Goal: Task Accomplishment & Management: Manage account settings

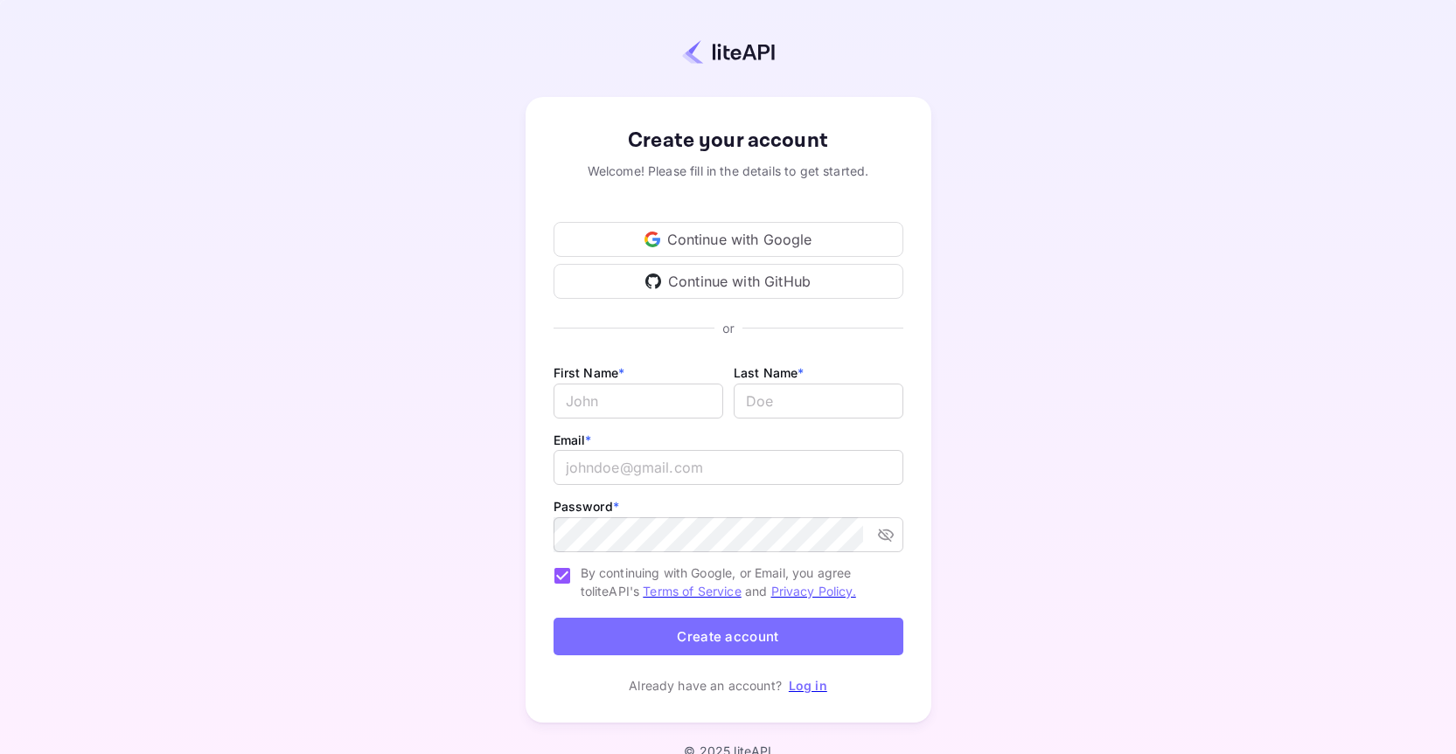
click at [705, 231] on div "Continue with Google" at bounding box center [728, 239] width 350 height 35
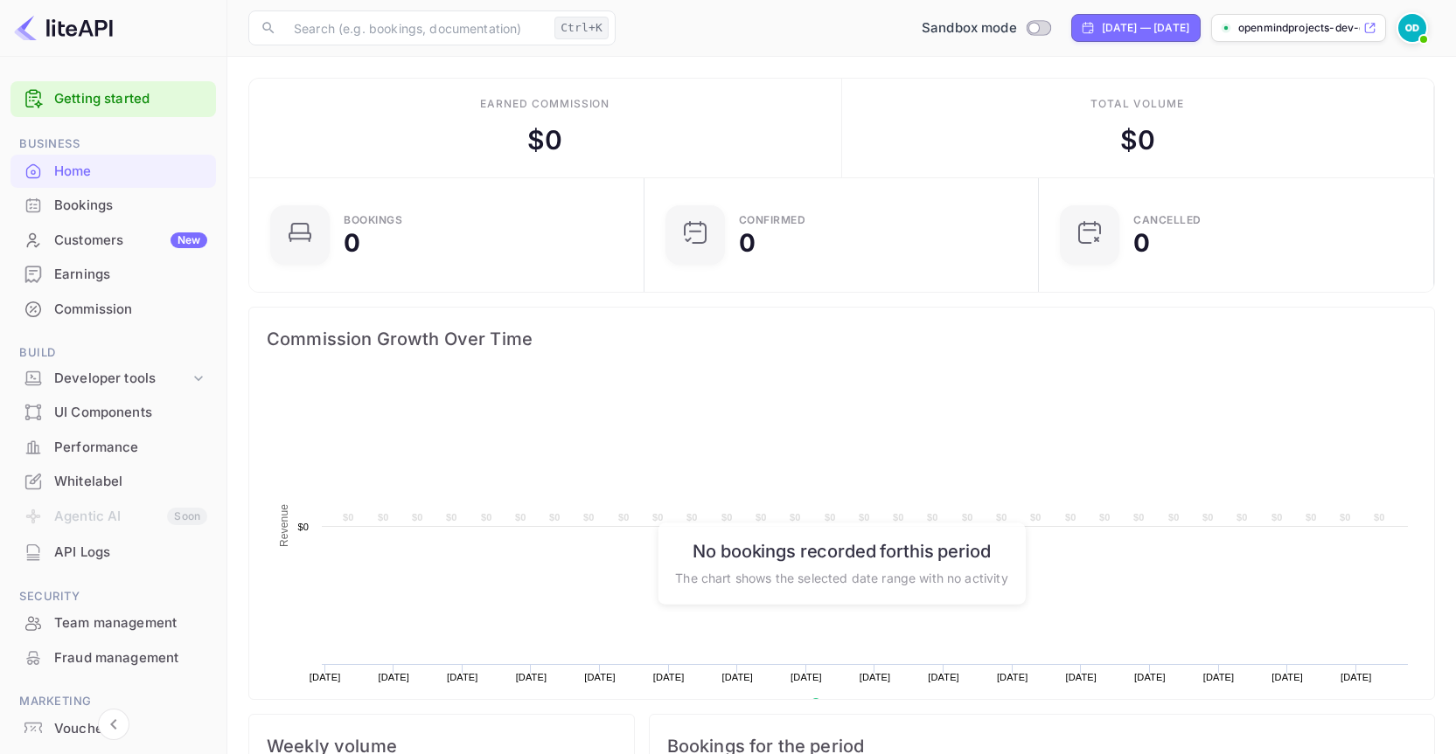
scroll to position [271, 371]
click at [1368, 27] on icon at bounding box center [1369, 28] width 13 height 12
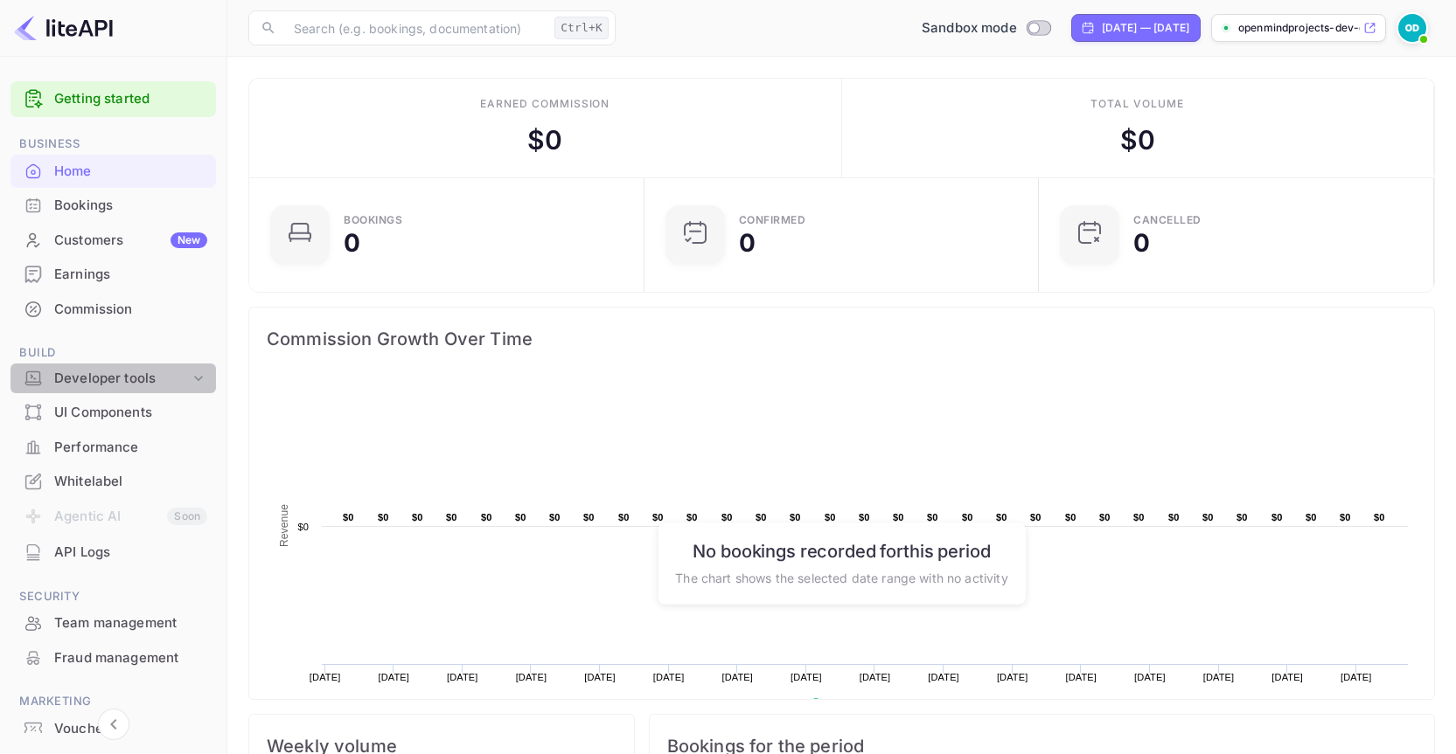
click at [127, 384] on div "Developer tools" at bounding box center [122, 379] width 136 height 20
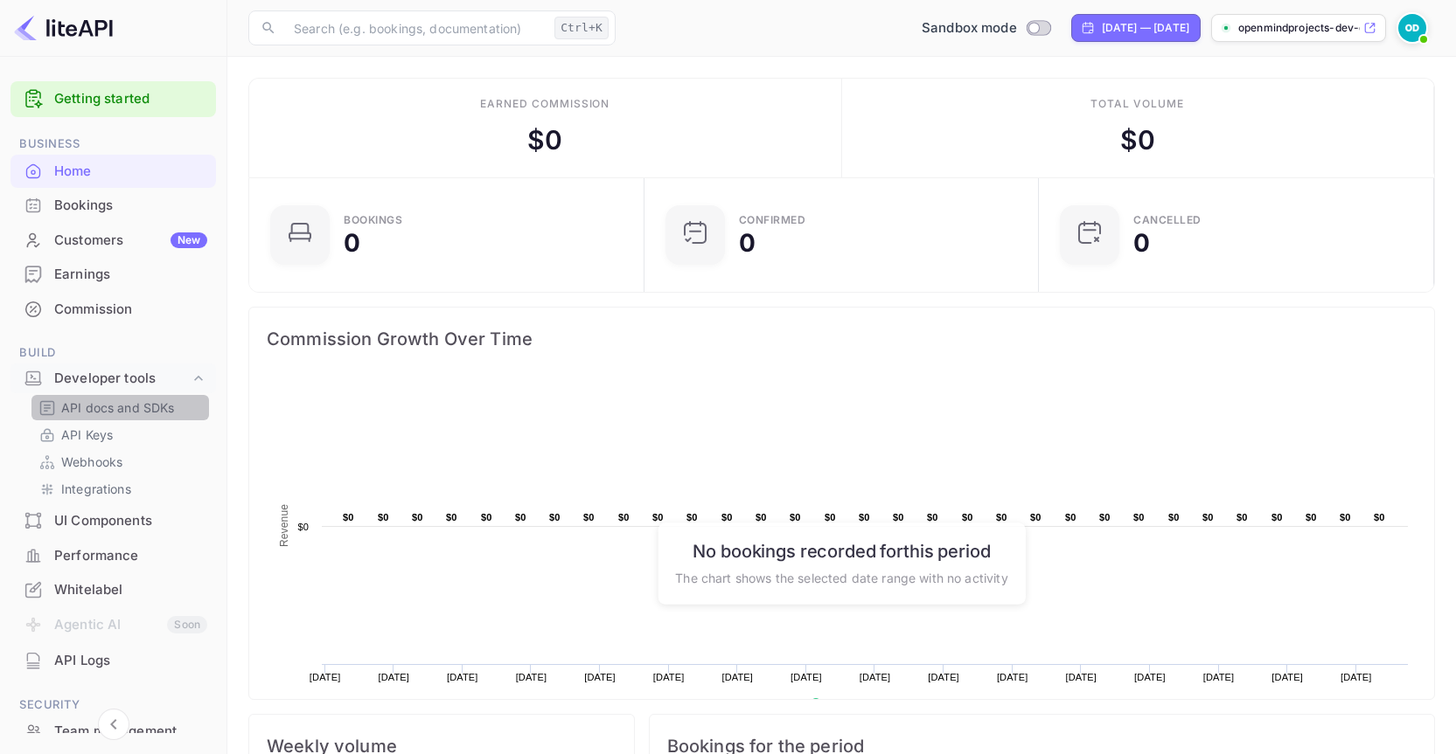
click at [131, 414] on p "API docs and SDKs" at bounding box center [118, 408] width 114 height 18
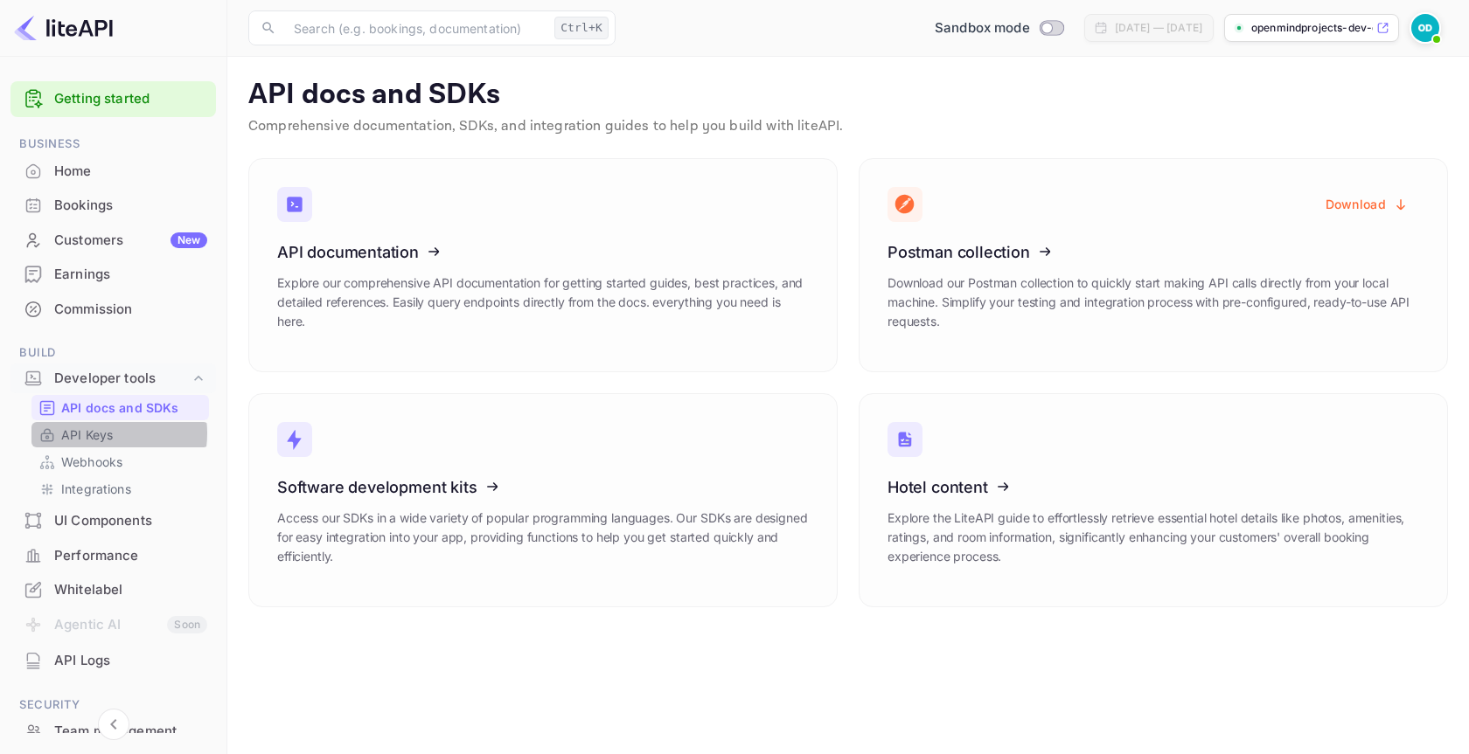
click at [95, 434] on p "API Keys" at bounding box center [87, 435] width 52 height 18
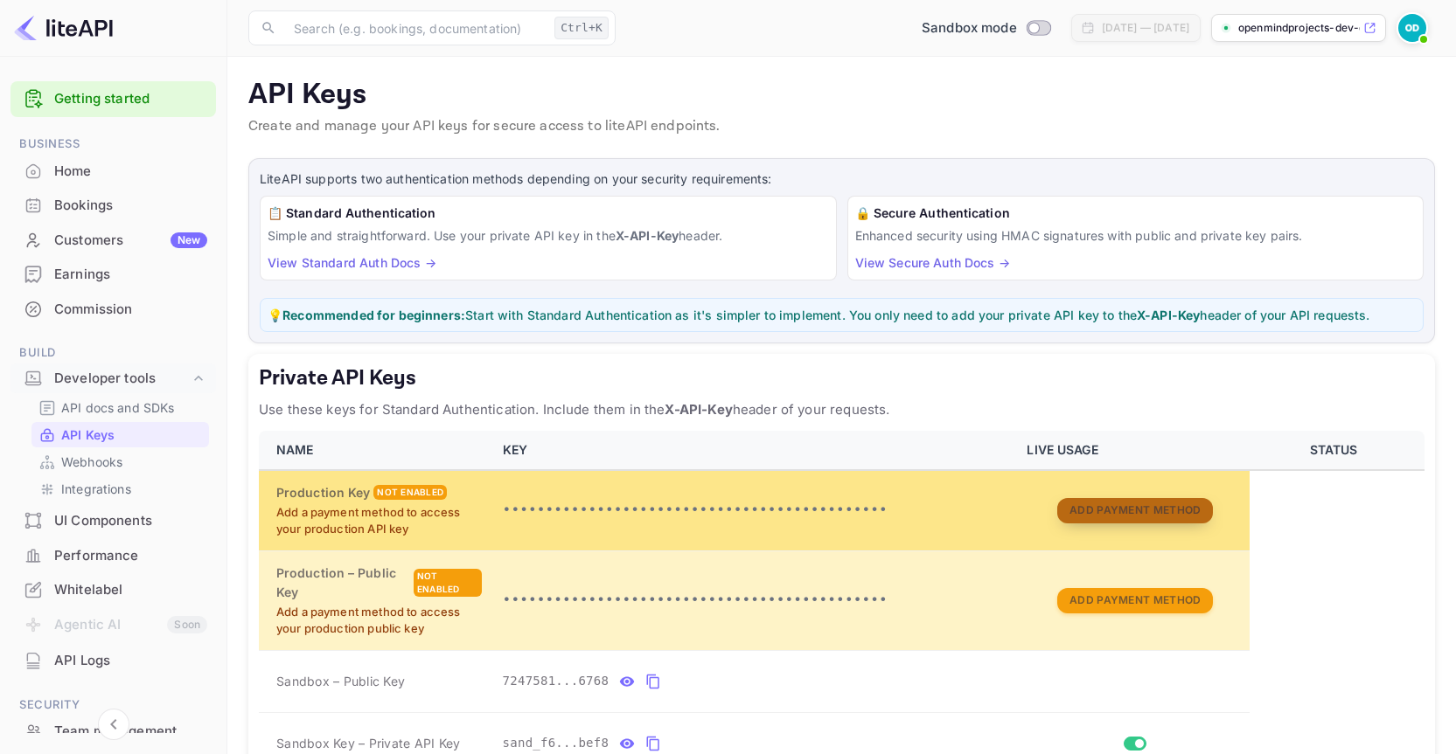
click at [1083, 507] on button "Add Payment Method" at bounding box center [1135, 510] width 156 height 25
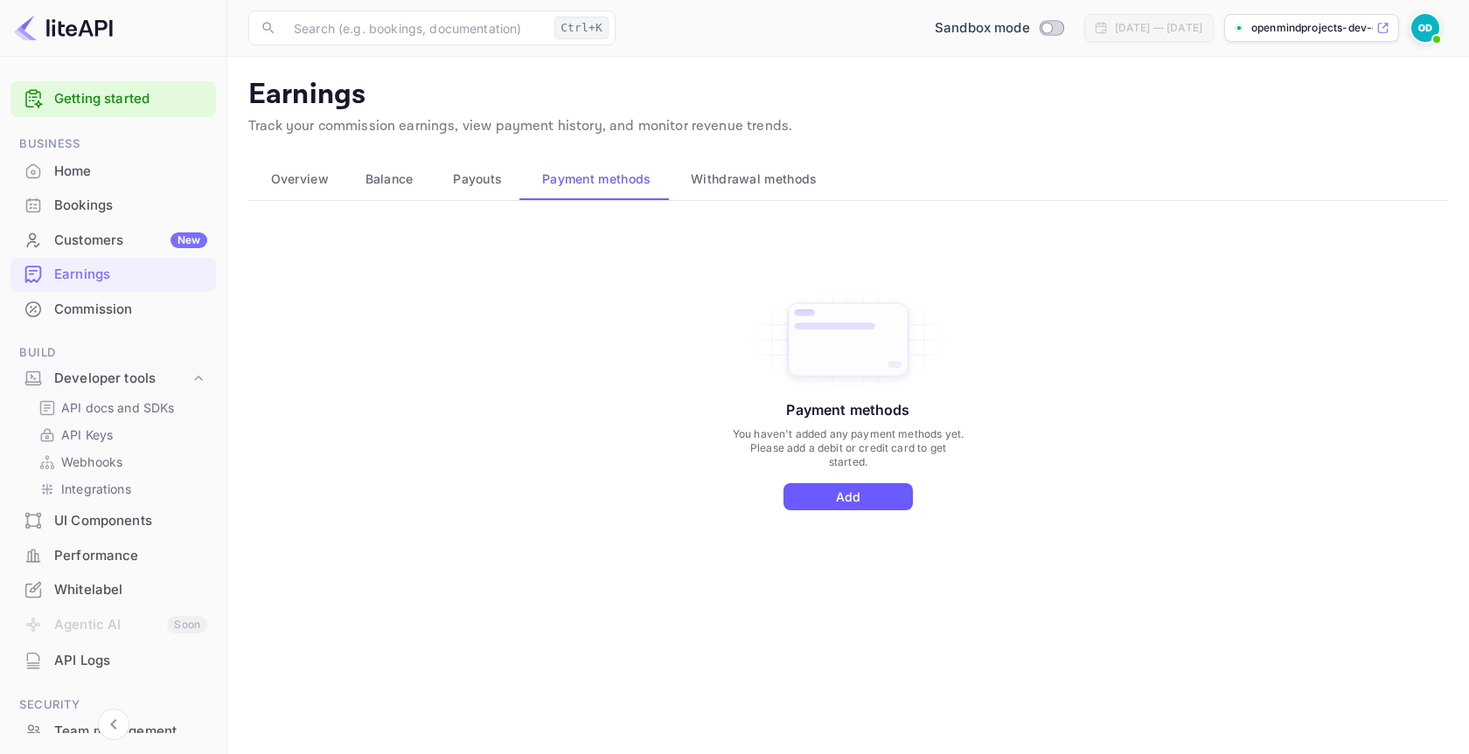
click at [873, 486] on button "Add" at bounding box center [847, 496] width 129 height 27
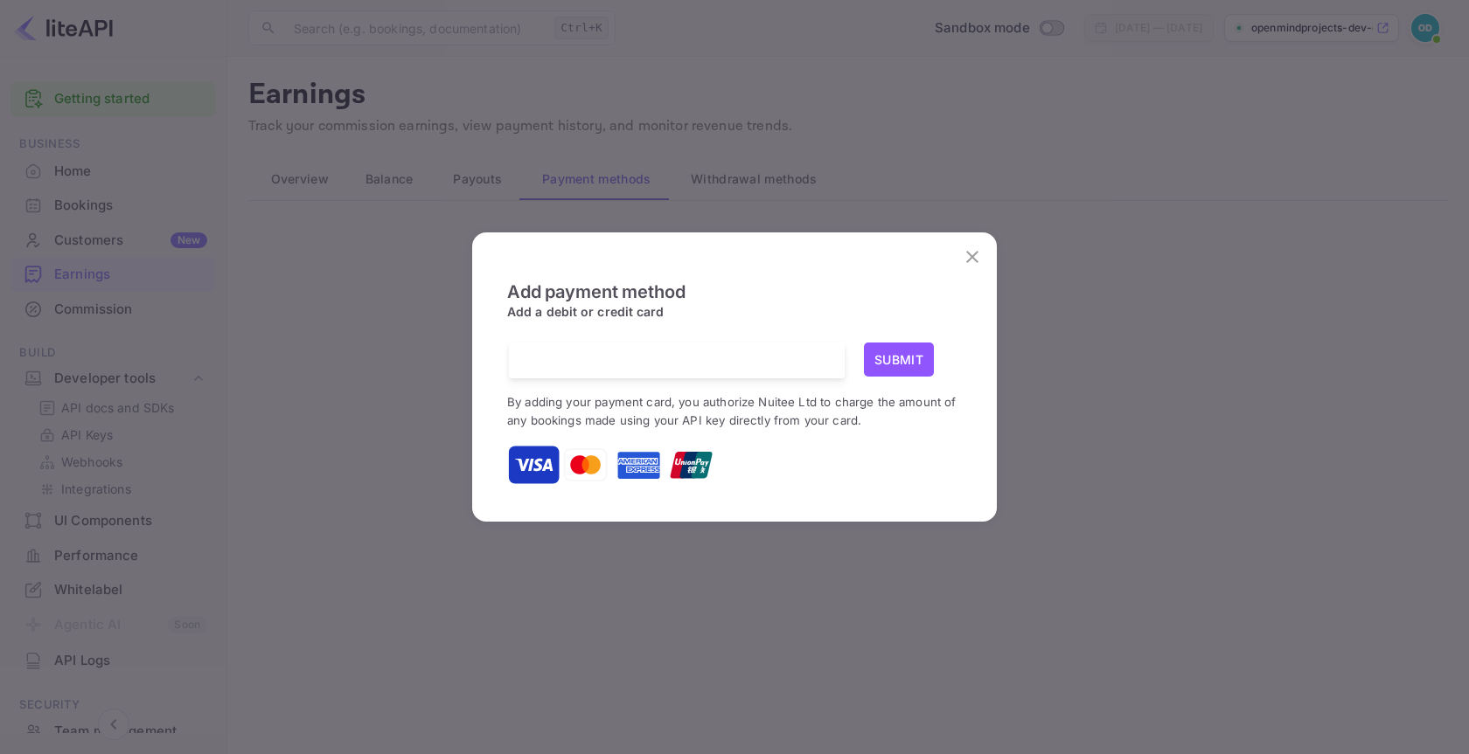
click at [893, 364] on button "Submit" at bounding box center [899, 360] width 70 height 34
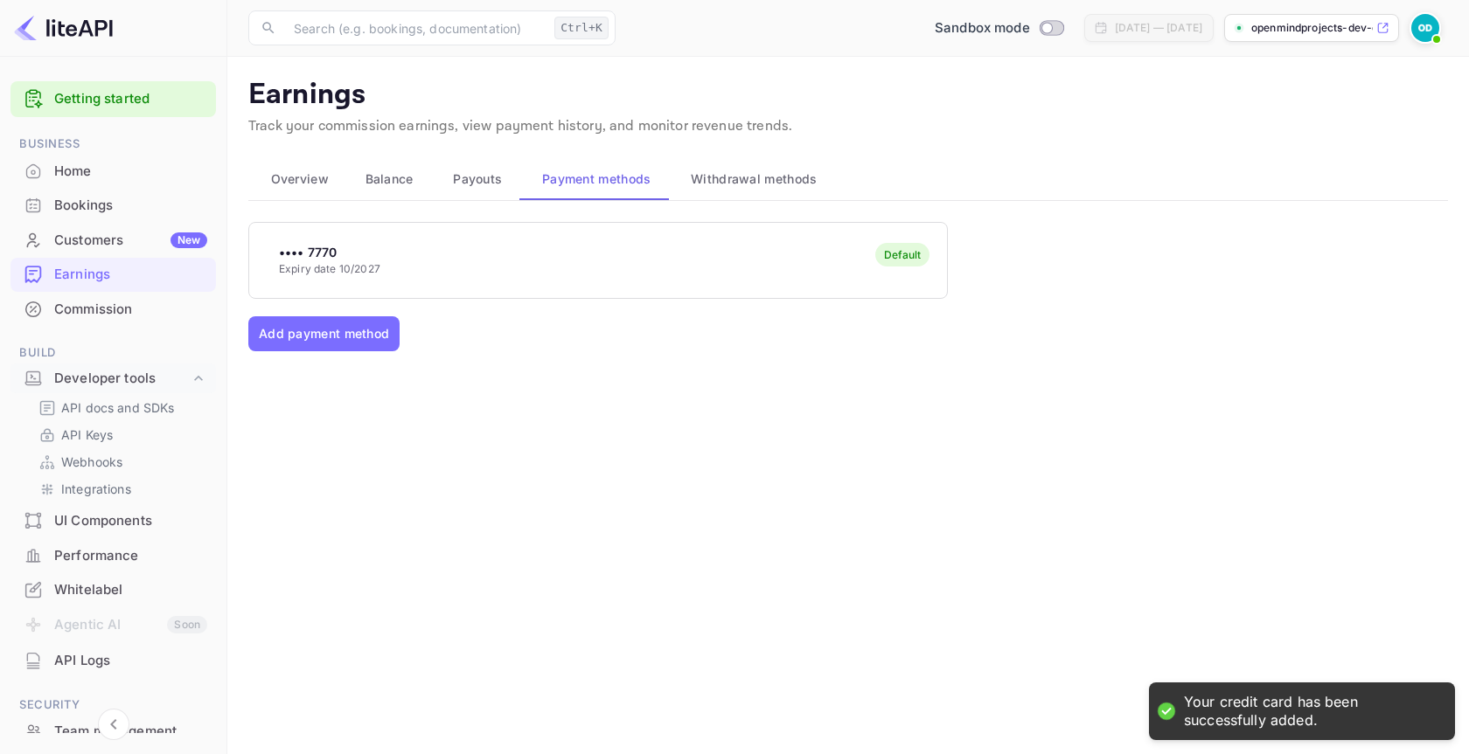
click at [393, 183] on span "Balance" at bounding box center [389, 179] width 48 height 21
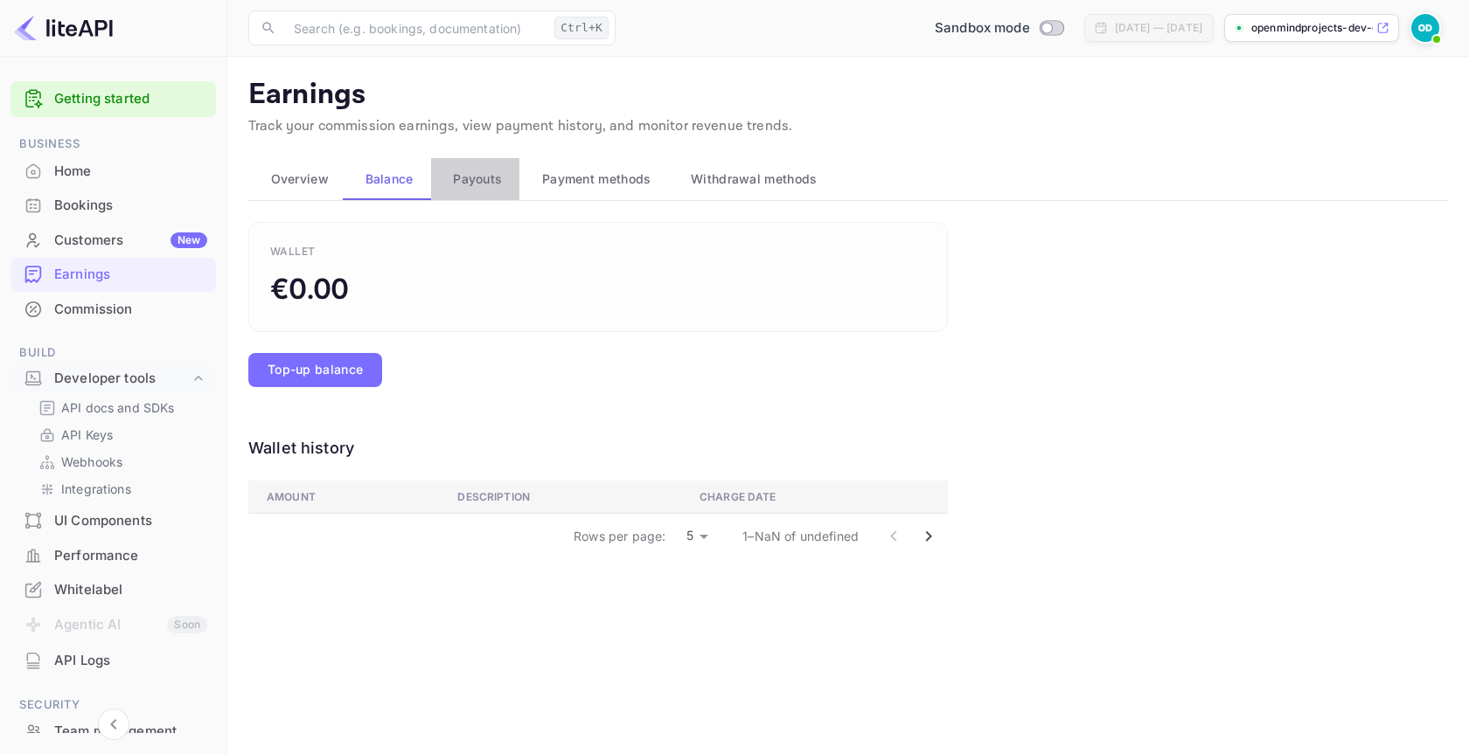
click at [488, 174] on span "Payouts" at bounding box center [477, 179] width 49 height 21
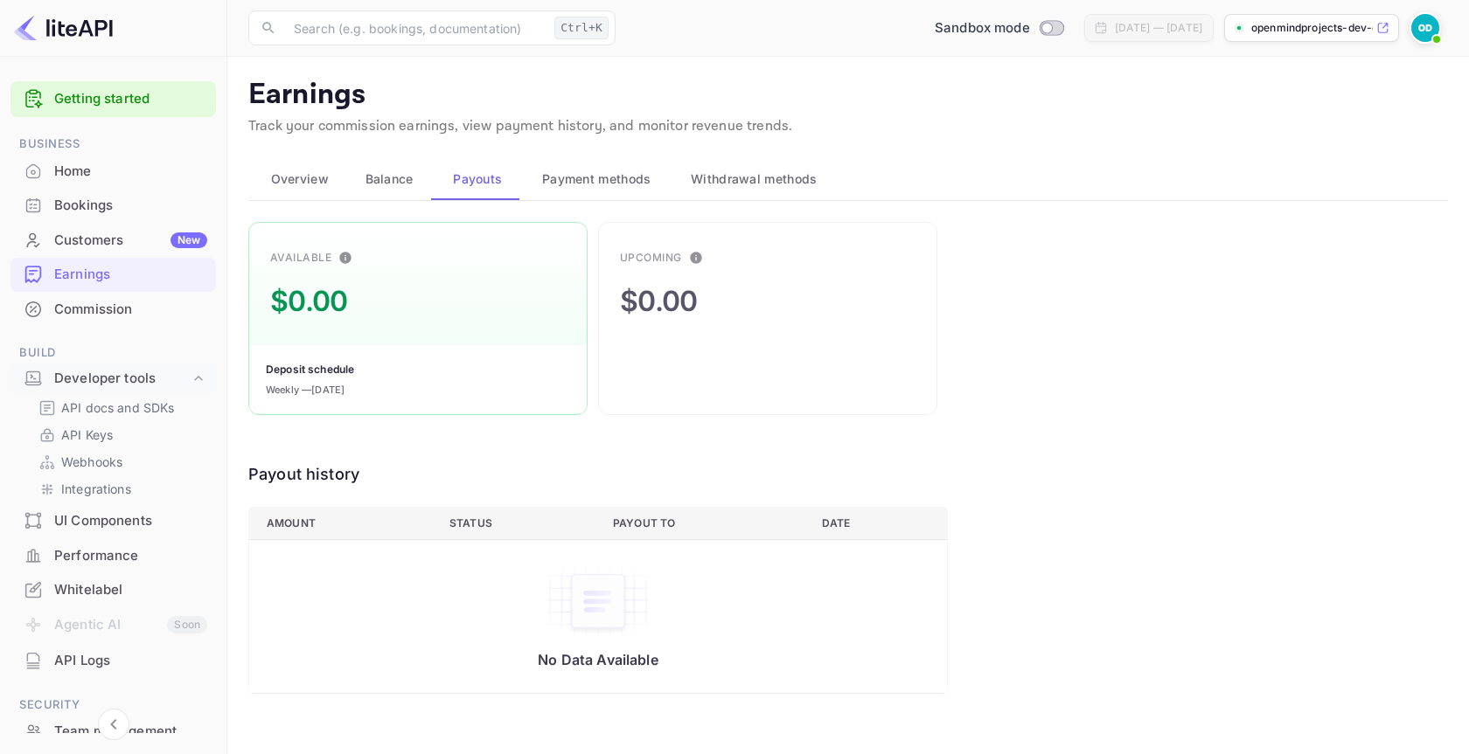
click at [312, 177] on span "Overview" at bounding box center [300, 179] width 58 height 21
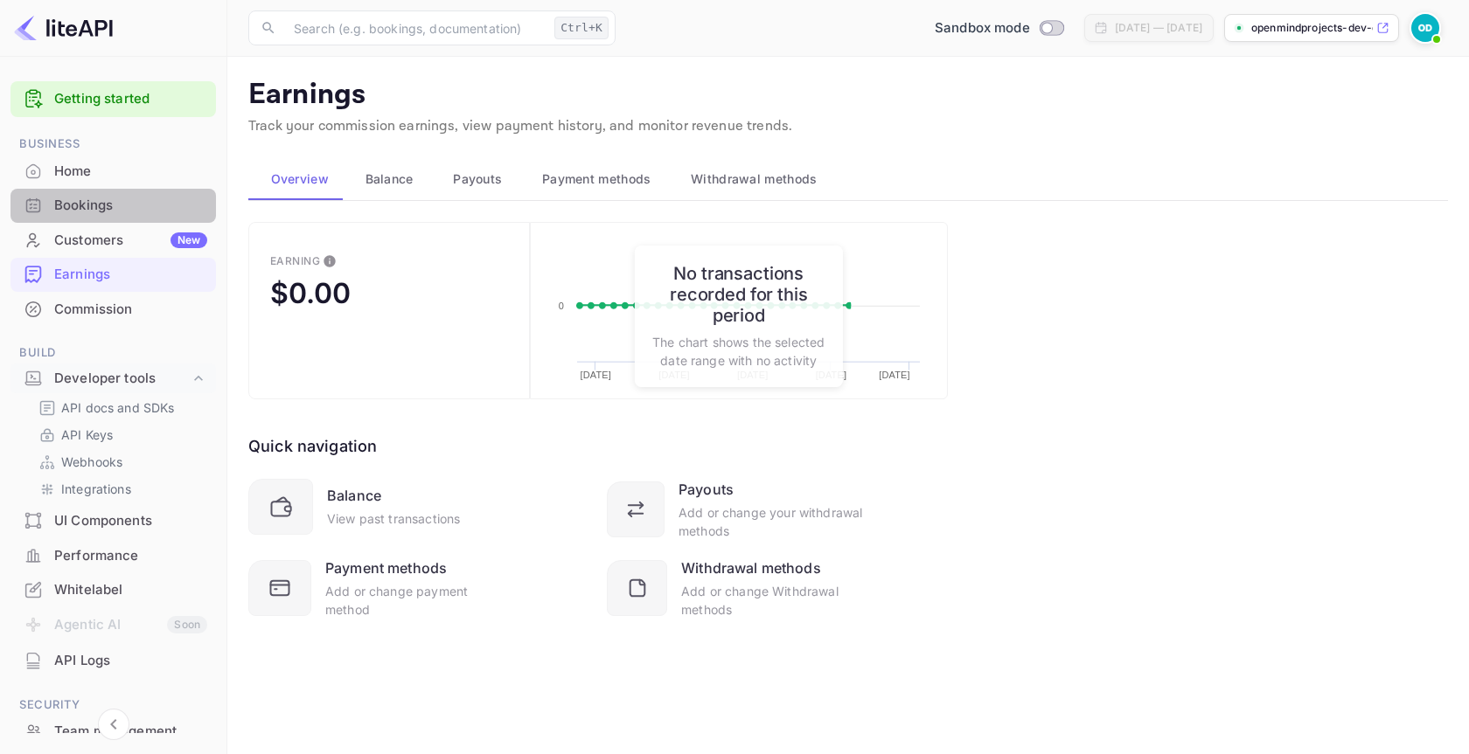
click at [132, 219] on div "Bookings" at bounding box center [112, 206] width 205 height 34
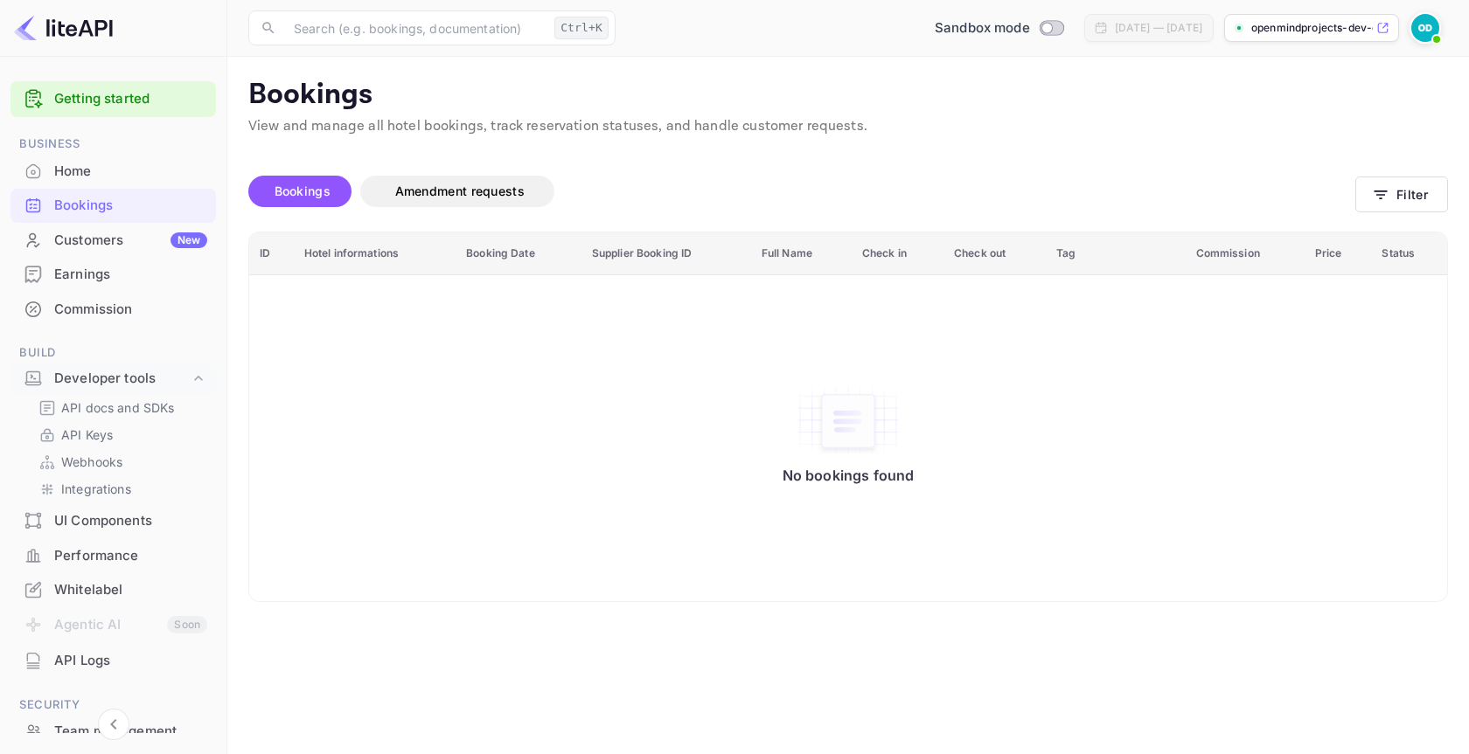
click at [91, 309] on div "Commission" at bounding box center [130, 310] width 153 height 20
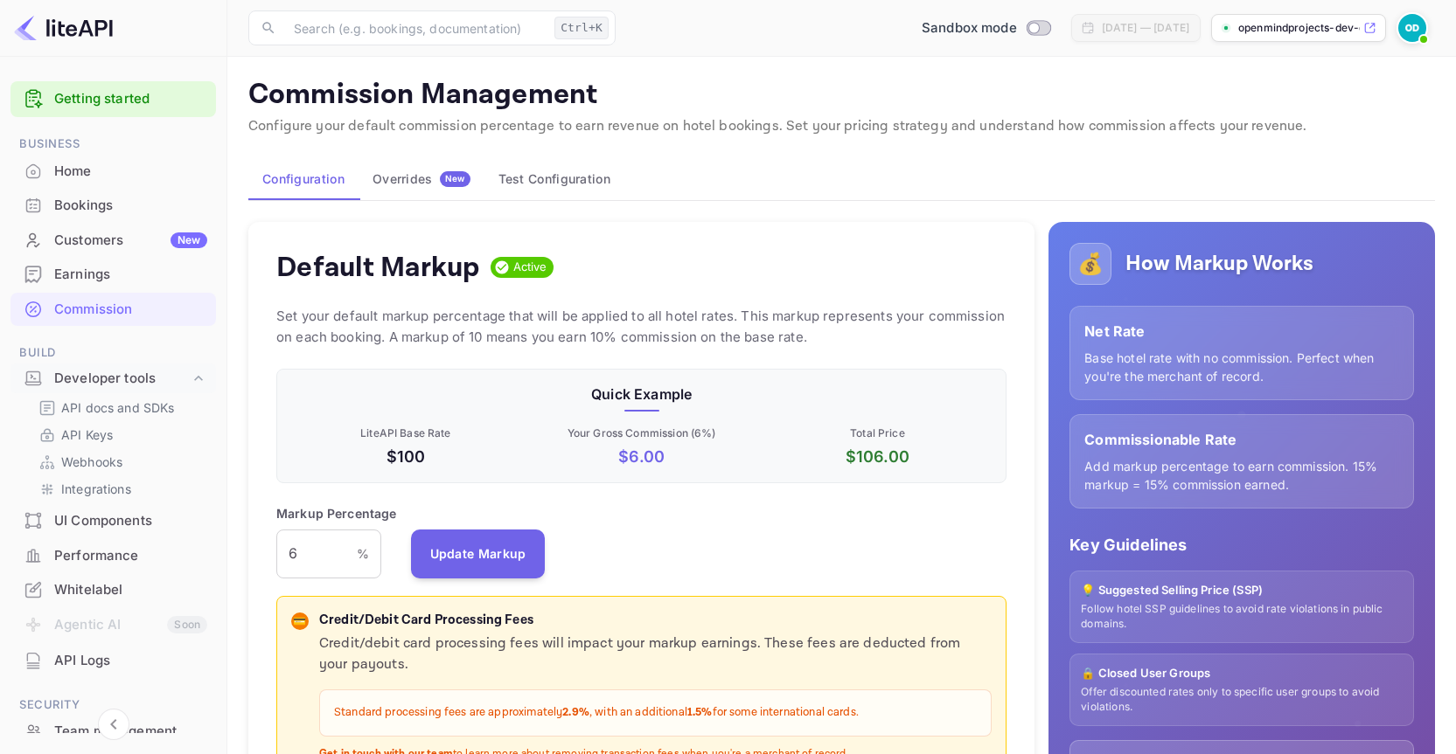
scroll to position [297, 718]
click at [301, 562] on input "6" at bounding box center [316, 554] width 80 height 49
click at [295, 556] on input "6" at bounding box center [316, 554] width 80 height 49
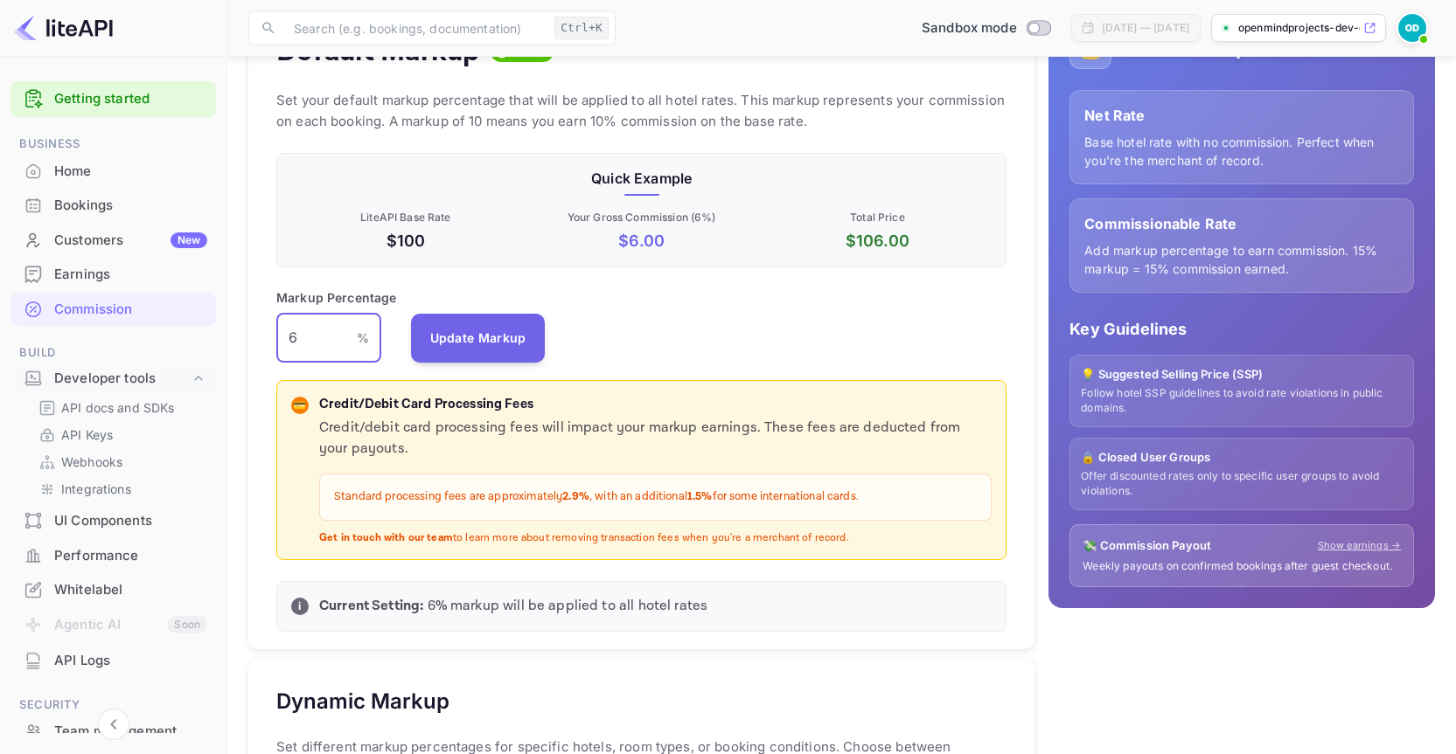
scroll to position [525, 0]
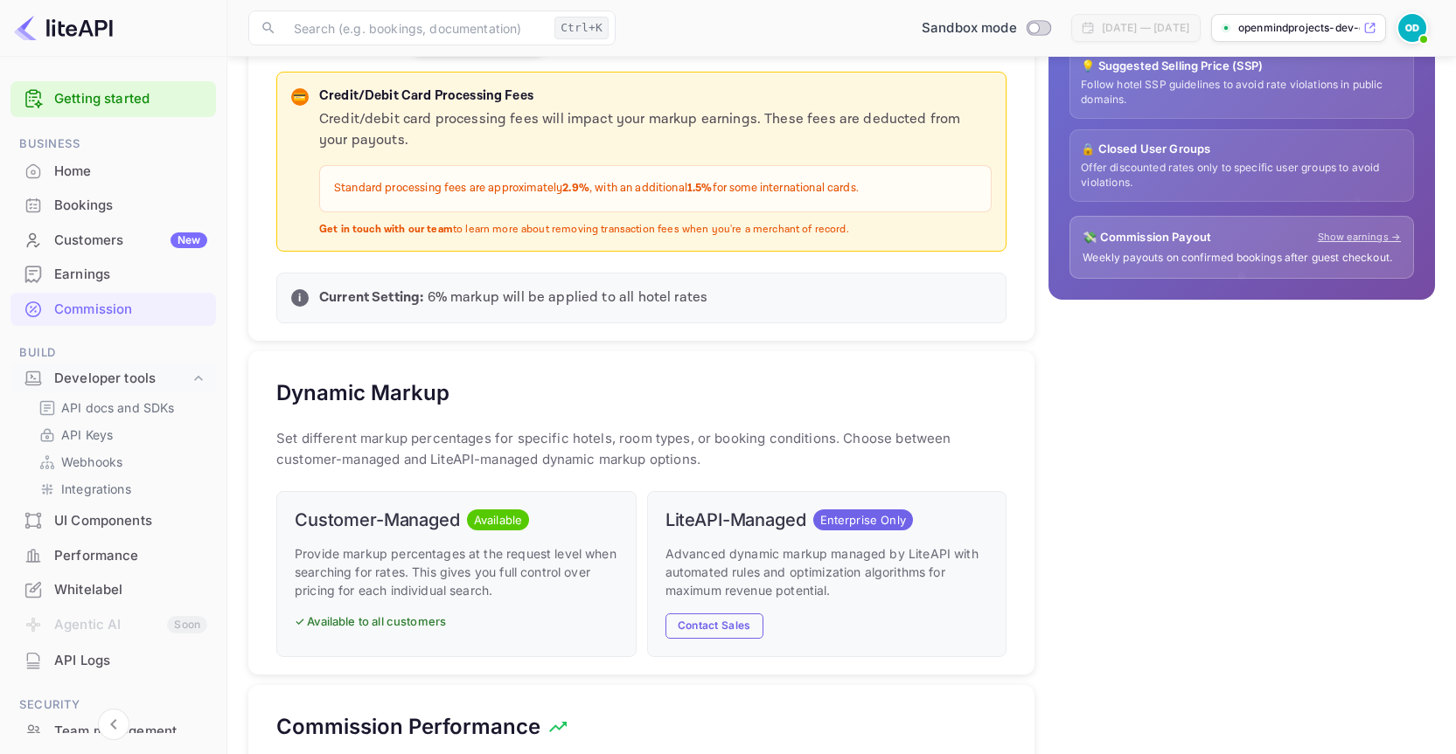
click at [959, 434] on p "Set different markup percentages for specific hotels, room types, or booking co…" at bounding box center [641, 449] width 730 height 42
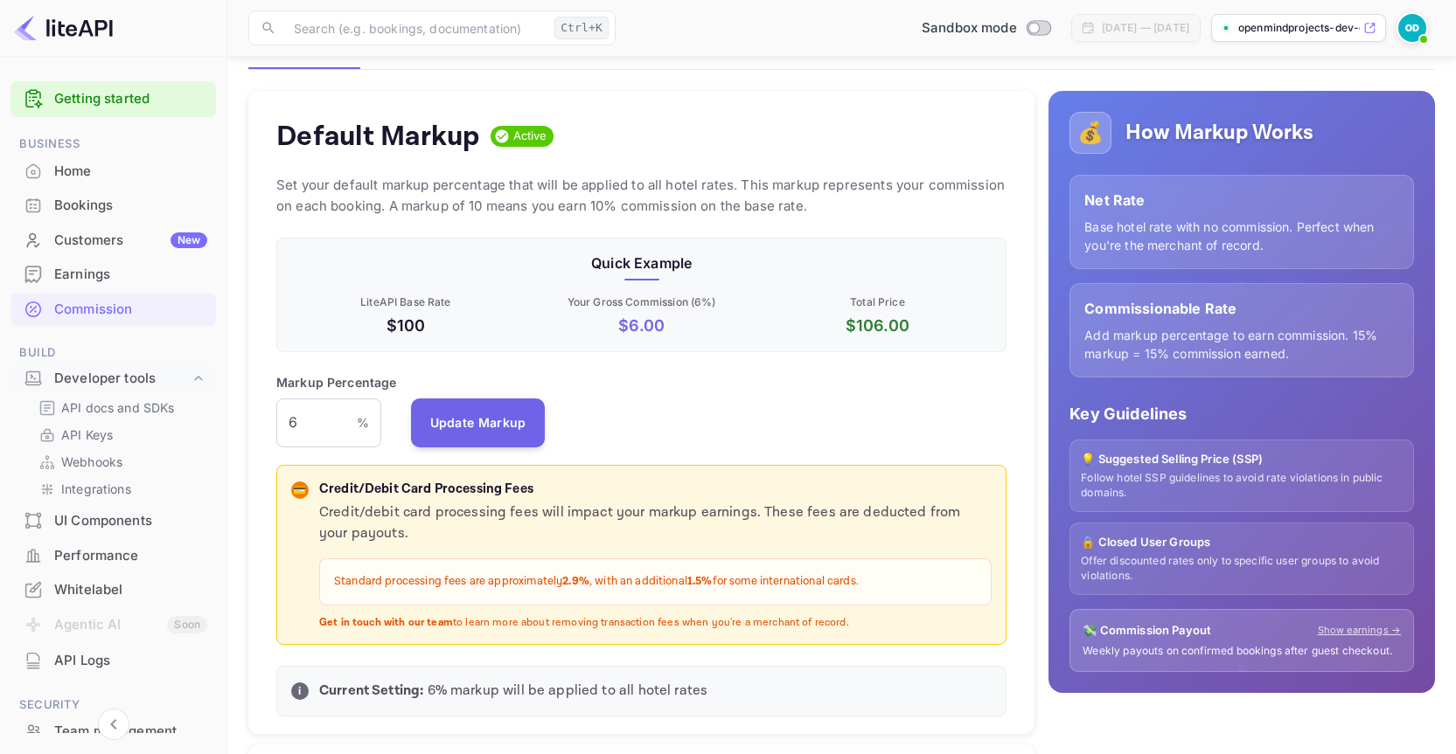
scroll to position [0, 0]
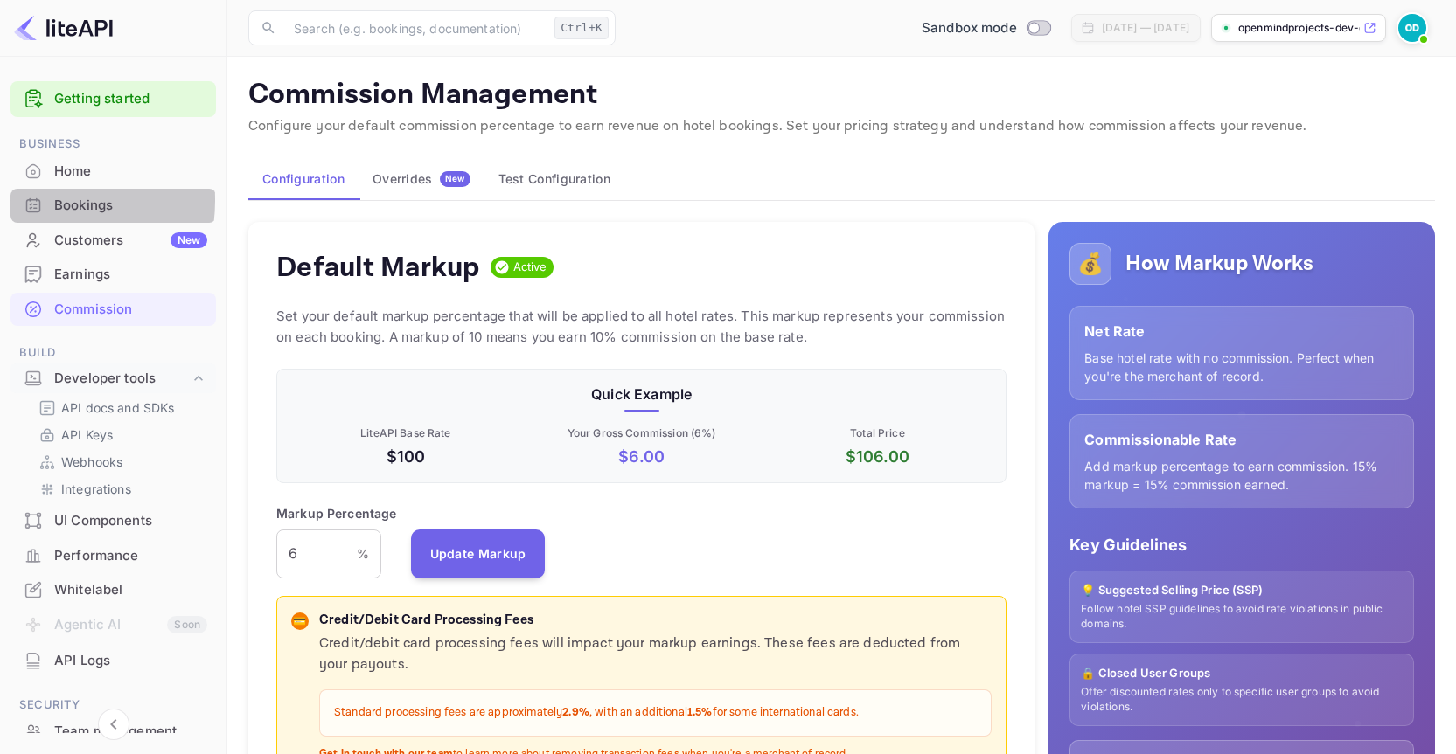
click at [26, 200] on icon at bounding box center [32, 205] width 17 height 17
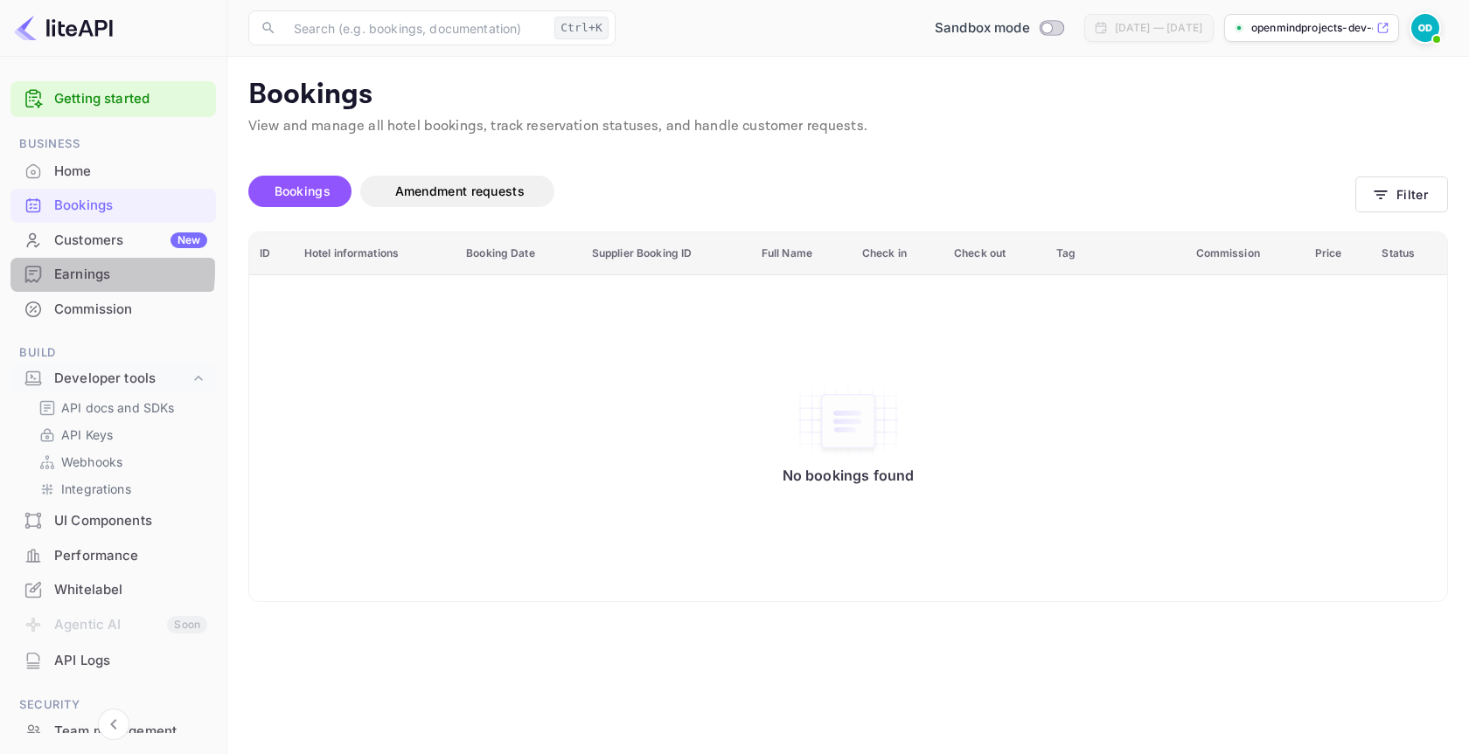
click at [63, 270] on div "Earnings" at bounding box center [130, 275] width 153 height 20
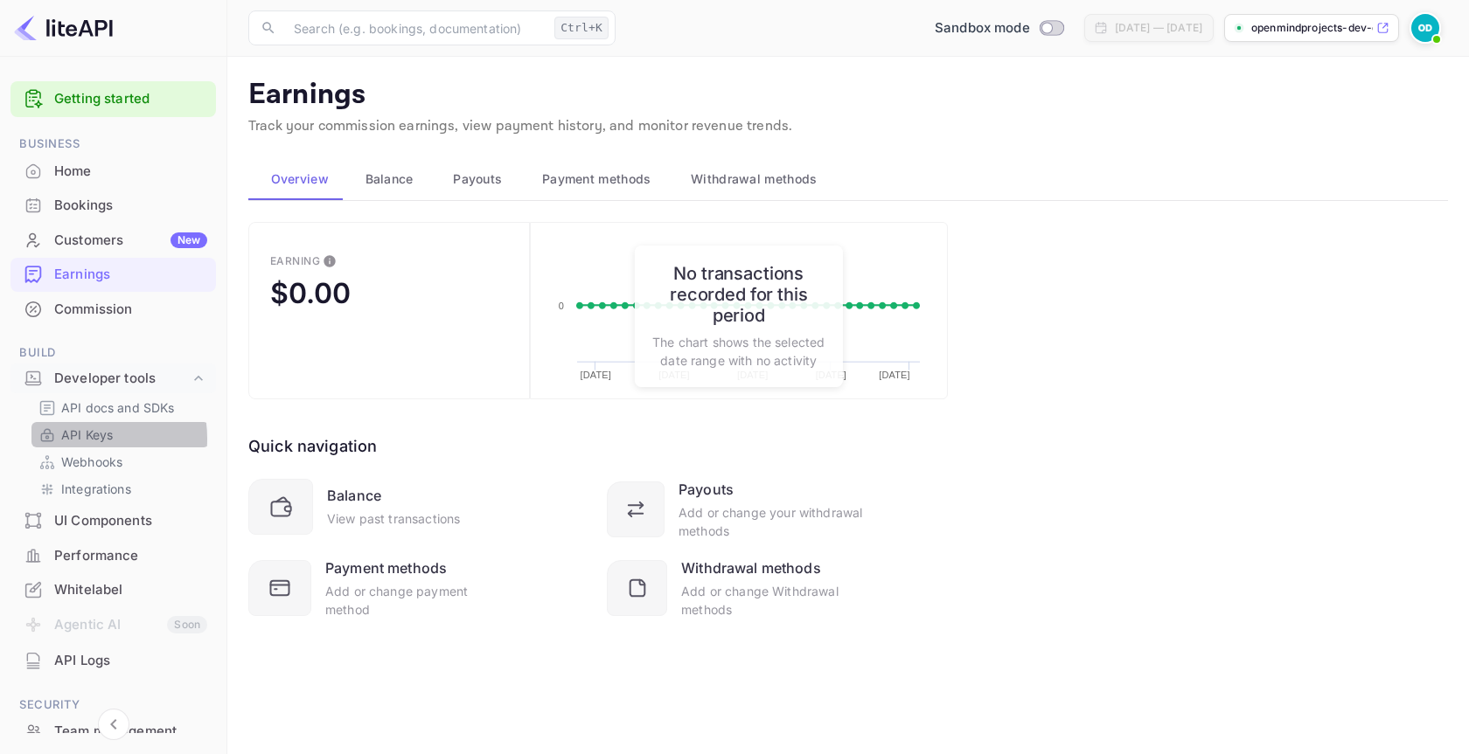
click at [73, 439] on p "API Keys" at bounding box center [87, 435] width 52 height 18
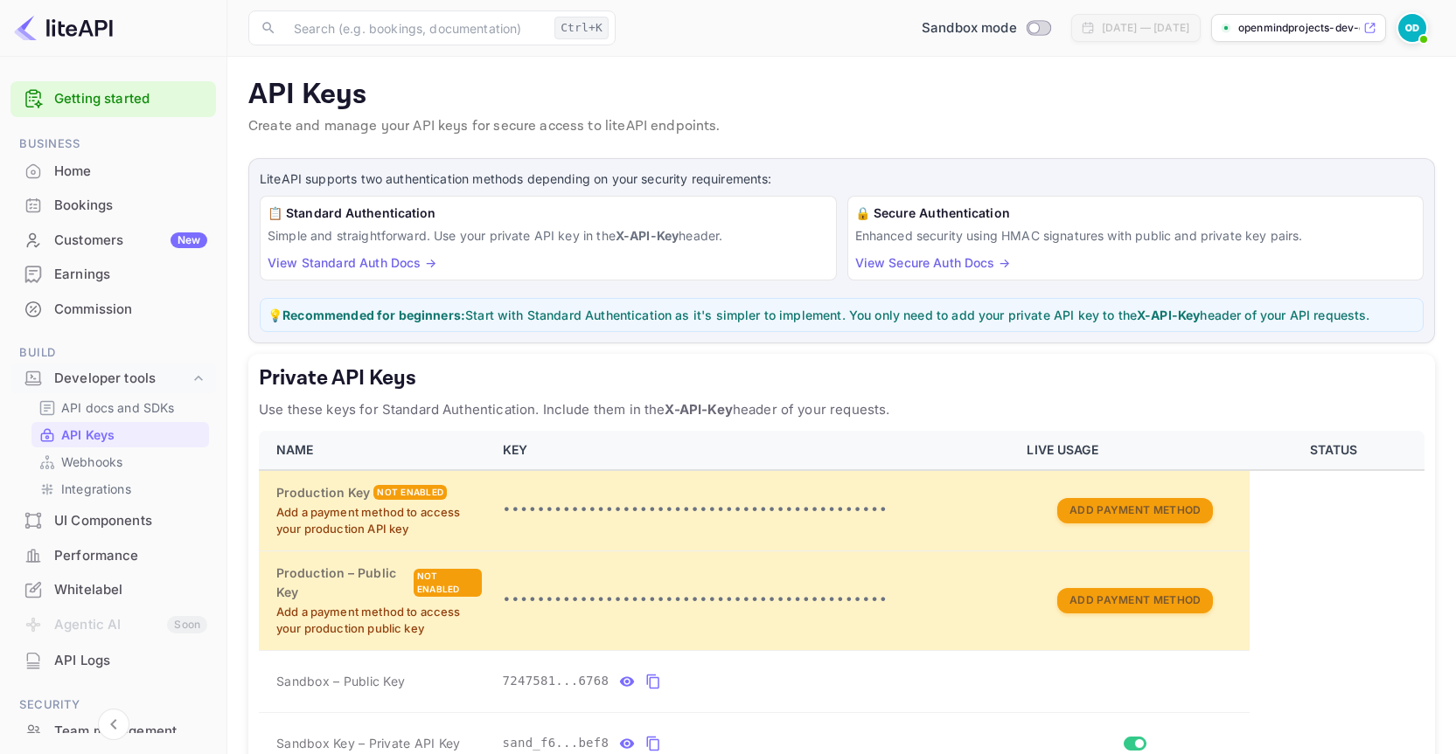
click at [129, 586] on div "Whitelabel" at bounding box center [130, 590] width 153 height 20
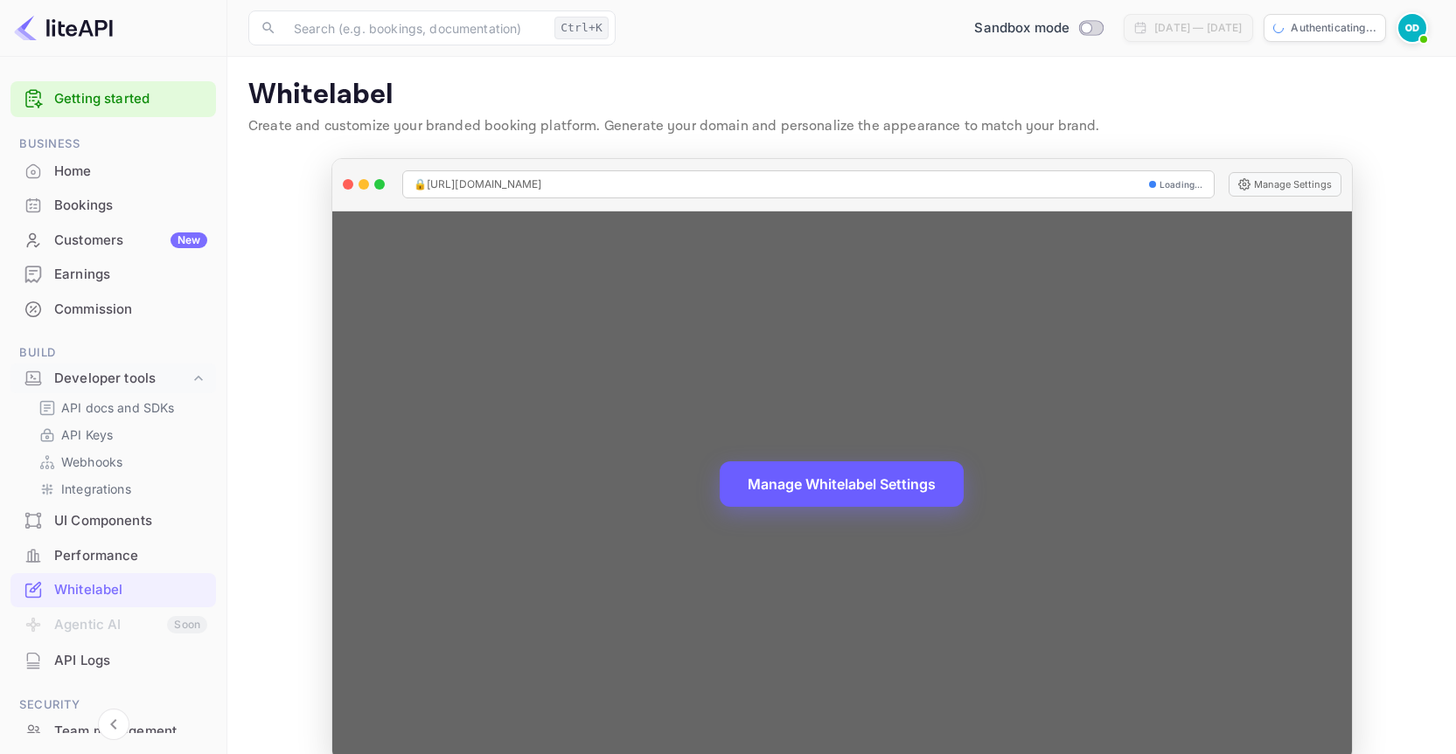
click at [796, 490] on button "Manage Whitelabel Settings" at bounding box center [841, 484] width 244 height 45
click at [542, 184] on span "🔒 [URL][DOMAIN_NAME]" at bounding box center [477, 185] width 129 height 16
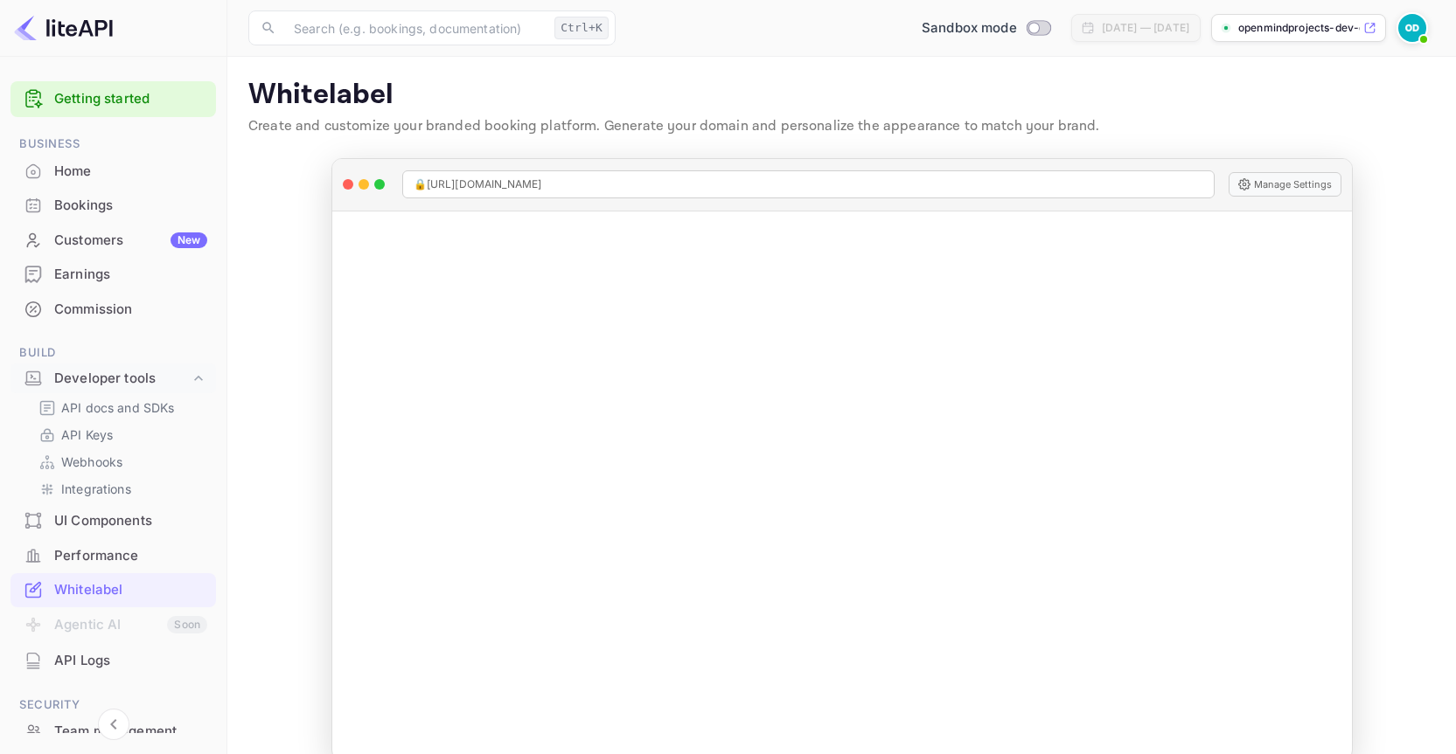
click at [147, 505] on div "UI Components" at bounding box center [112, 521] width 205 height 34
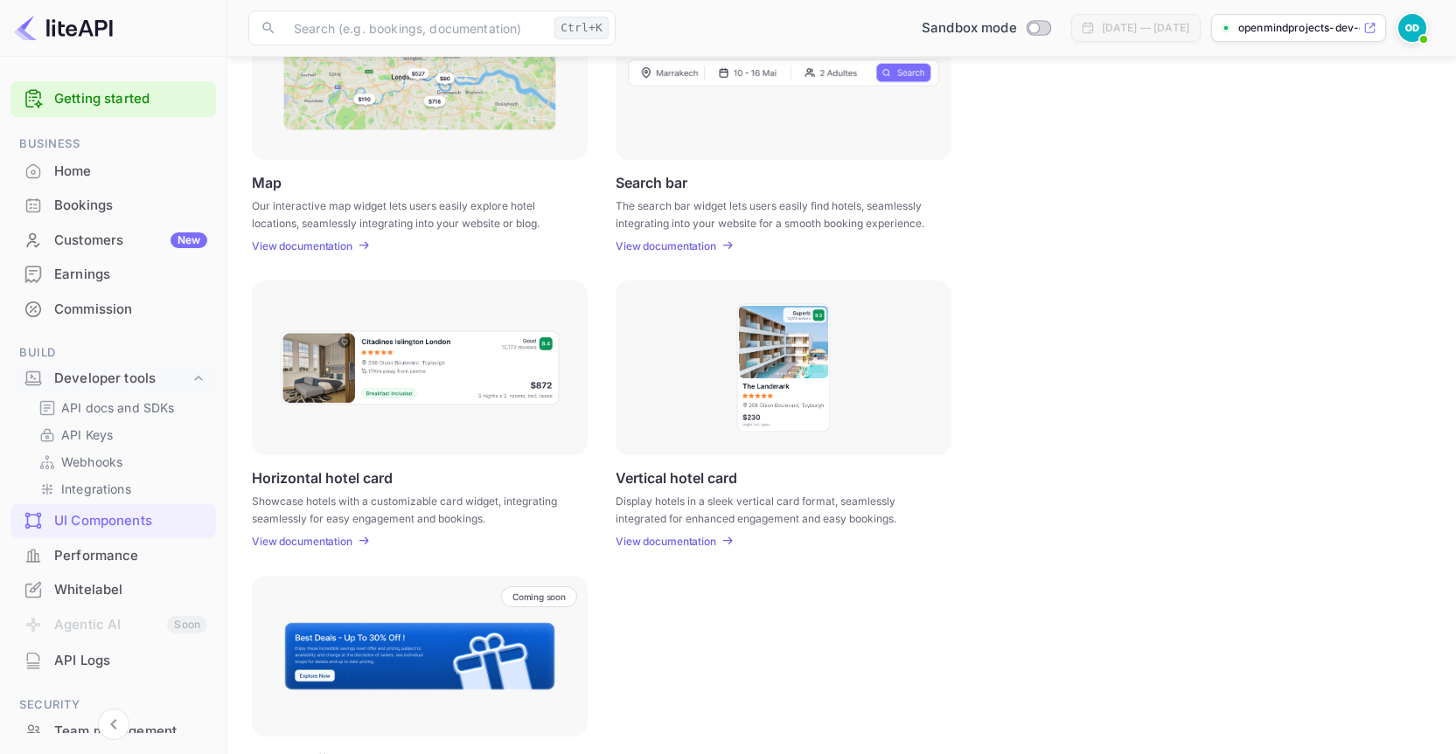
scroll to position [424, 0]
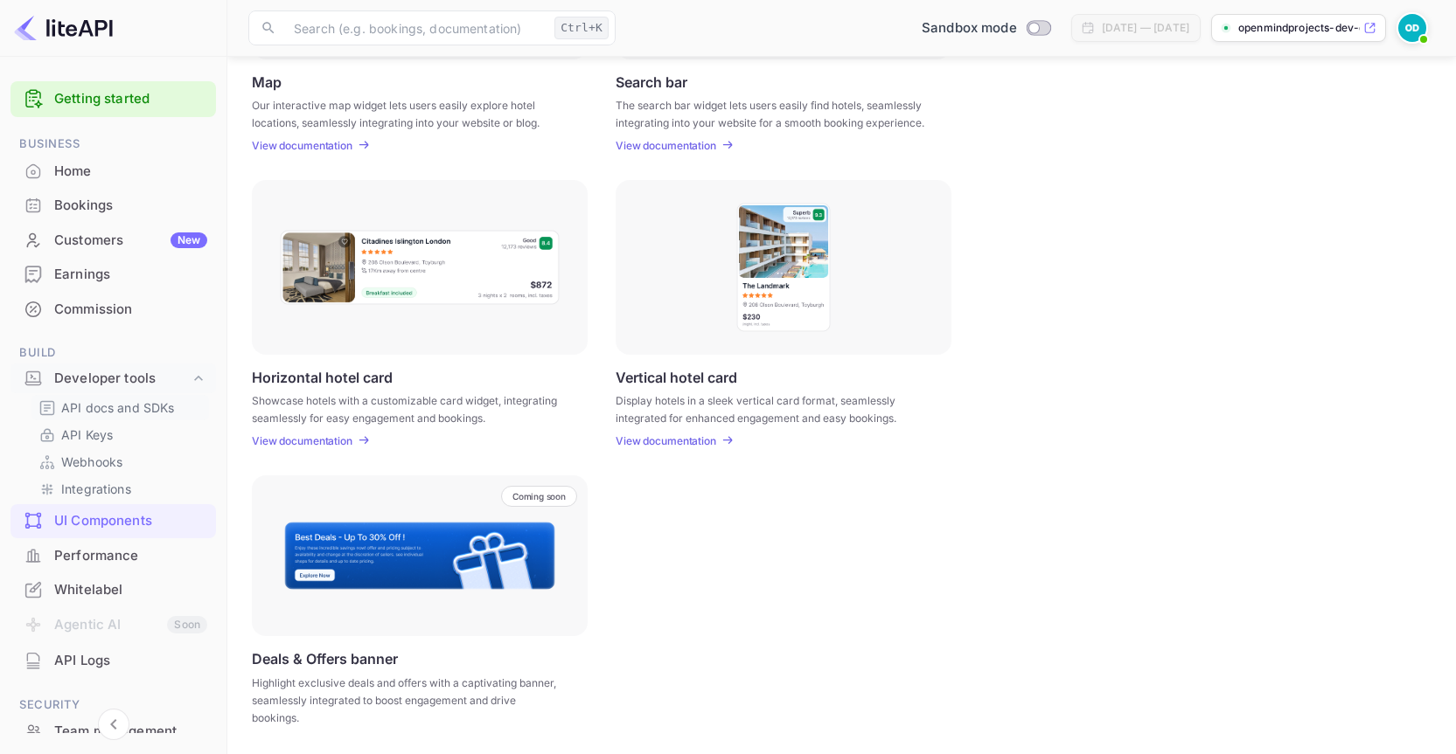
click at [126, 408] on p "API docs and SDKs" at bounding box center [118, 408] width 114 height 18
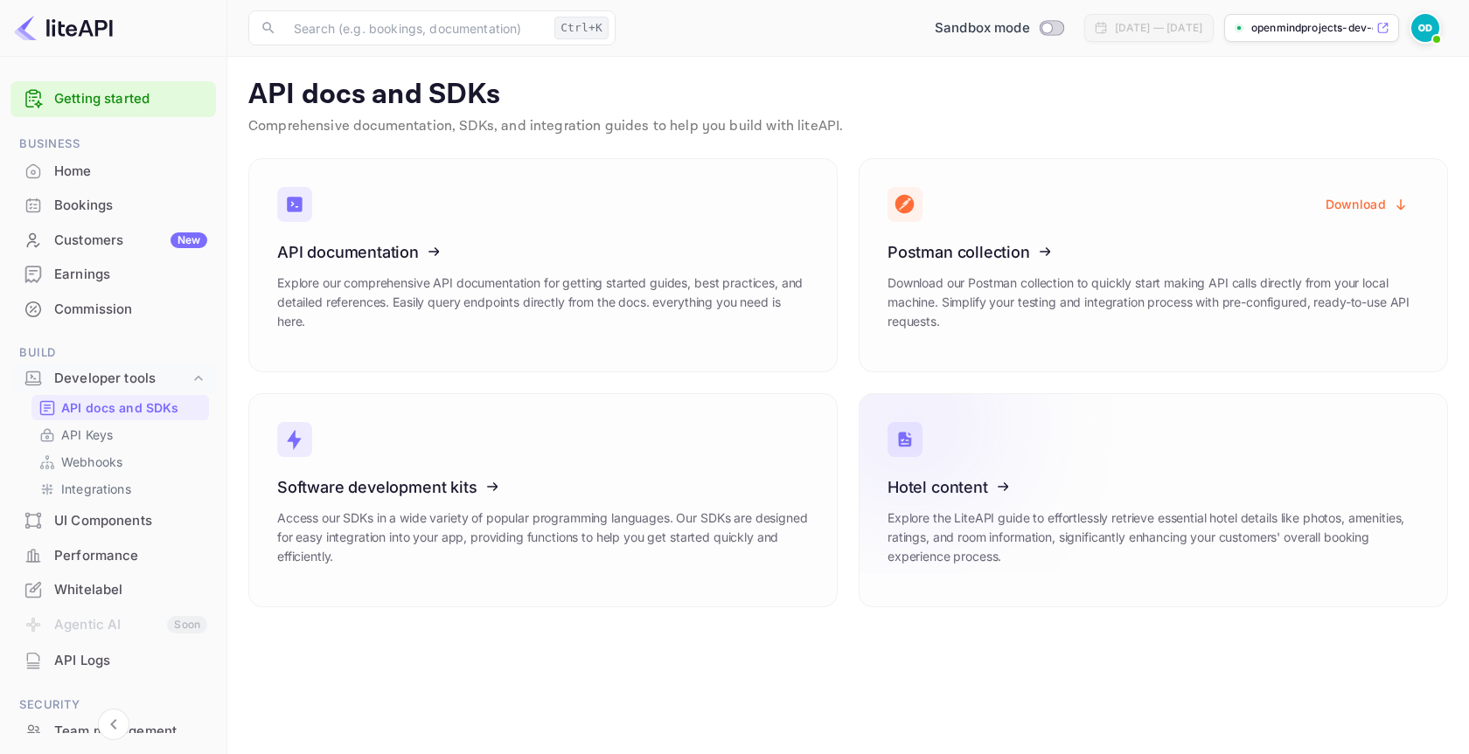
click at [1072, 469] on icon at bounding box center [995, 484] width 272 height 180
click at [483, 226] on icon at bounding box center [385, 249] width 272 height 180
click at [1029, 27] on input "Switch to Production mode" at bounding box center [1046, 27] width 35 height 11
checkbox input "false"
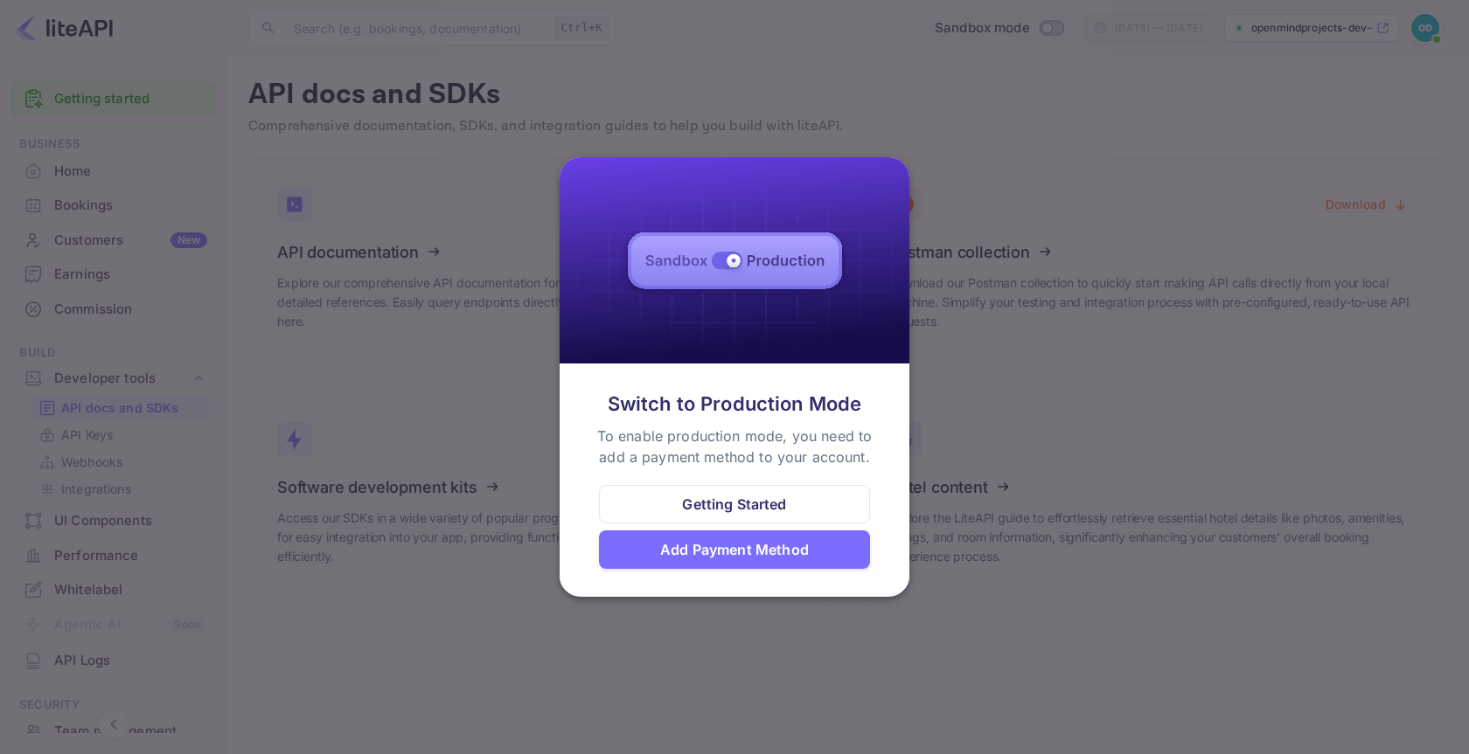
click at [696, 547] on div "Add Payment Method" at bounding box center [734, 549] width 149 height 21
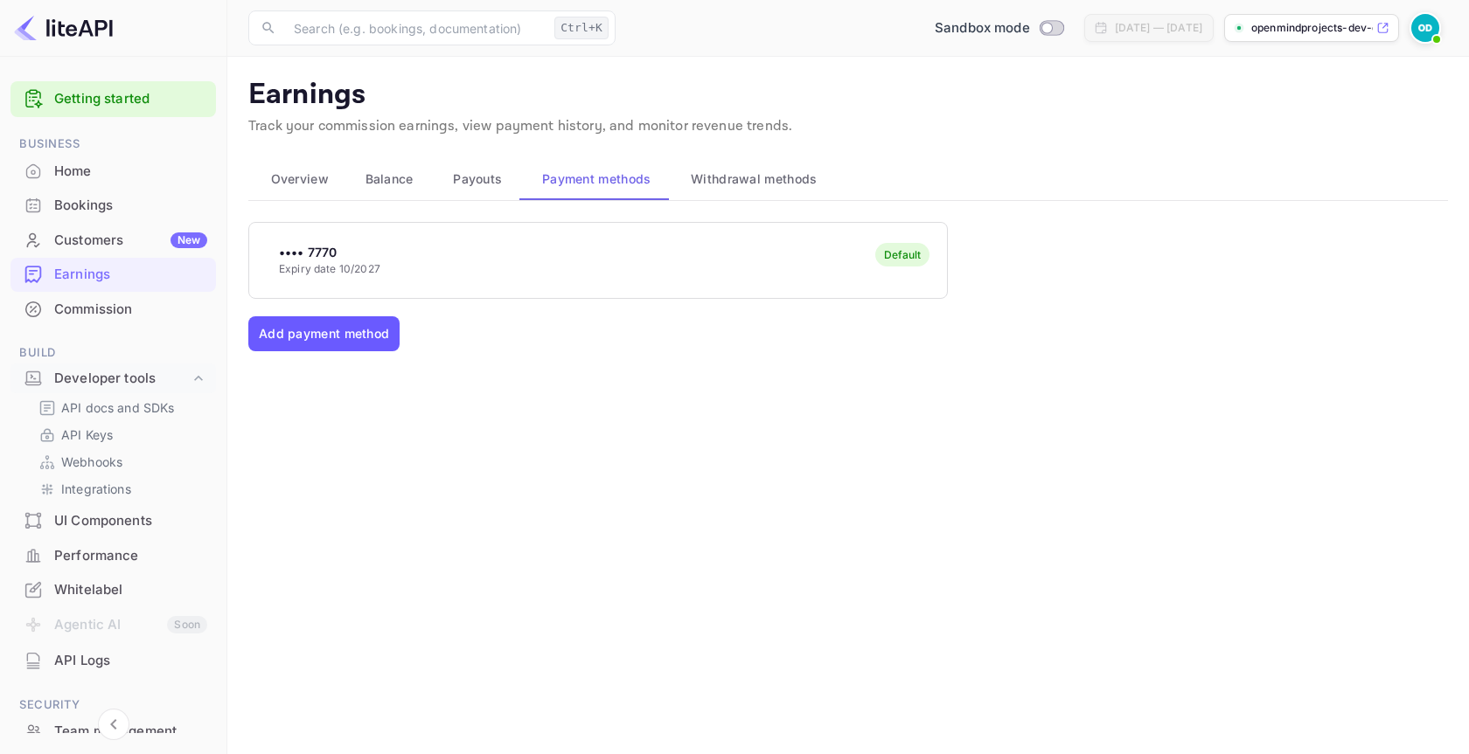
click at [309, 337] on button "Add payment method" at bounding box center [323, 333] width 151 height 35
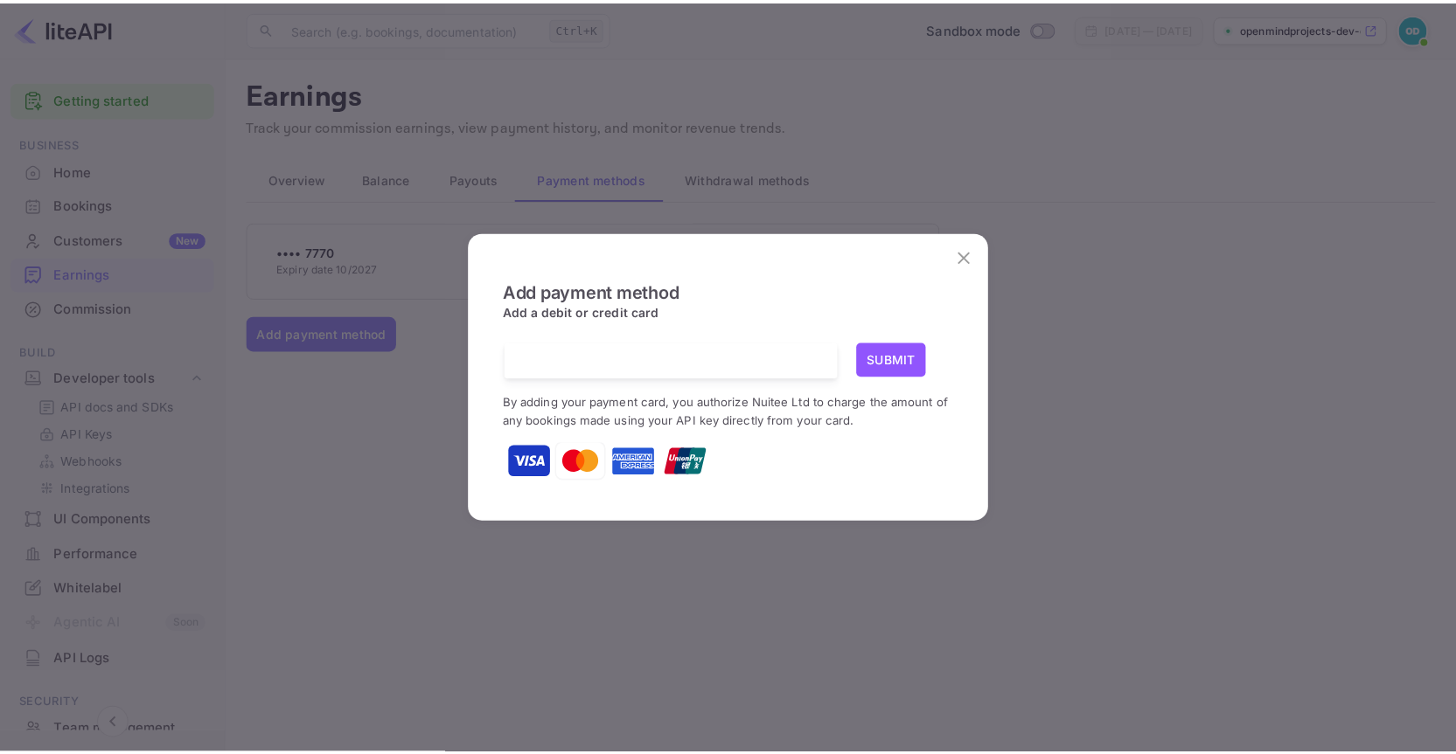
scroll to position [4, 0]
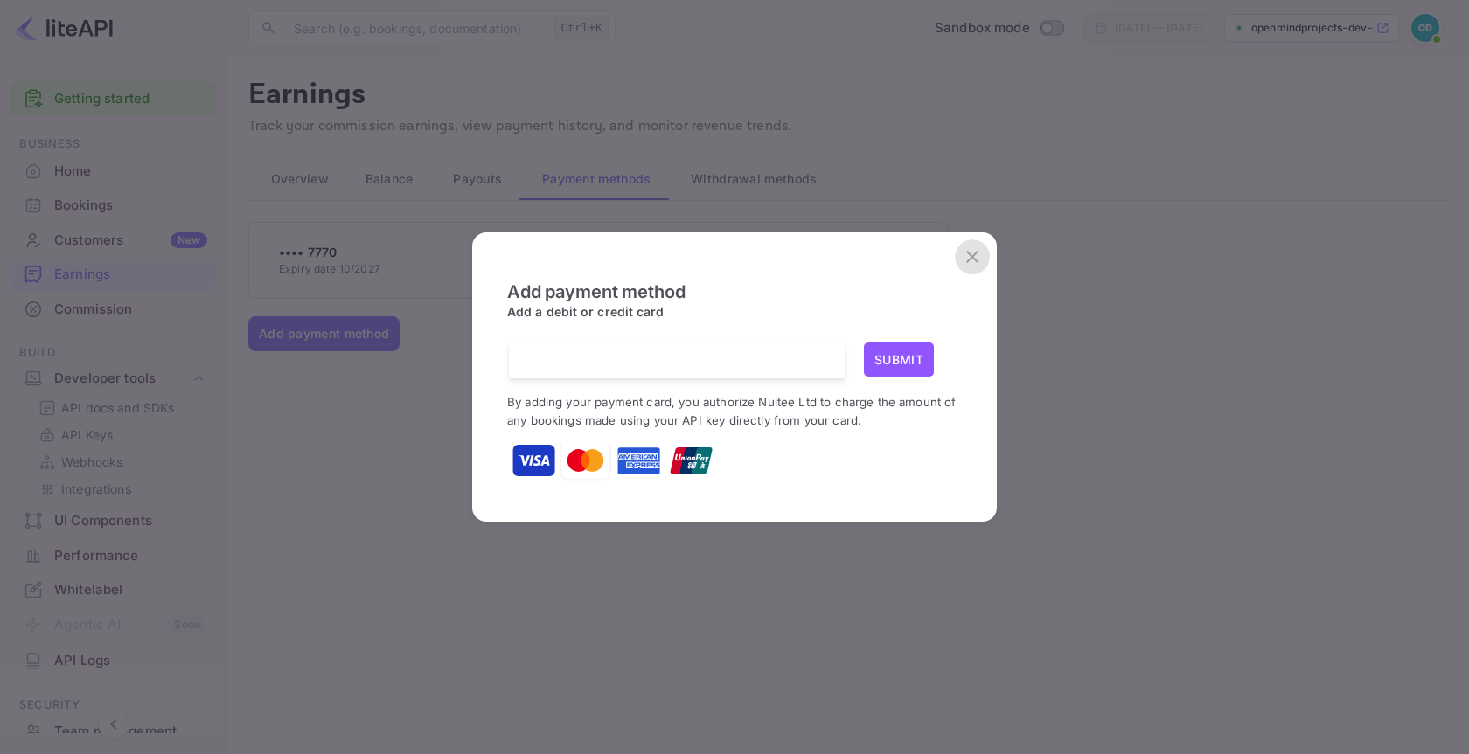
click at [973, 269] on button "close" at bounding box center [972, 257] width 35 height 35
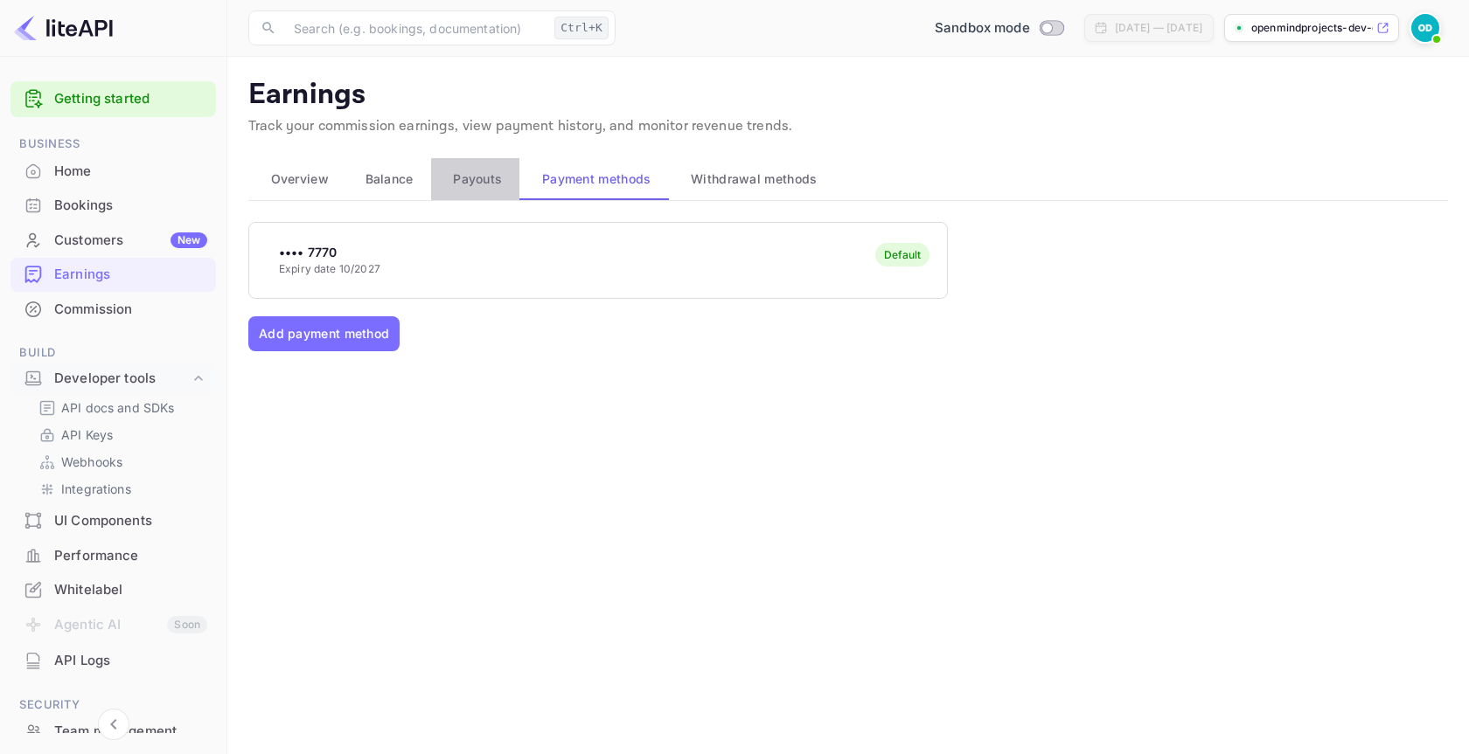
click at [456, 171] on span "Payouts" at bounding box center [477, 179] width 49 height 21
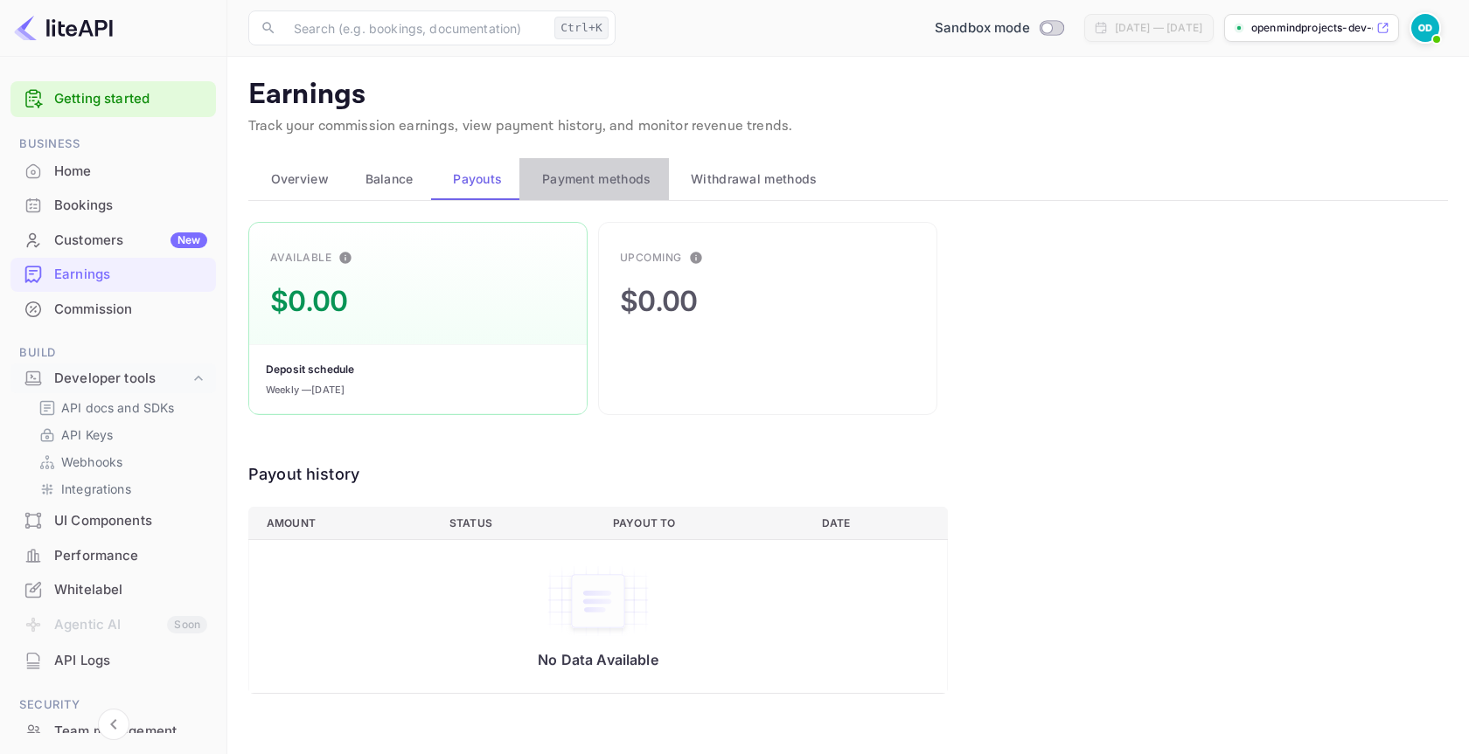
click at [579, 189] on span "Payment methods" at bounding box center [596, 179] width 109 height 21
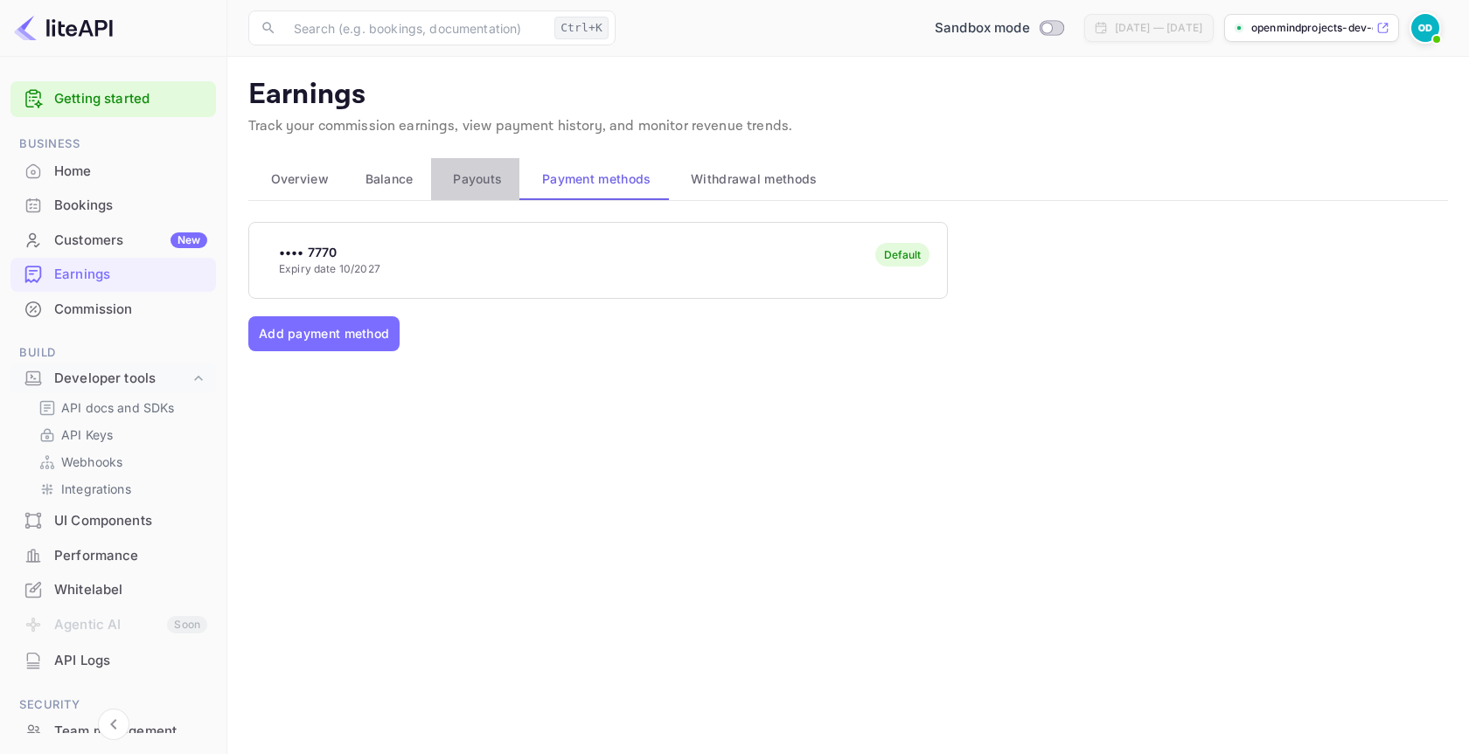
click at [493, 183] on span "Payouts" at bounding box center [477, 179] width 49 height 21
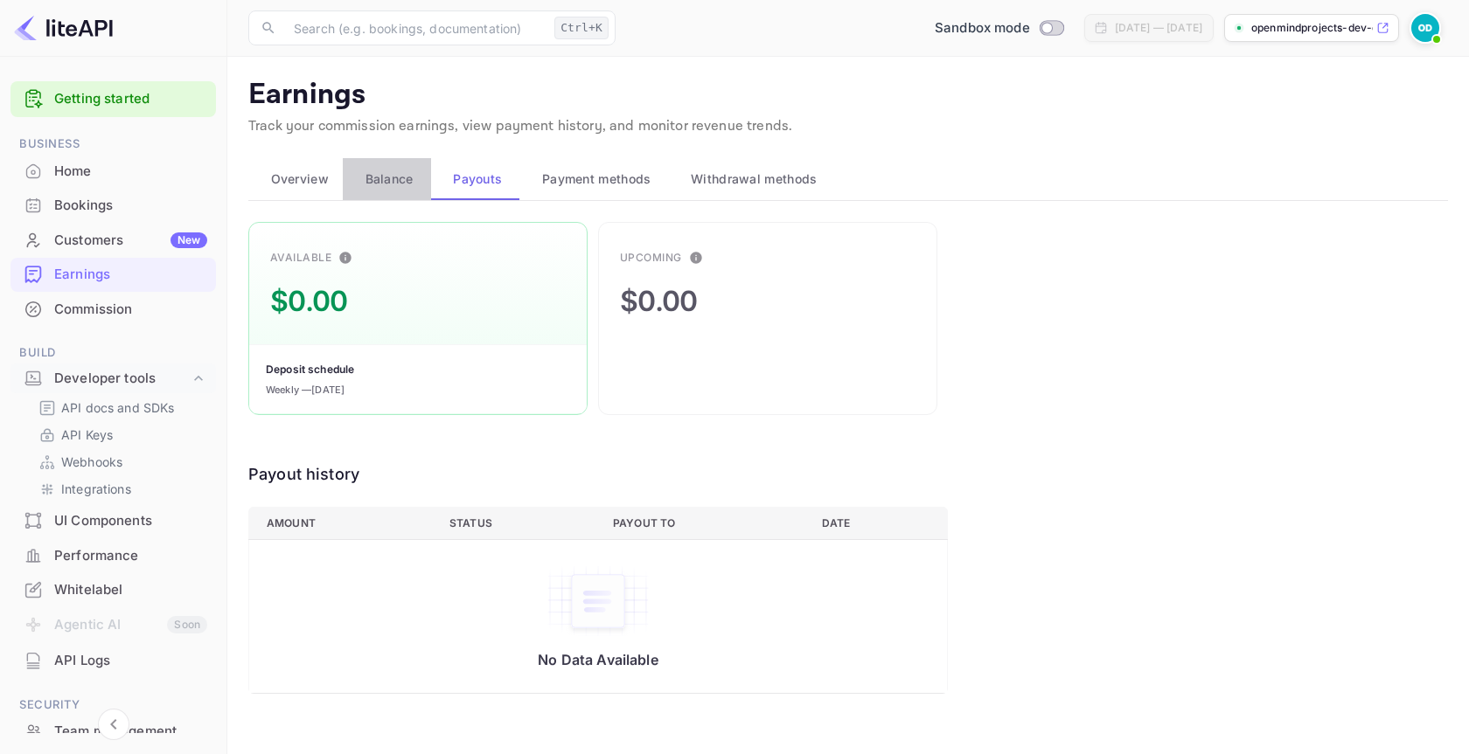
click at [384, 178] on span "Balance" at bounding box center [389, 179] width 48 height 21
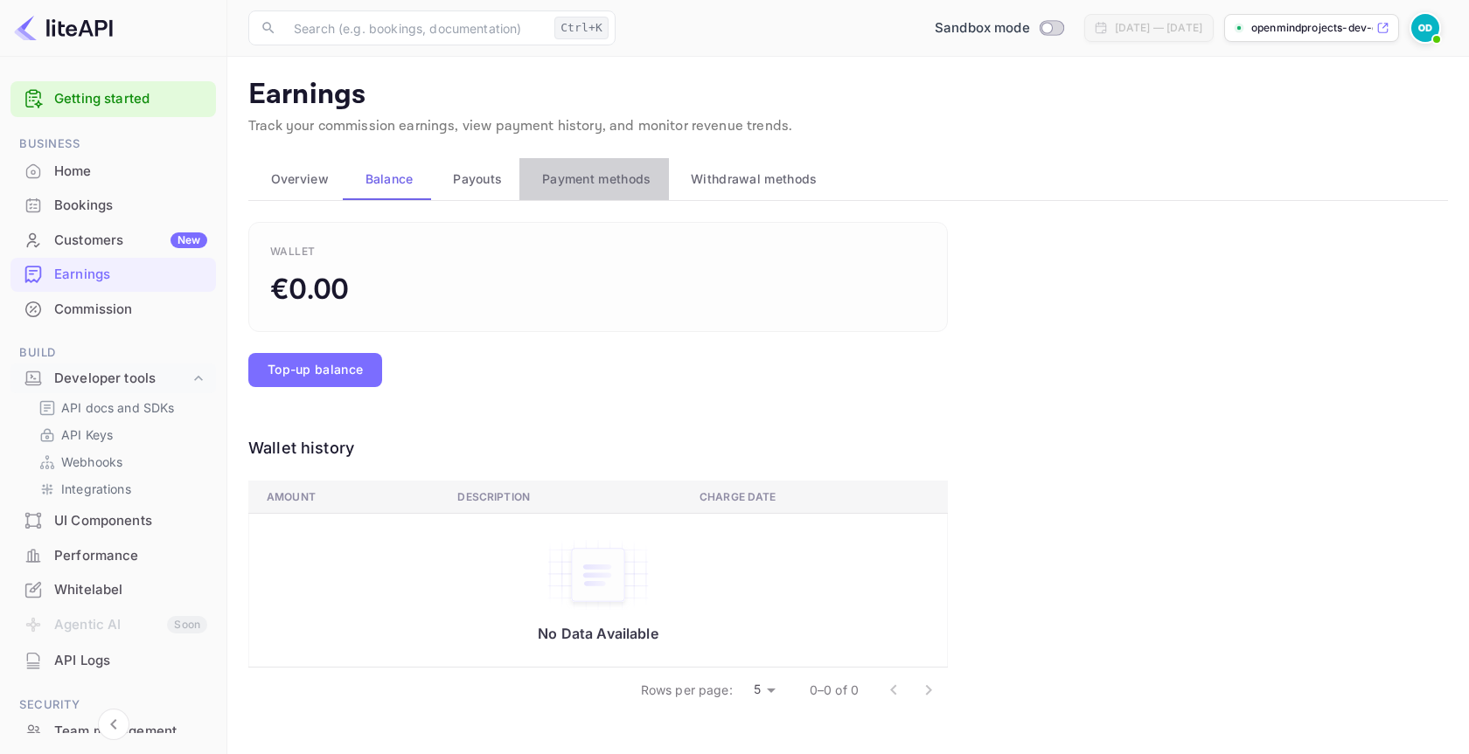
click at [579, 191] on button "Payment methods" at bounding box center [593, 179] width 149 height 42
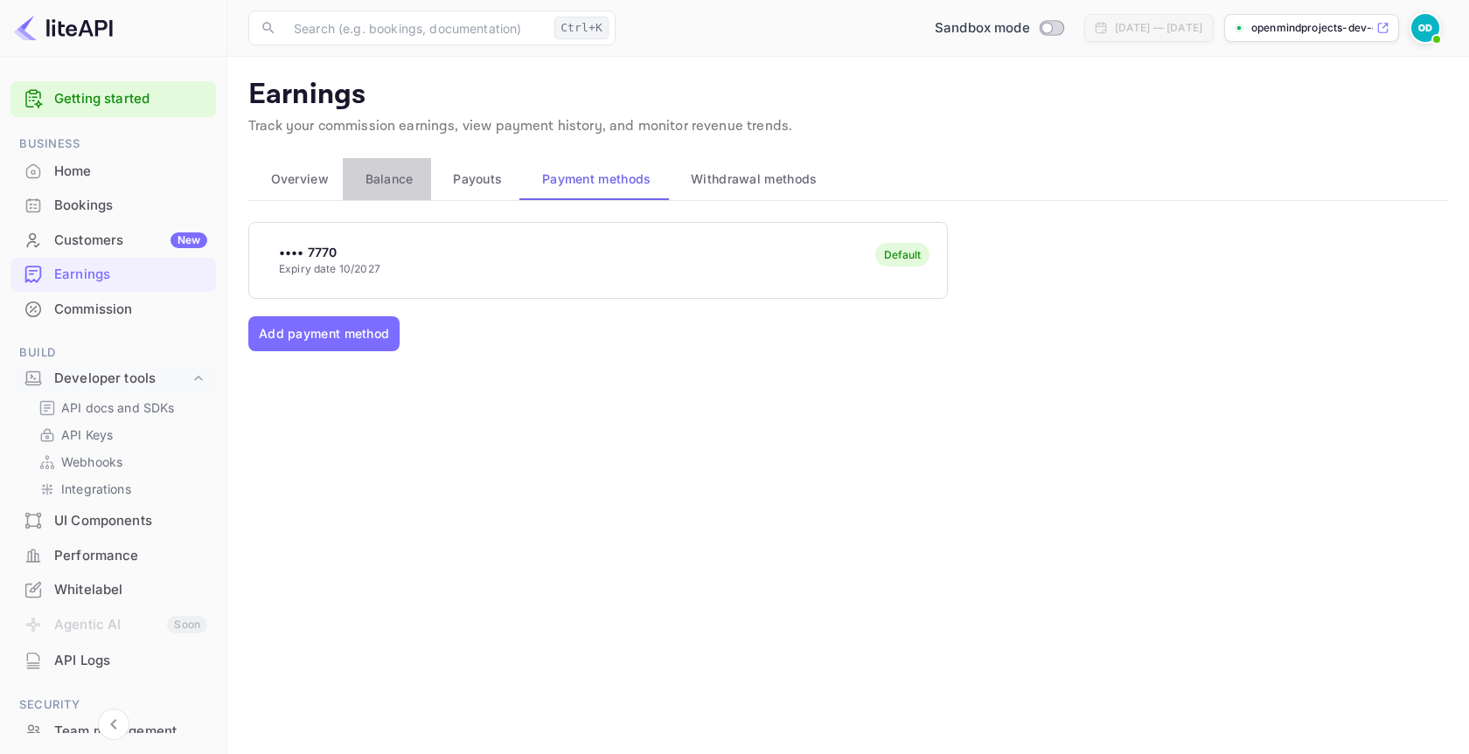
drag, startPoint x: 417, startPoint y: 172, endPoint x: 332, endPoint y: 186, distance: 85.9
click at [399, 183] on button "Balance" at bounding box center [387, 179] width 88 height 42
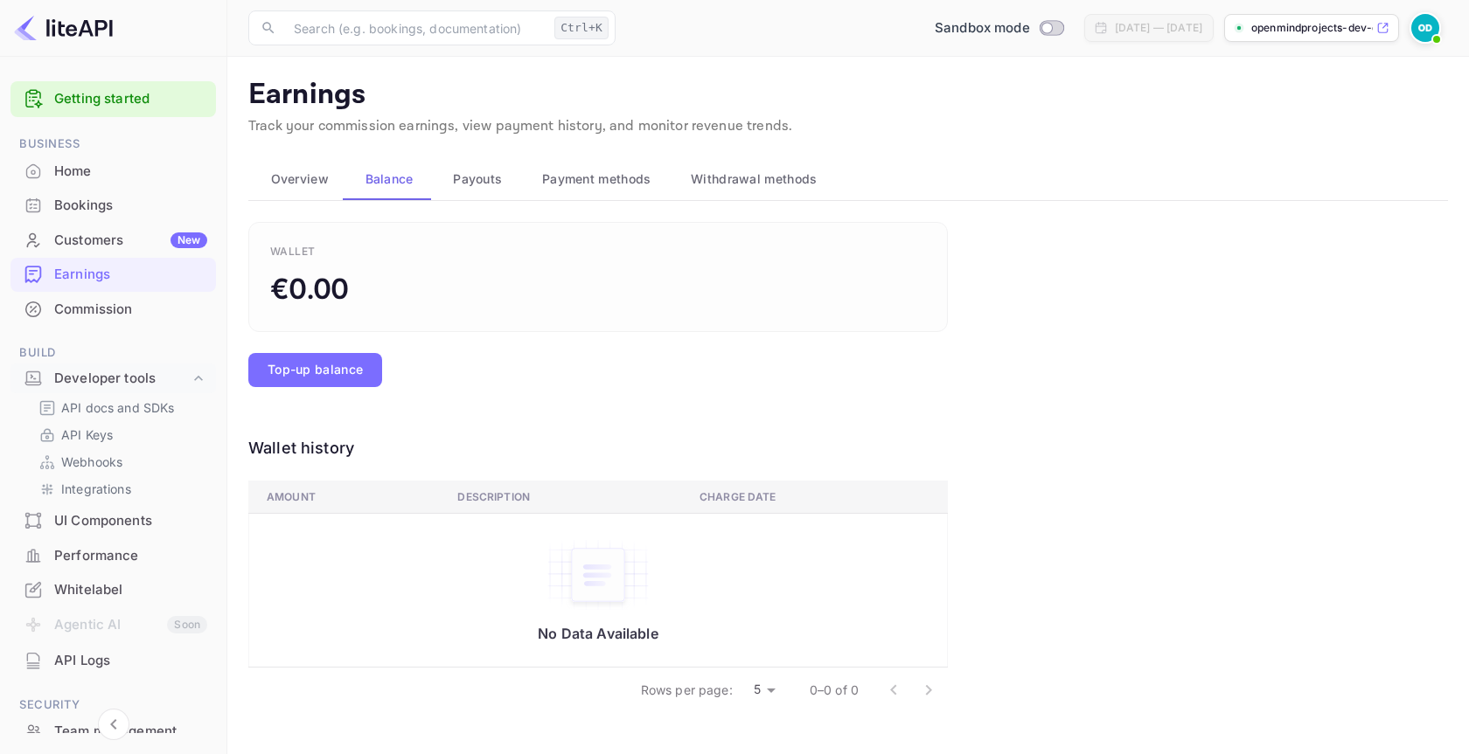
drag, startPoint x: 330, startPoint y: 186, endPoint x: 293, endPoint y: 184, distance: 37.6
click at [330, 186] on button "Overview" at bounding box center [295, 179] width 94 height 42
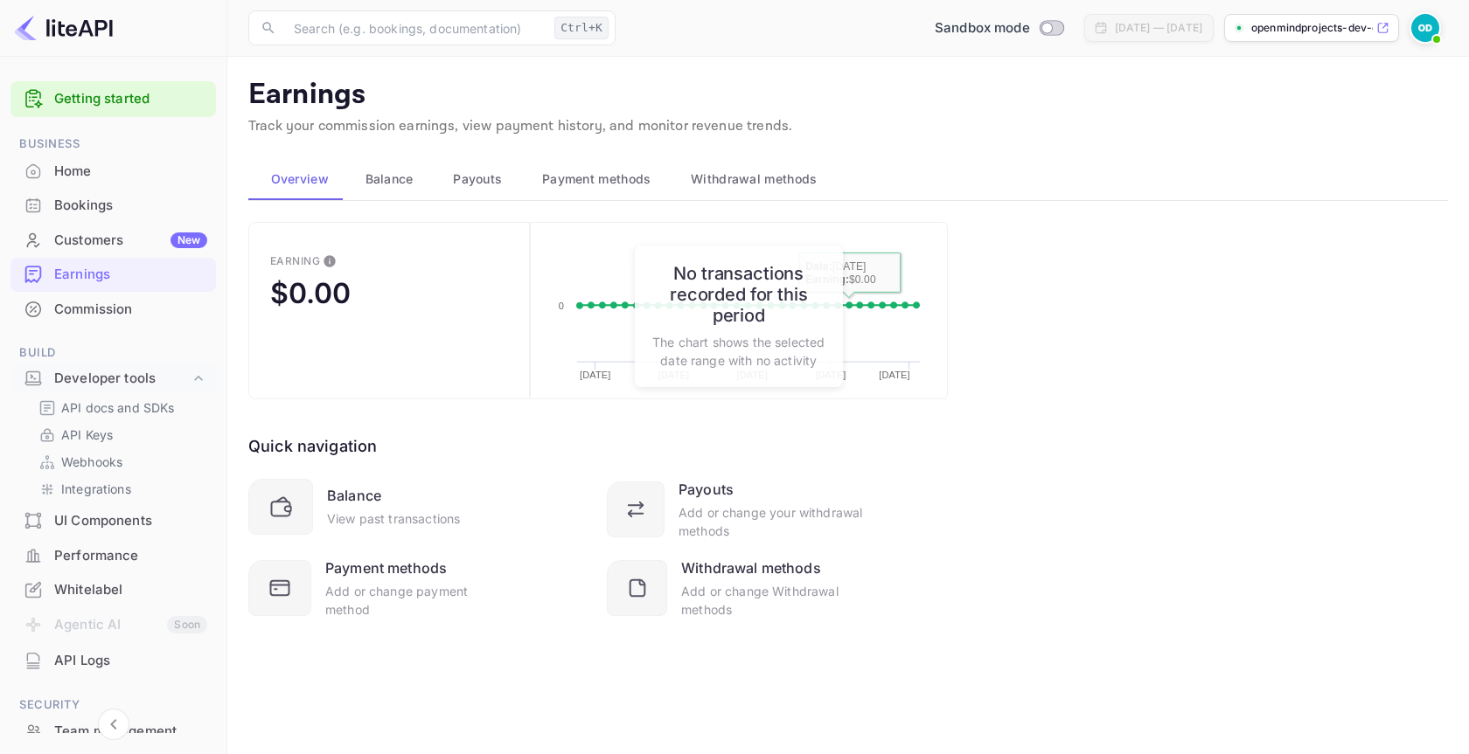
click at [494, 181] on span "Payouts" at bounding box center [477, 179] width 49 height 21
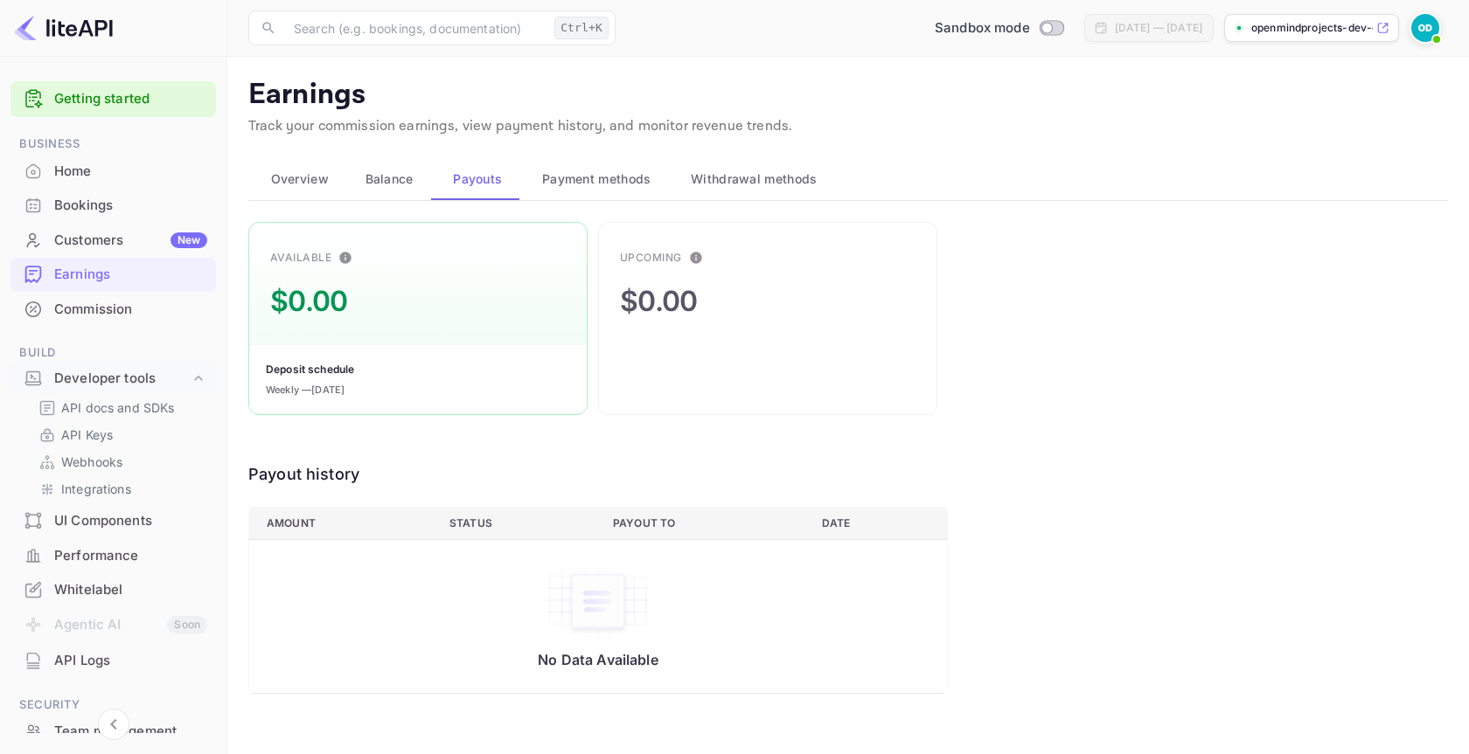
click at [387, 170] on span "Balance" at bounding box center [389, 179] width 48 height 21
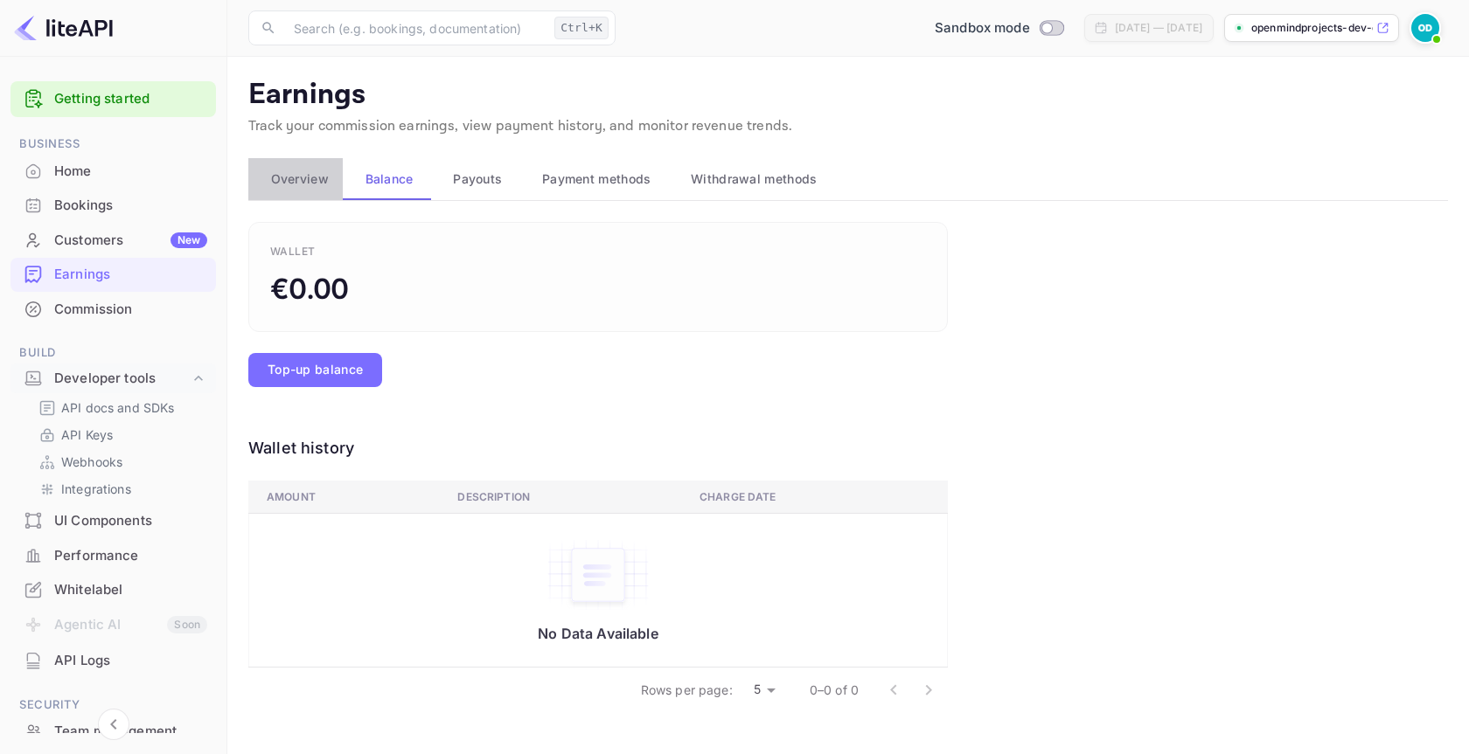
click at [268, 169] on div "Overview" at bounding box center [295, 179] width 66 height 21
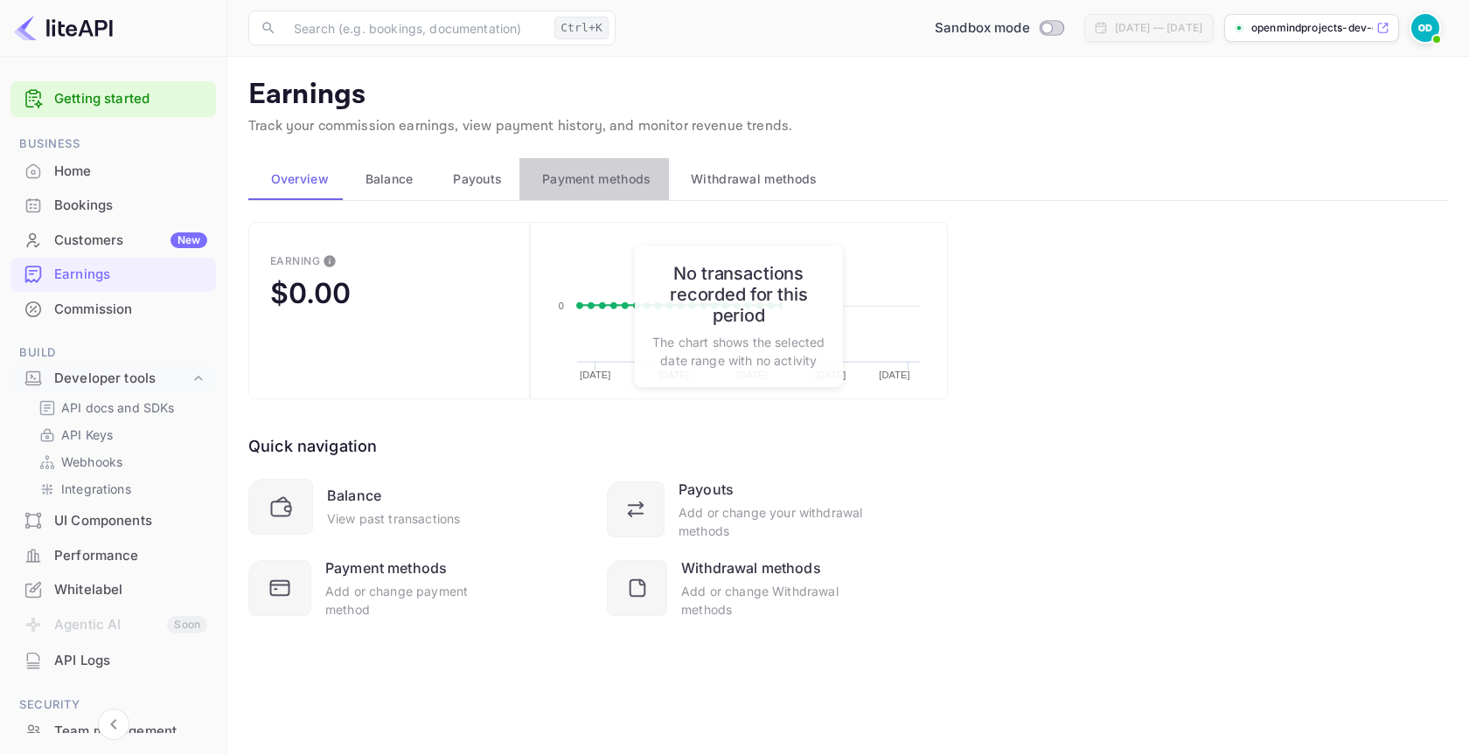
click at [611, 169] on span "Payment methods" at bounding box center [596, 179] width 109 height 21
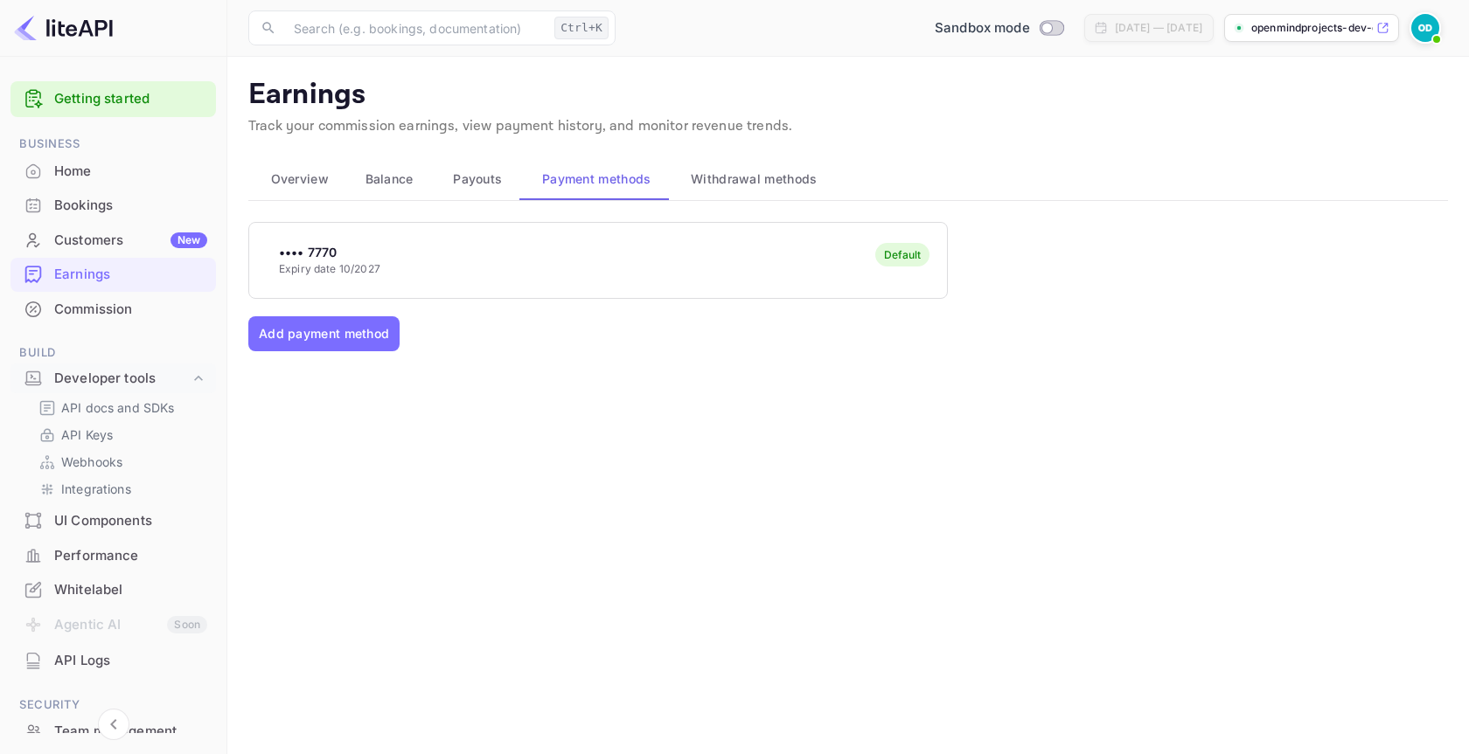
click at [727, 184] on span "Withdrawal methods" at bounding box center [754, 179] width 126 height 21
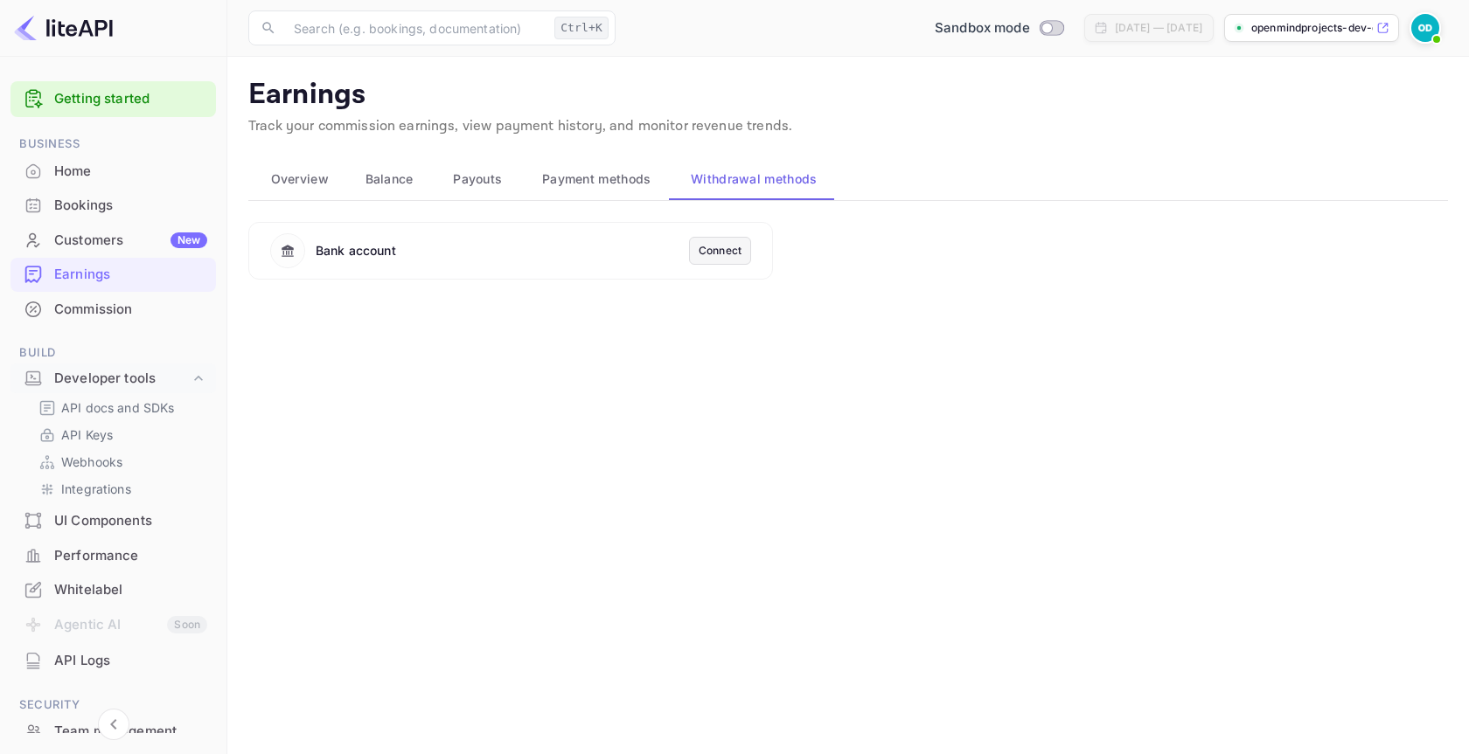
click at [284, 179] on span "Overview" at bounding box center [300, 179] width 58 height 21
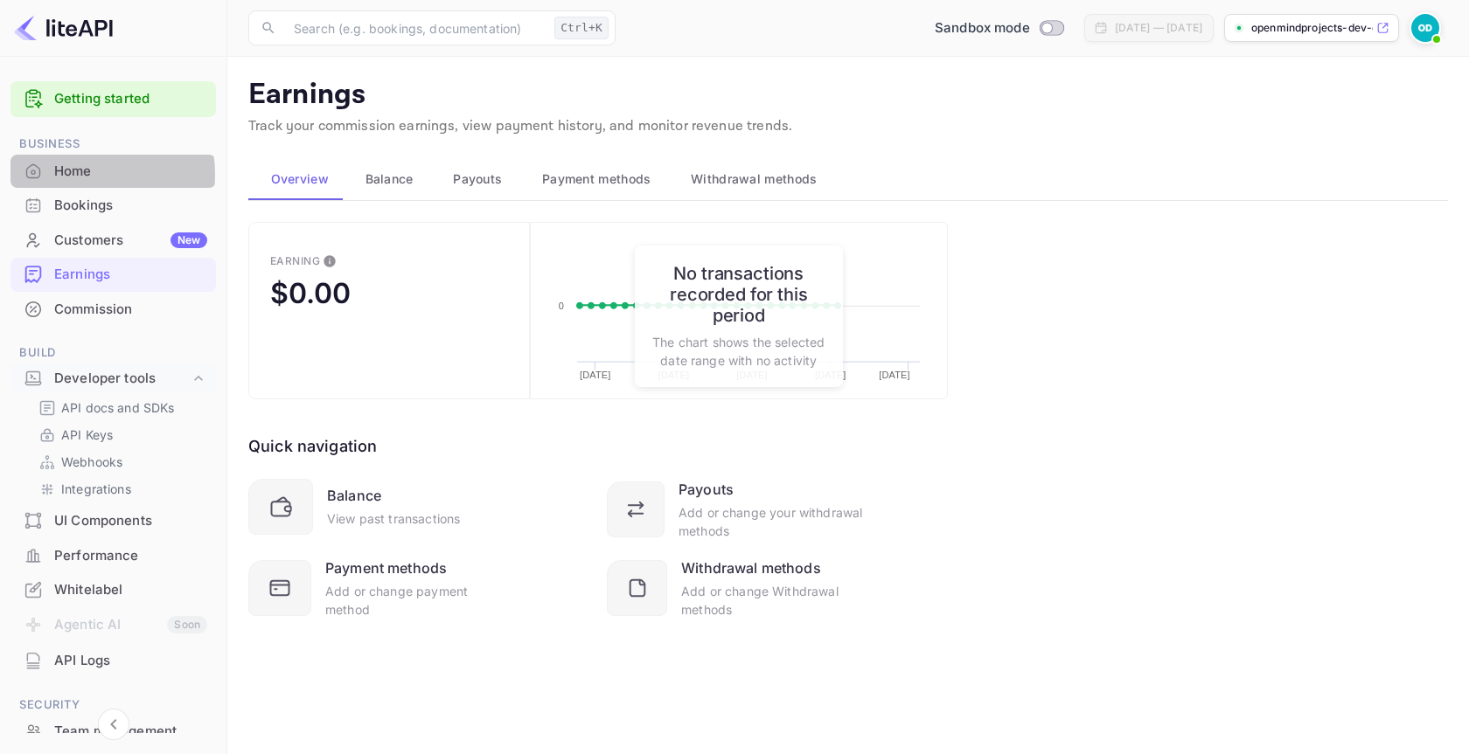
click at [75, 174] on div "Home" at bounding box center [130, 172] width 153 height 20
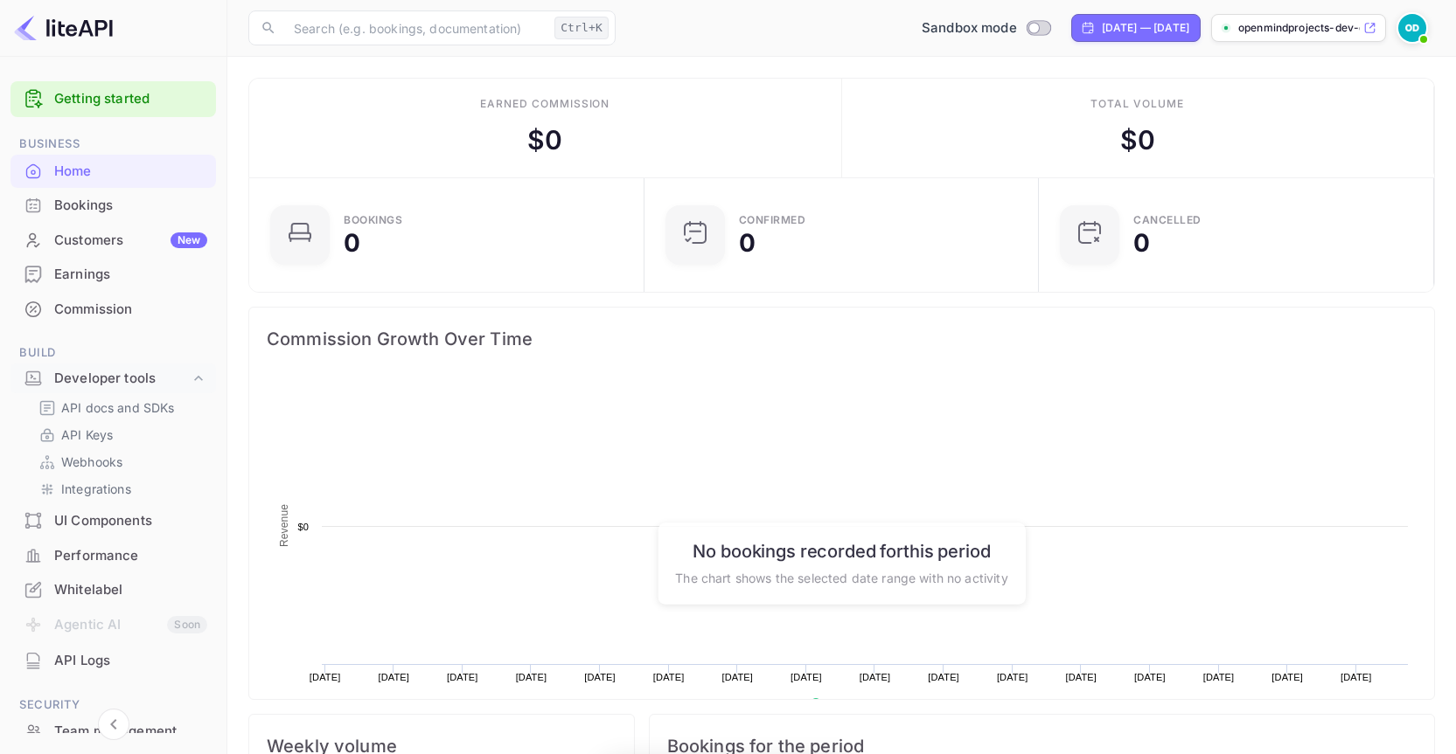
scroll to position [271, 371]
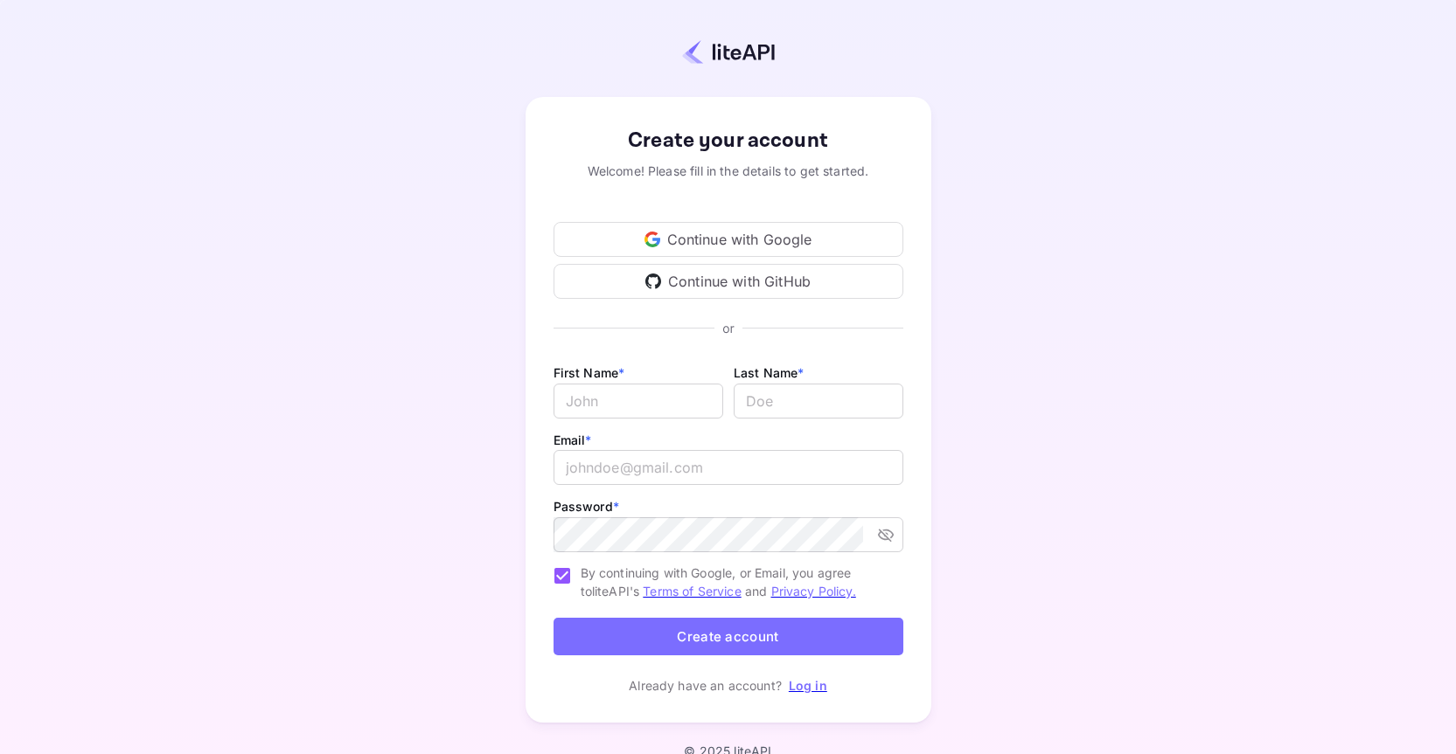
click at [624, 240] on div "Continue with Google" at bounding box center [728, 239] width 350 height 35
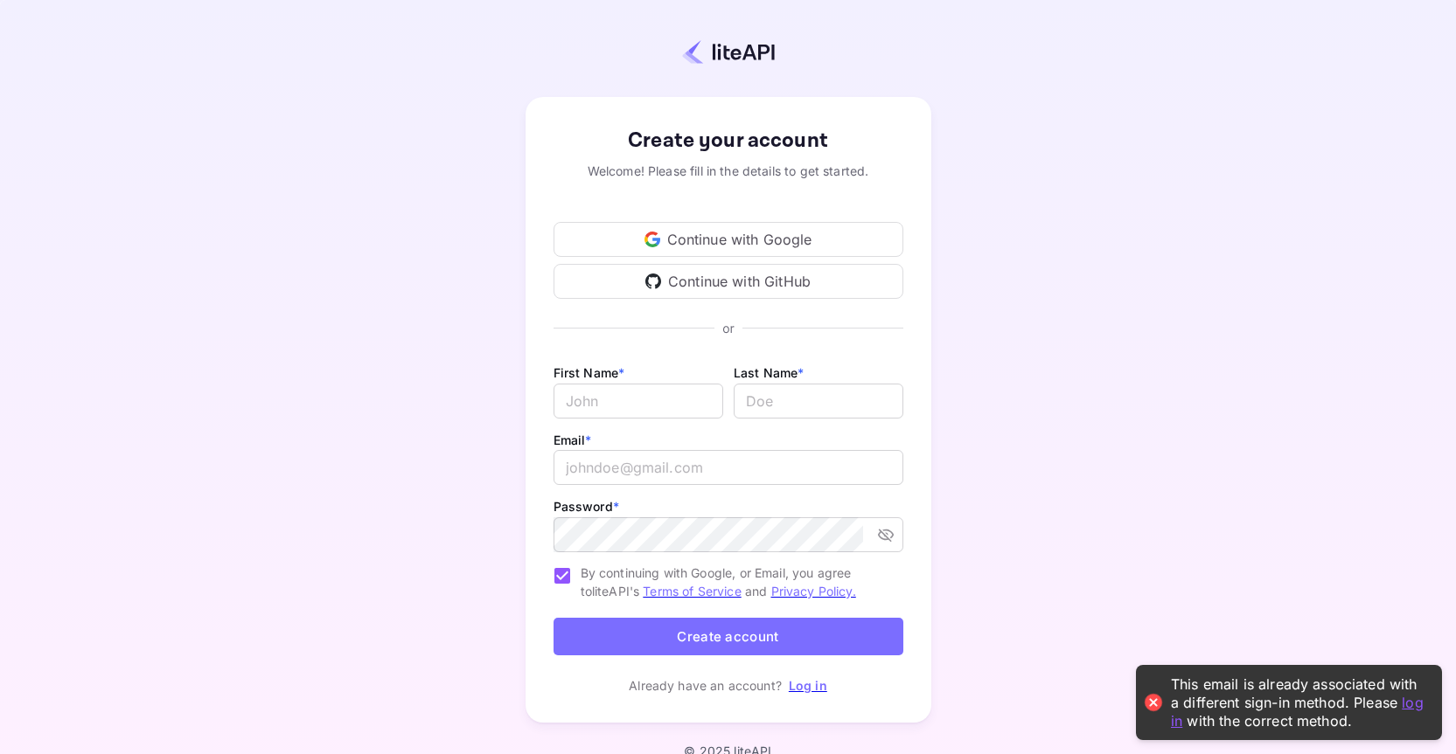
click at [801, 686] on link "Log in" at bounding box center [808, 685] width 38 height 15
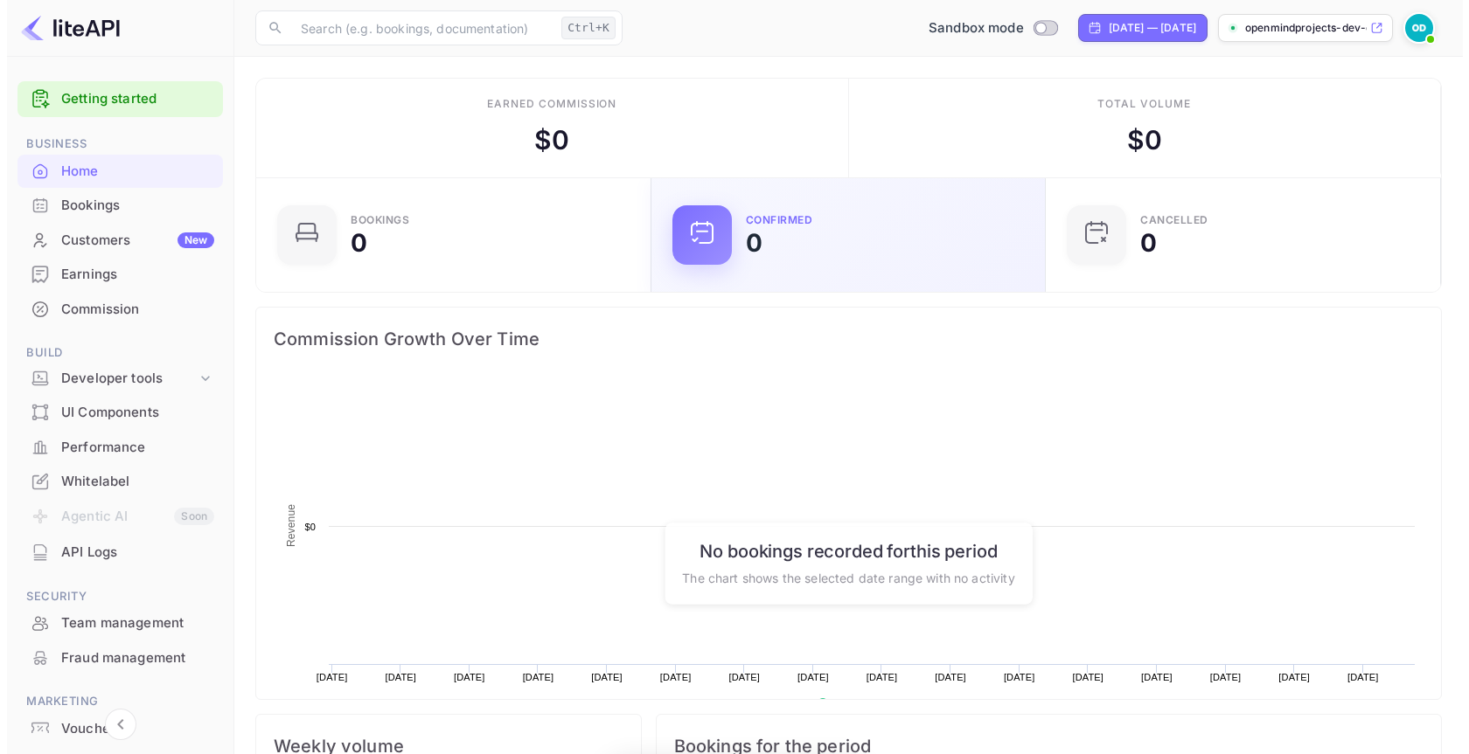
scroll to position [271, 371]
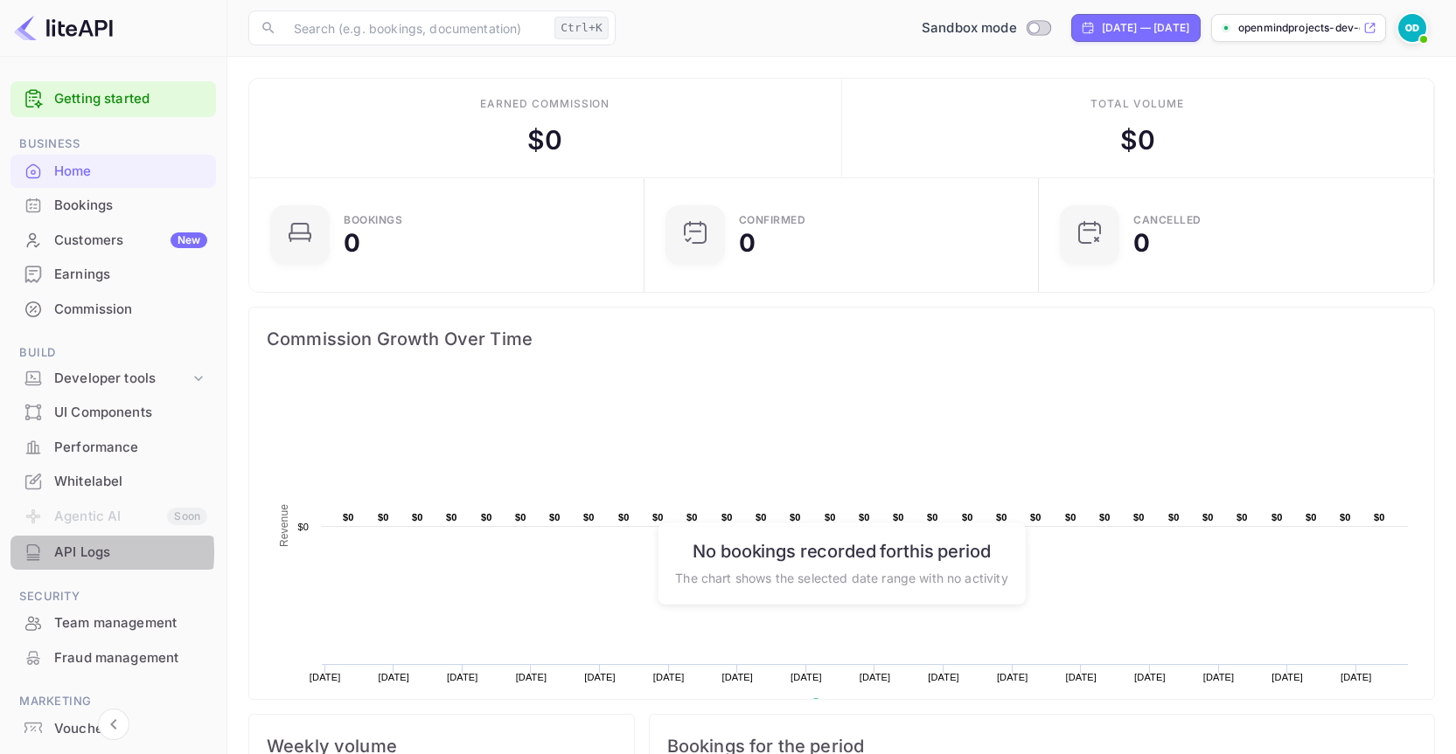
click at [47, 552] on div "API Logs" at bounding box center [112, 553] width 205 height 34
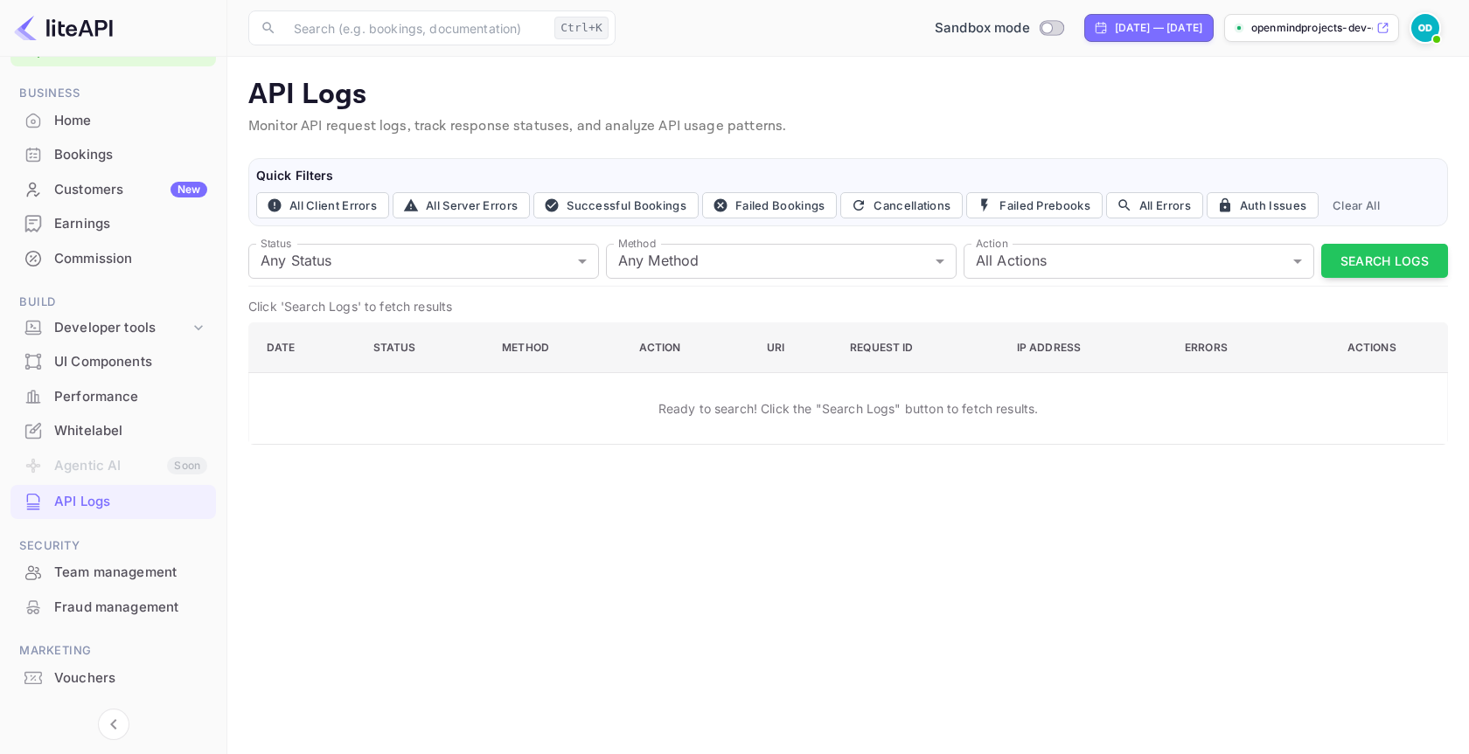
scroll to position [88, 0]
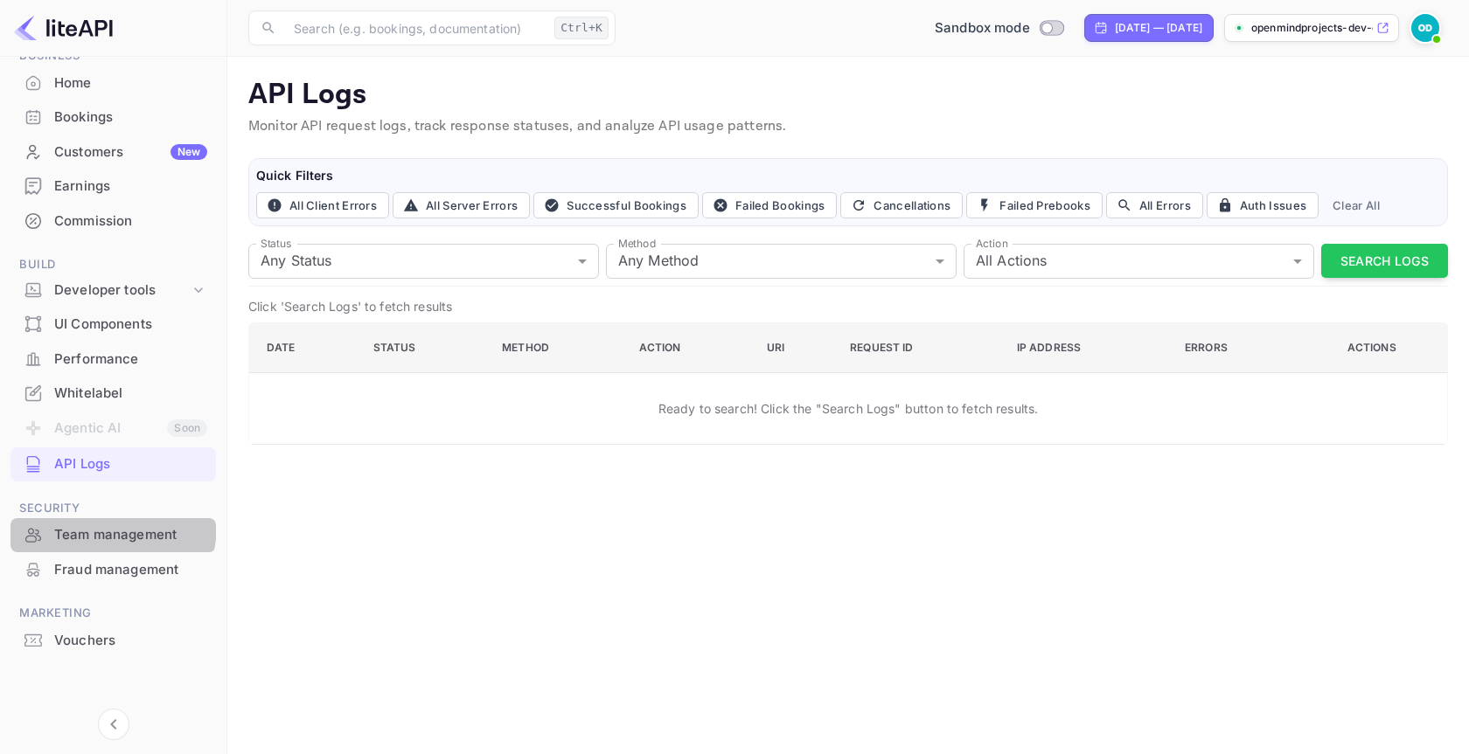
click at [93, 525] on div "Team management" at bounding box center [112, 535] width 205 height 34
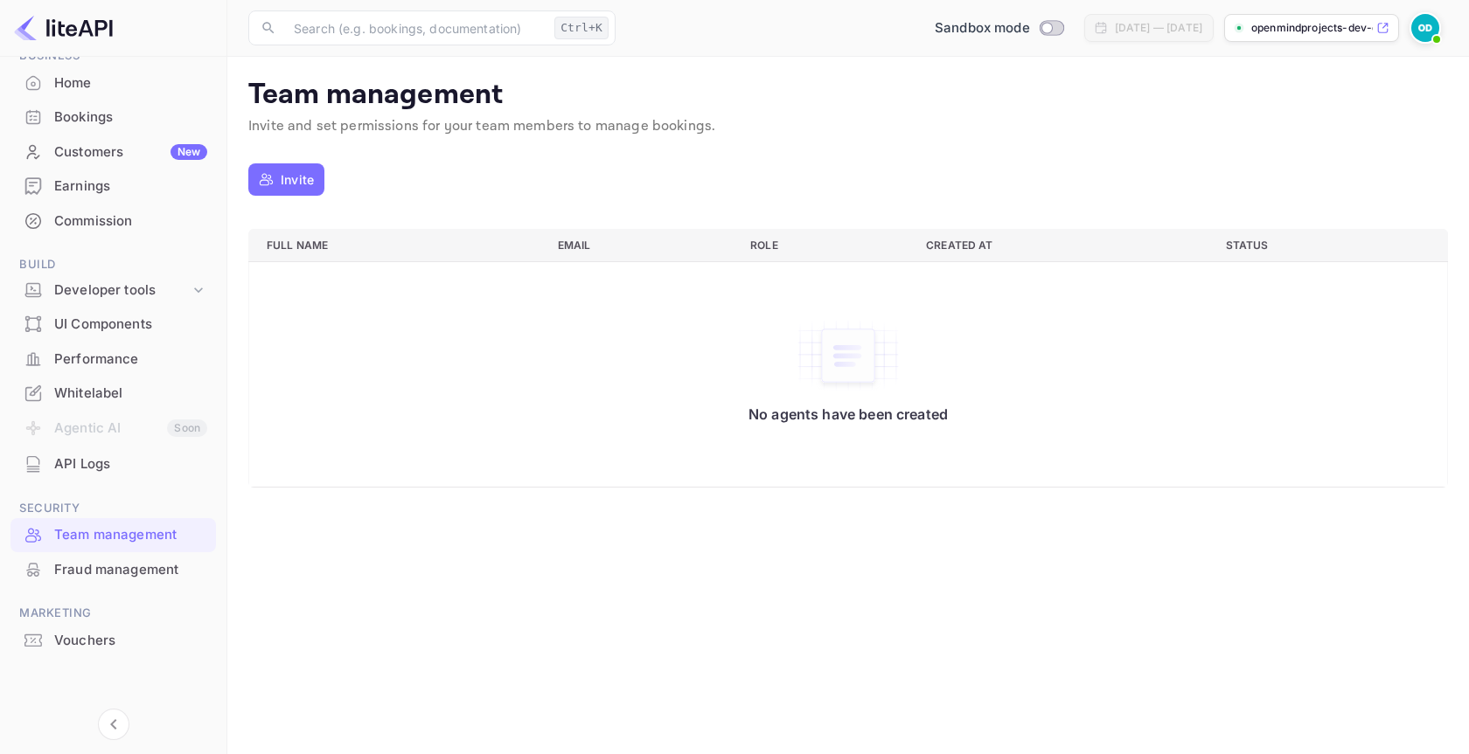
click at [68, 428] on li "Agentic AI Soon" at bounding box center [112, 429] width 205 height 37
click at [78, 279] on div "Developer tools" at bounding box center [112, 290] width 205 height 31
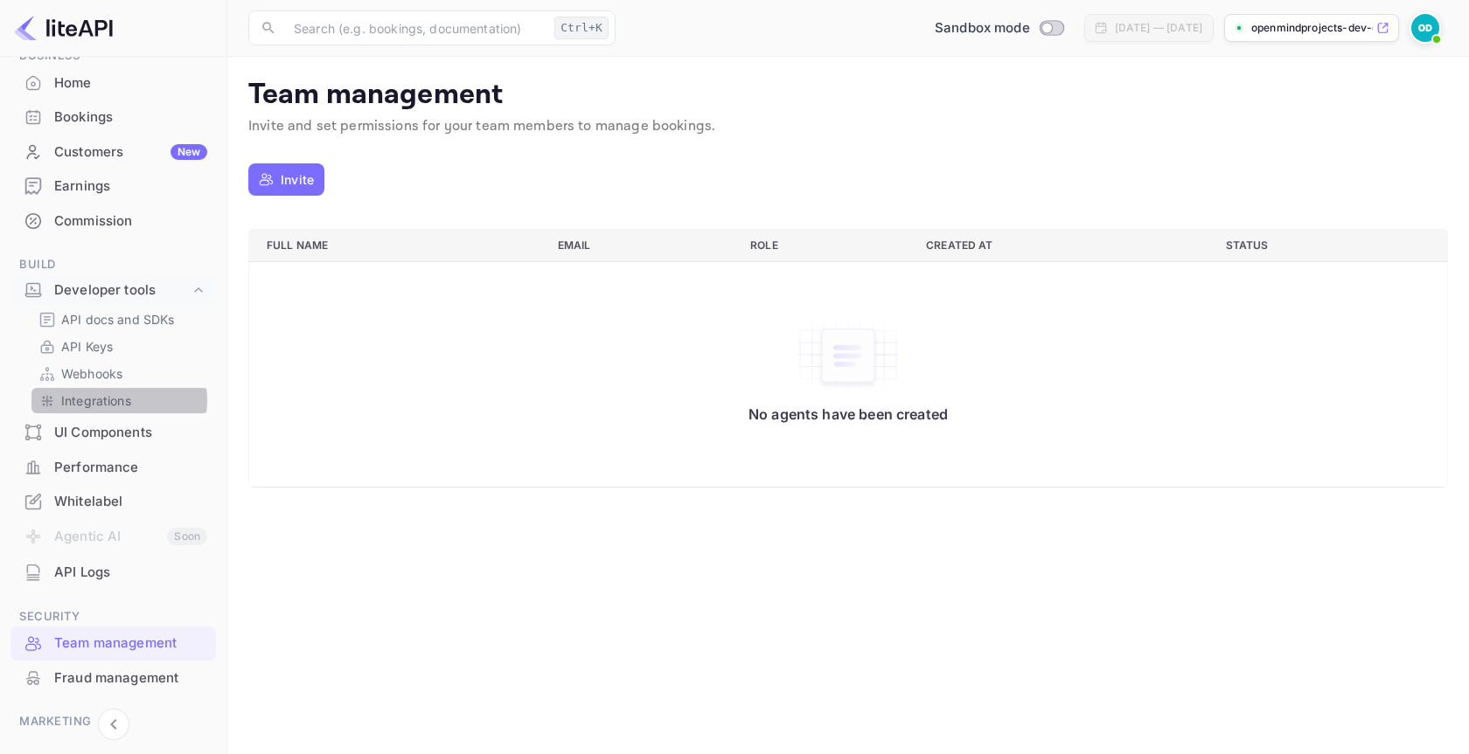
click at [117, 400] on p "Integrations" at bounding box center [96, 401] width 70 height 18
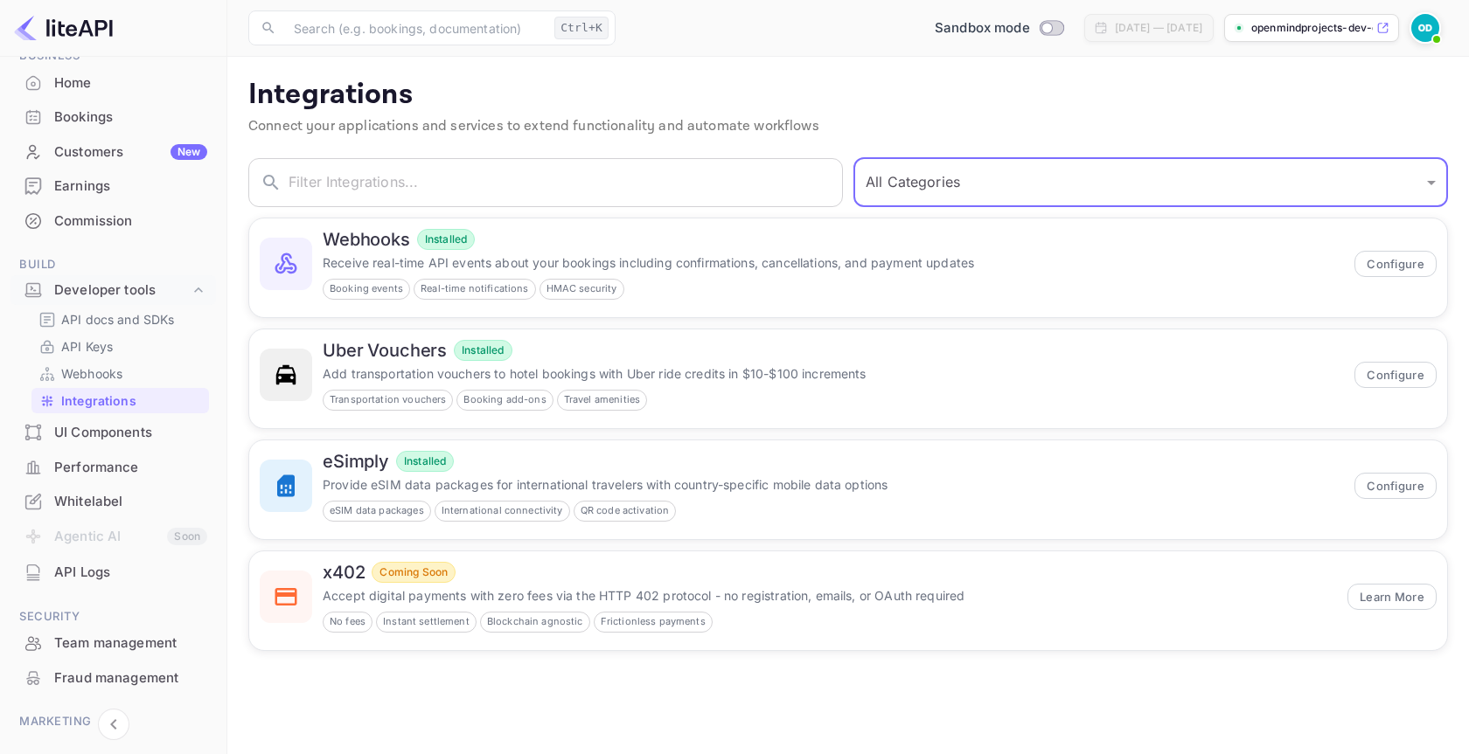
drag, startPoint x: 967, startPoint y: 184, endPoint x: 949, endPoint y: 179, distance: 18.9
click at [949, 179] on select "All Categories Developer Tools Travel Services Payment Systems" at bounding box center [1150, 182] width 594 height 49
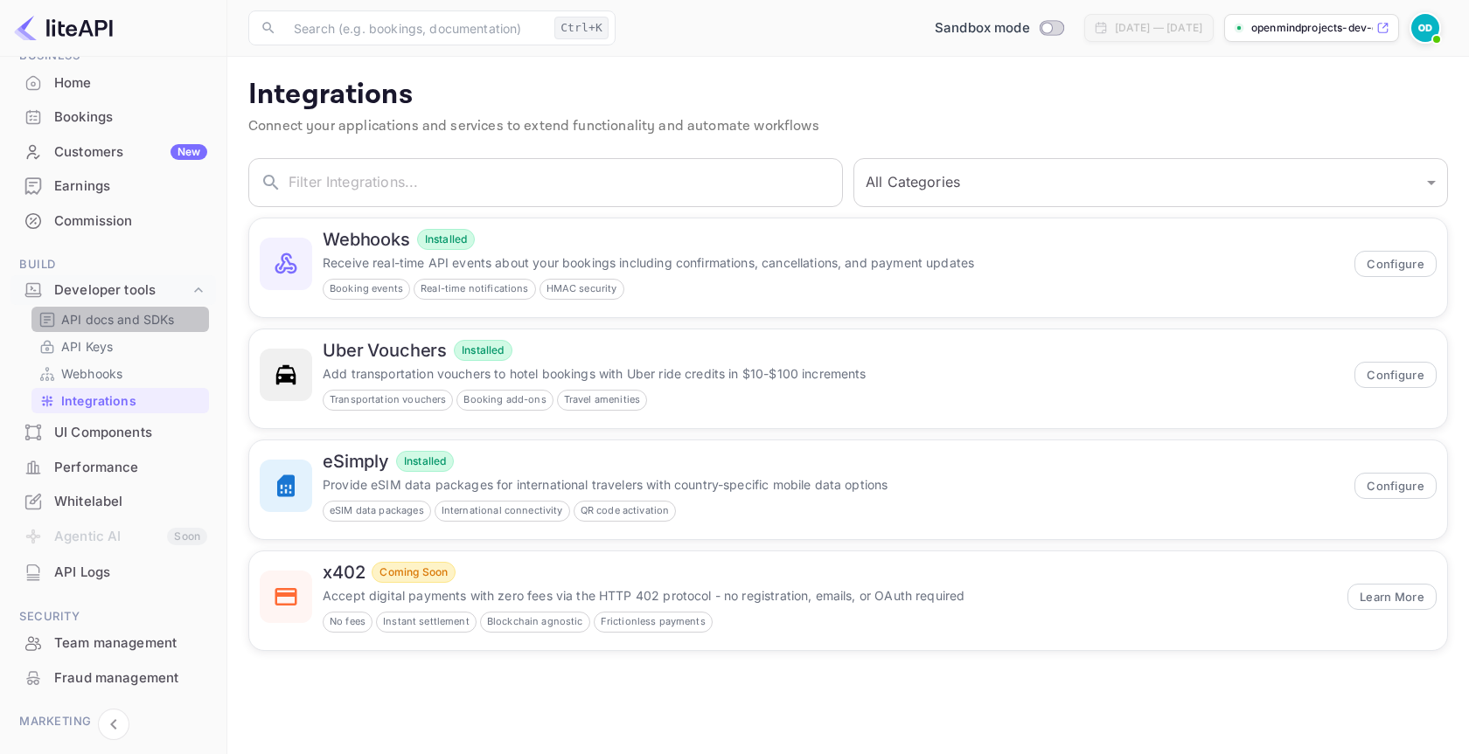
click at [143, 322] on p "API docs and SDKs" at bounding box center [118, 319] width 114 height 18
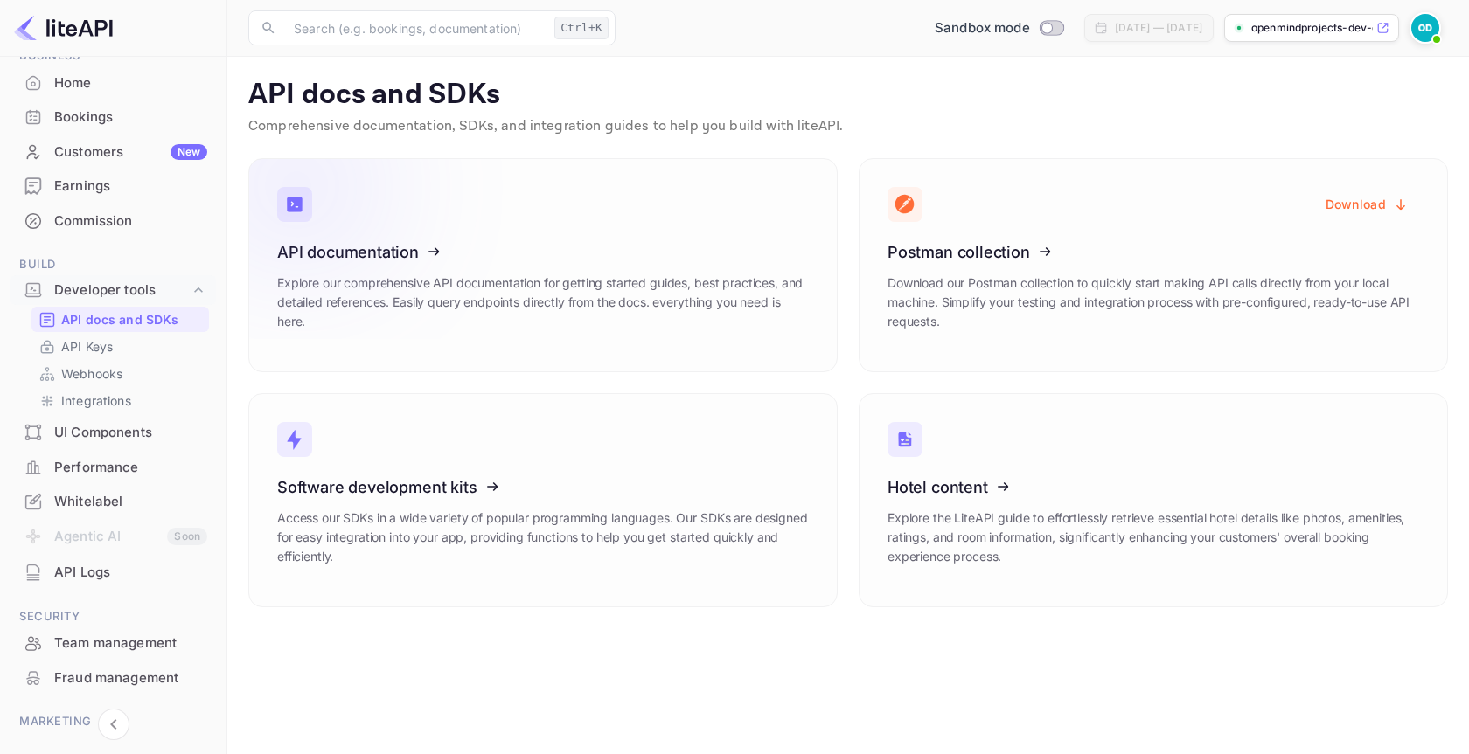
click at [344, 258] on icon at bounding box center [385, 249] width 272 height 180
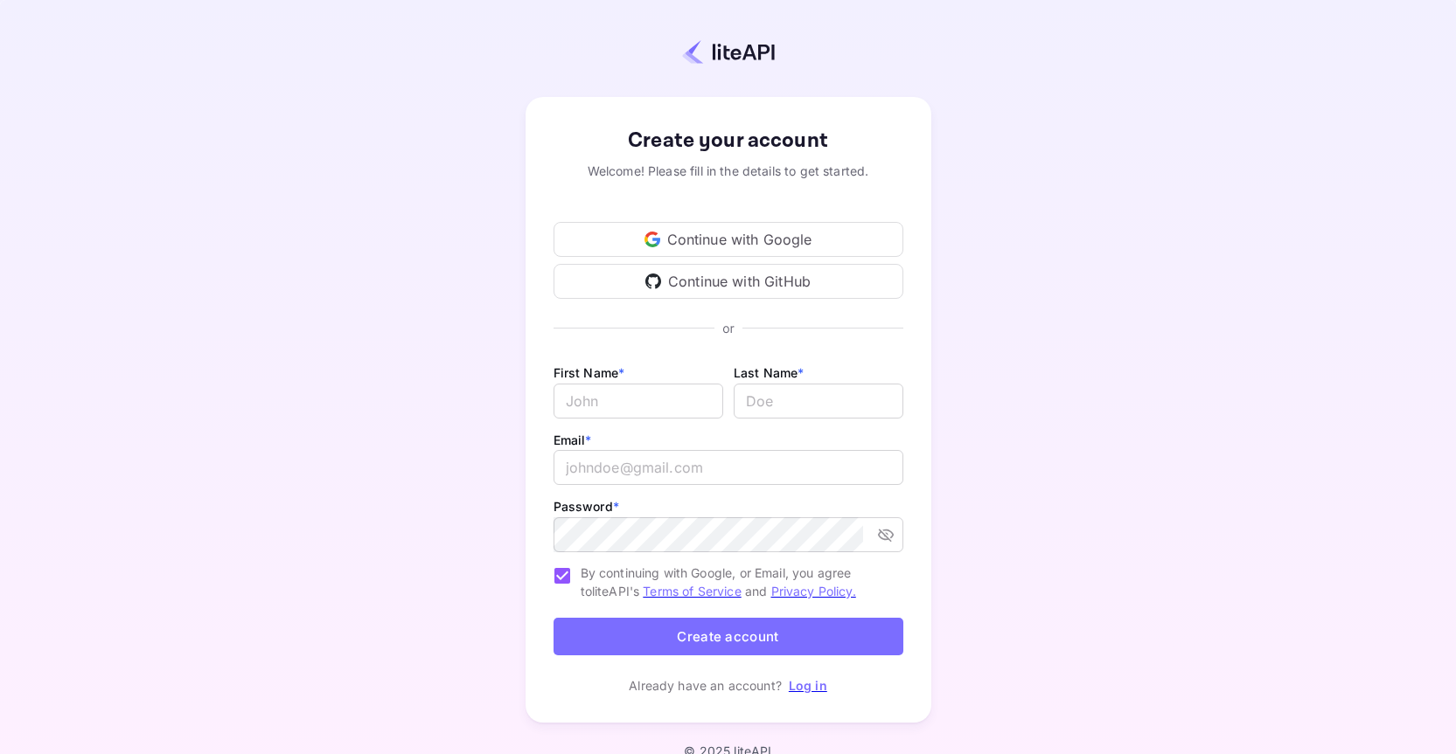
click at [810, 685] on link "Log in" at bounding box center [808, 685] width 38 height 15
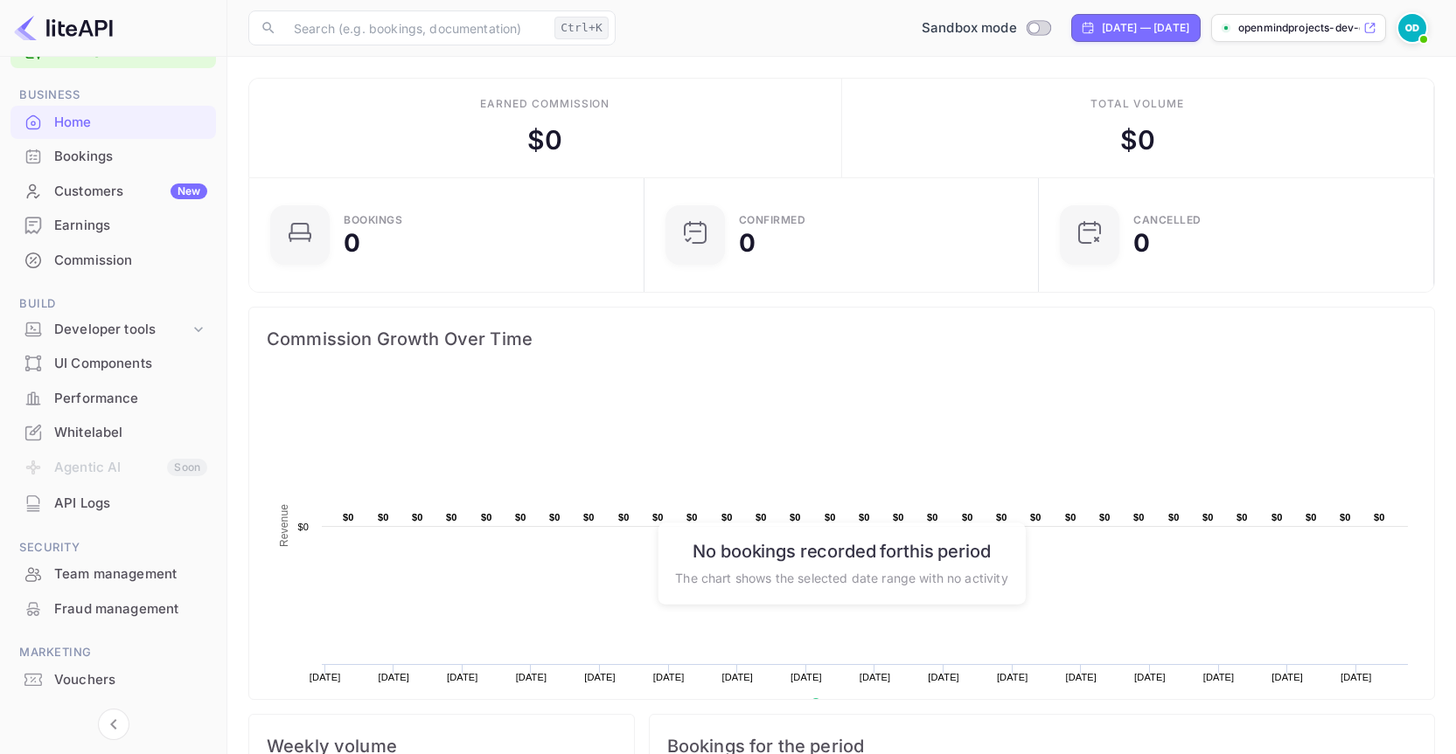
scroll to position [88, 0]
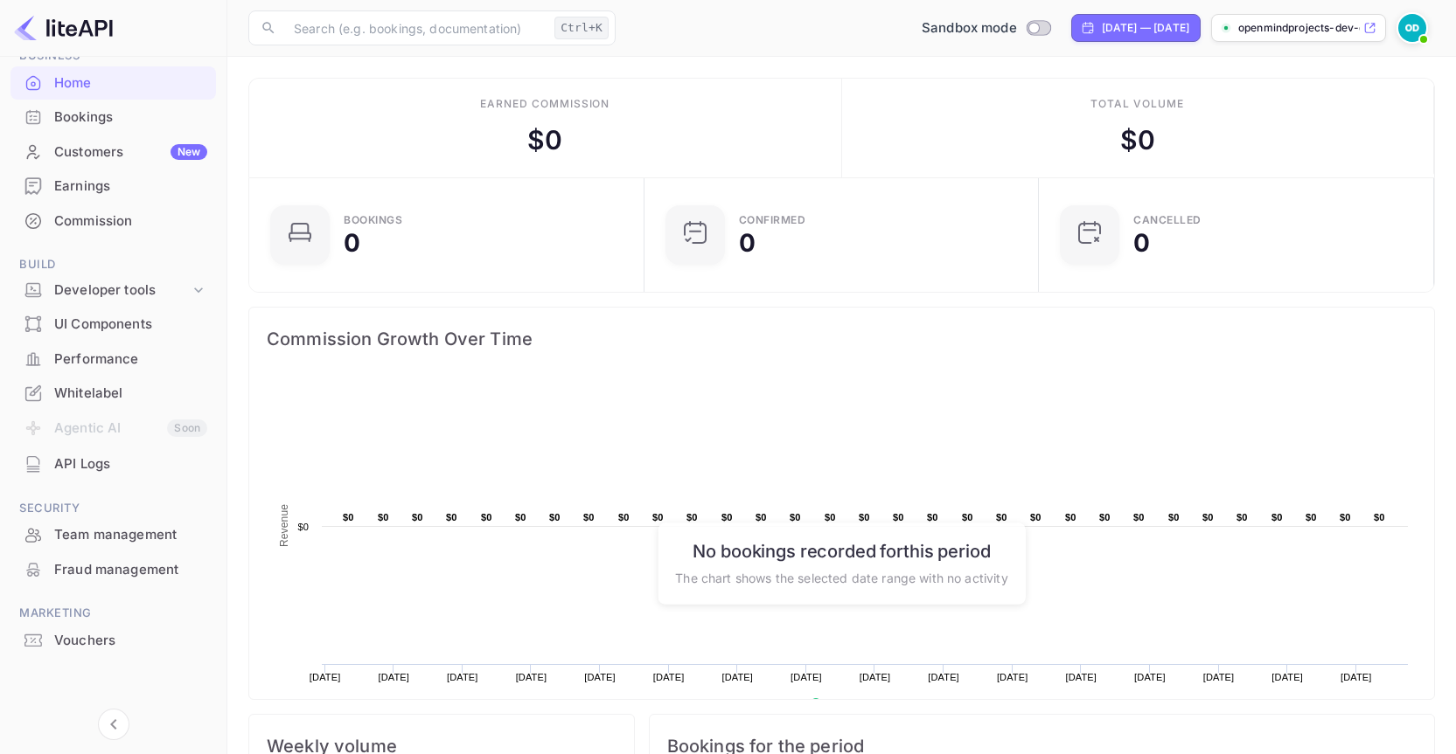
click at [103, 399] on div "Whitelabel" at bounding box center [130, 394] width 153 height 20
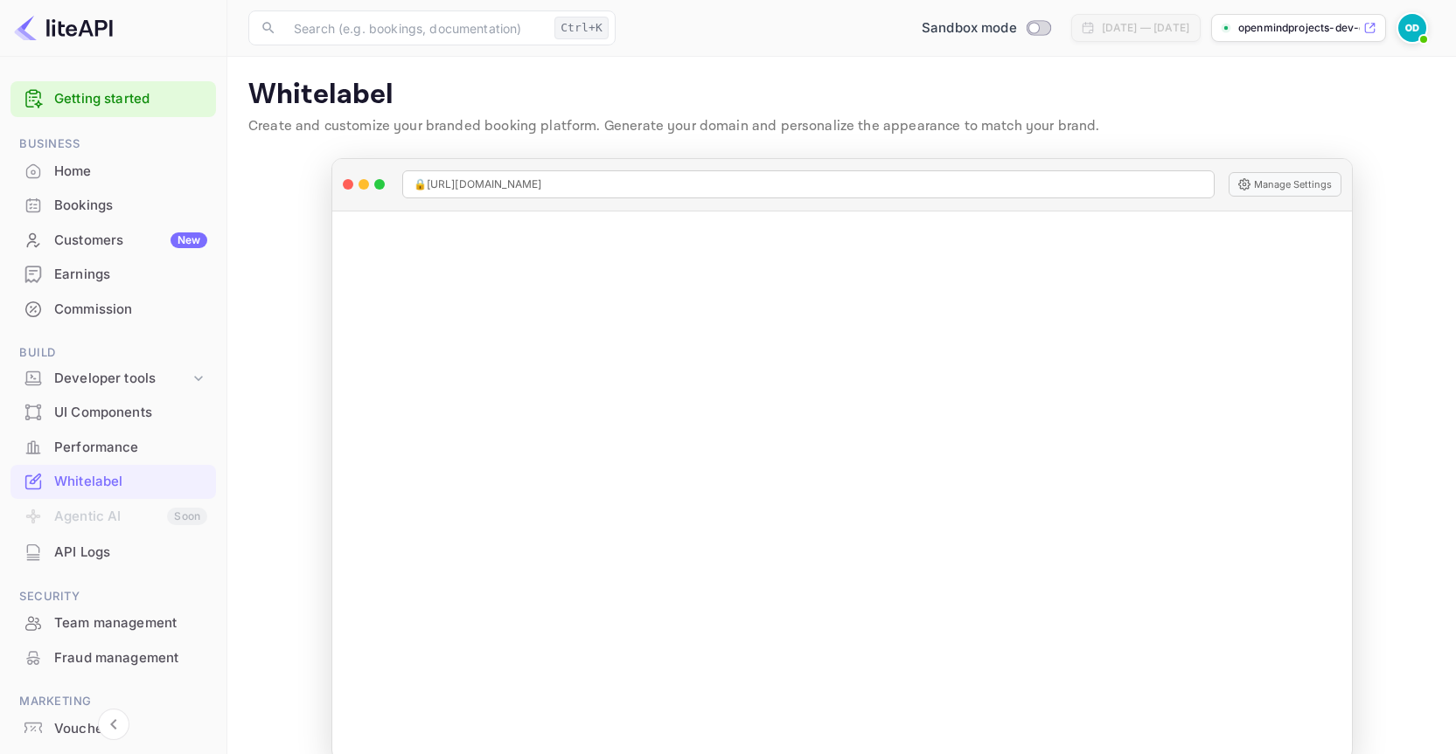
scroll to position [28, 0]
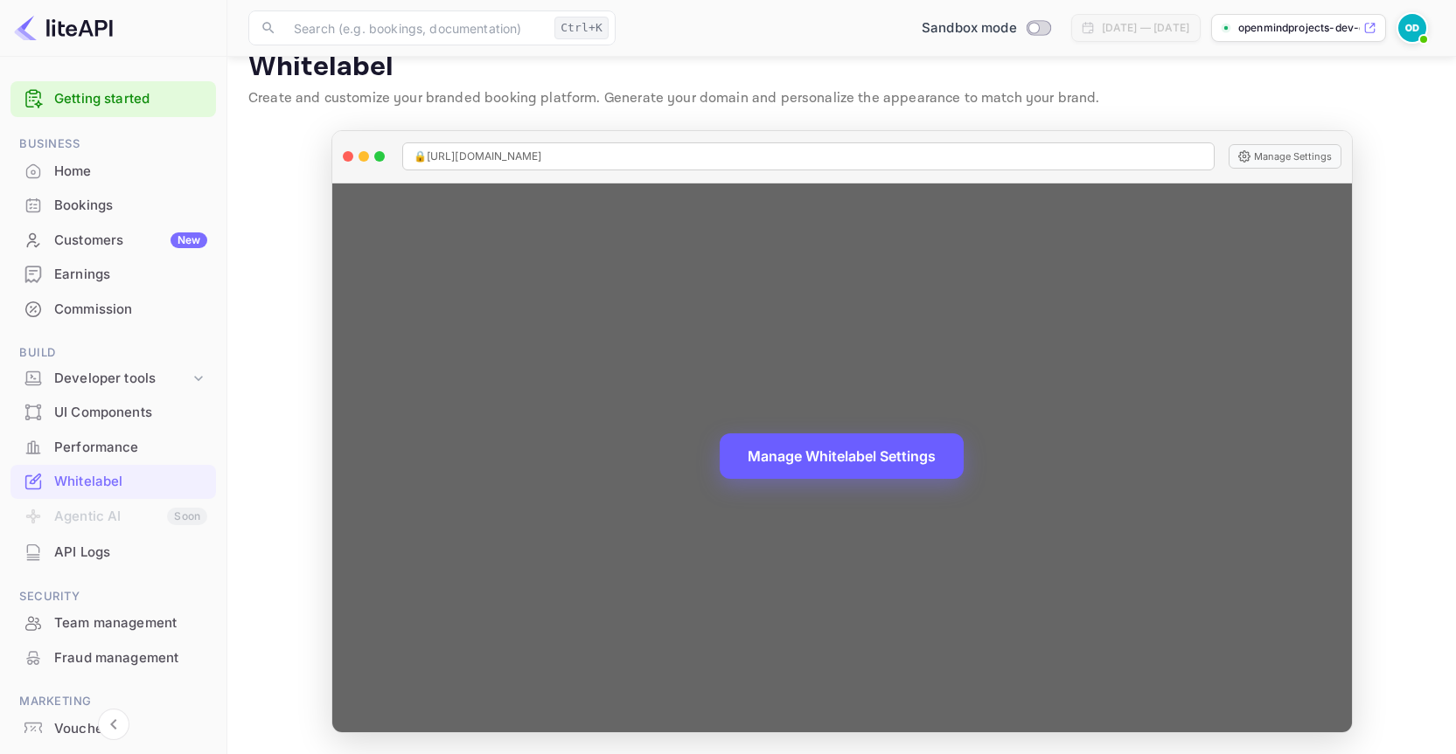
click at [800, 464] on button "Manage Whitelabel Settings" at bounding box center [841, 456] width 244 height 45
click at [607, 148] on div "🔒 [URL][DOMAIN_NAME]" at bounding box center [808, 156] width 812 height 28
click at [772, 464] on button "Manage Whitelabel Settings" at bounding box center [841, 456] width 244 height 45
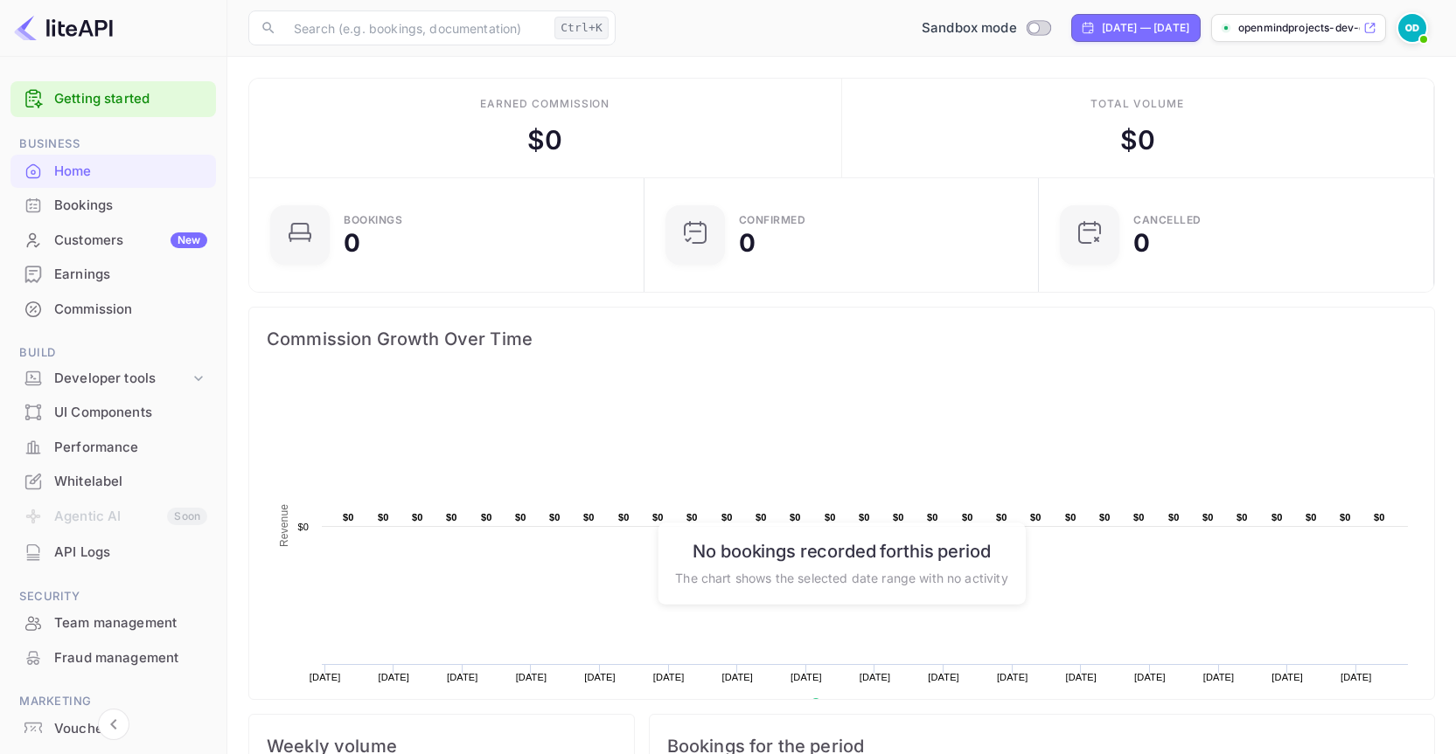
click at [107, 482] on div "Whitelabel" at bounding box center [130, 482] width 153 height 20
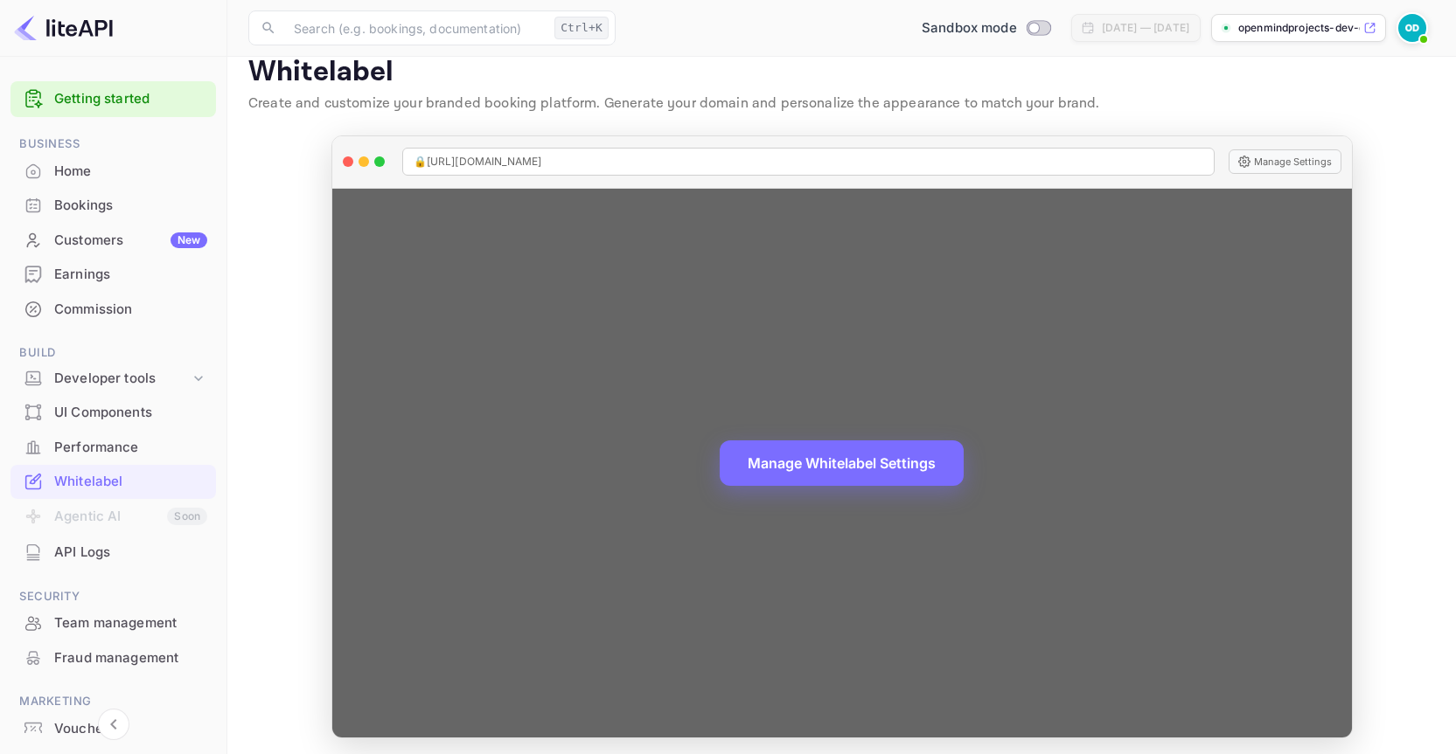
scroll to position [28, 0]
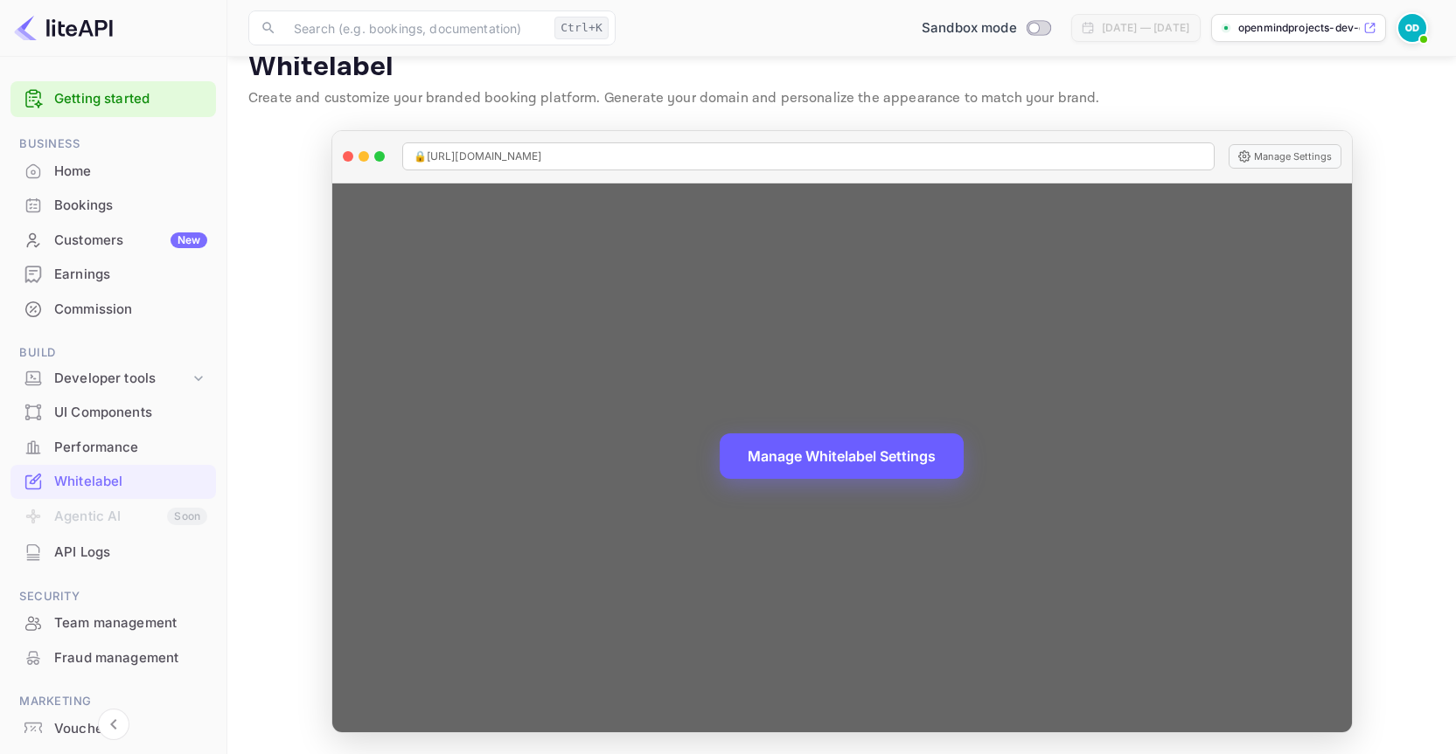
click at [776, 450] on button "Manage Whitelabel Settings" at bounding box center [841, 456] width 244 height 45
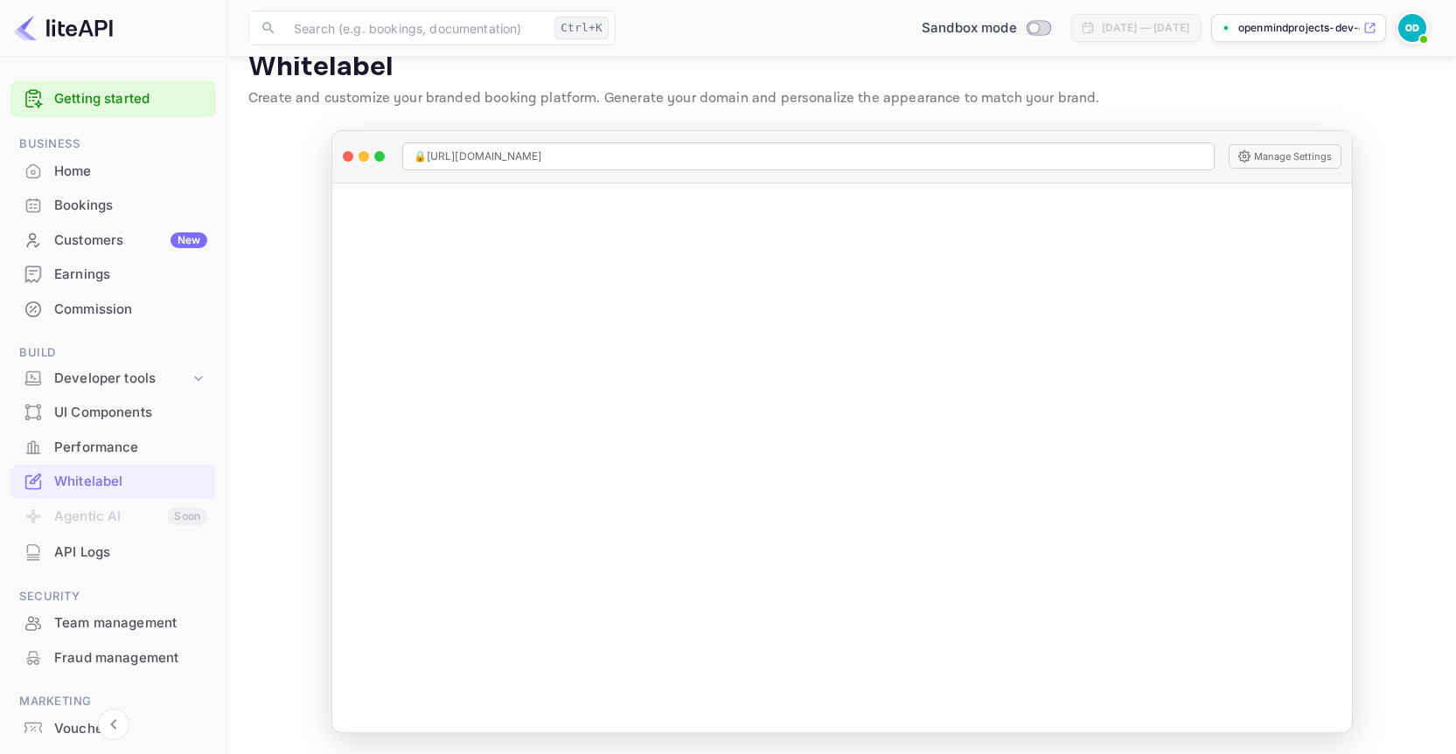
click at [406, 68] on p "Whitelabel" at bounding box center [841, 67] width 1186 height 35
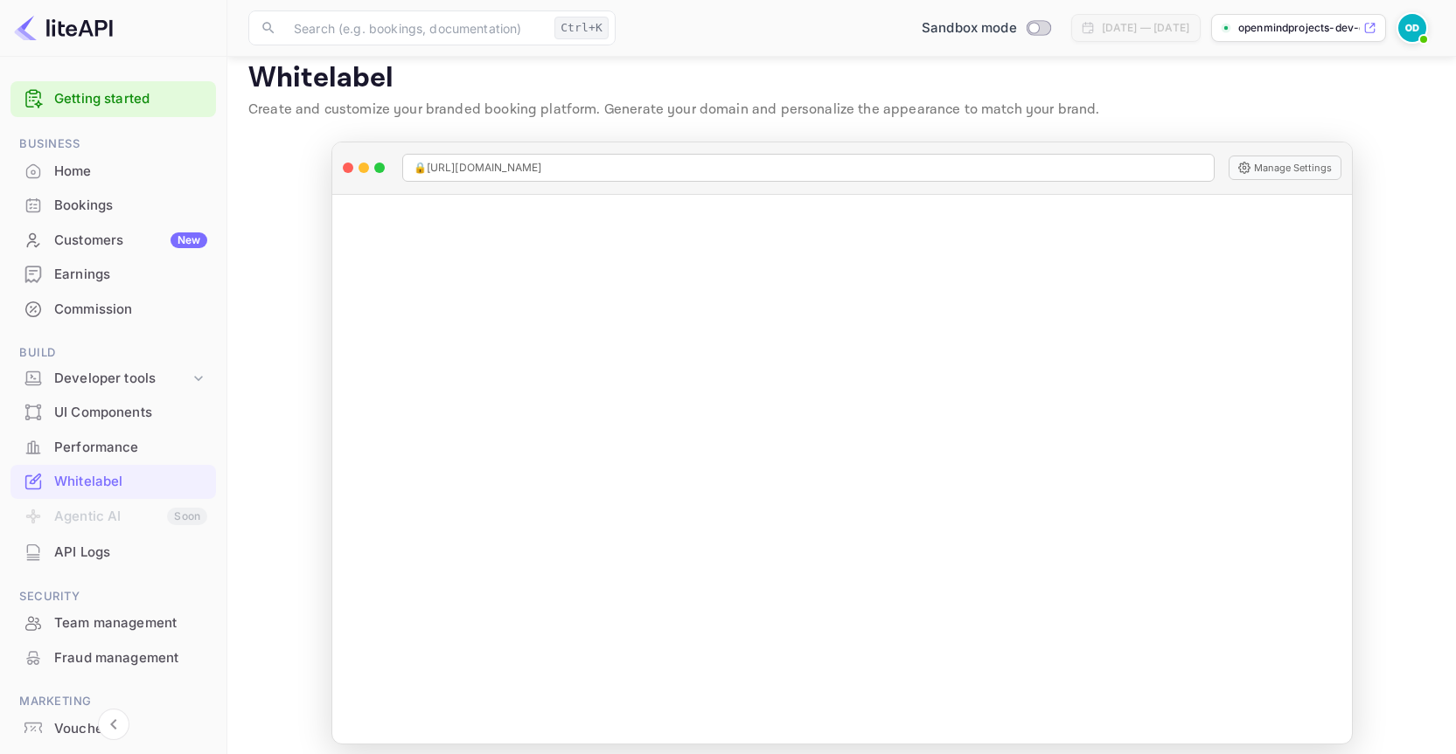
scroll to position [0, 0]
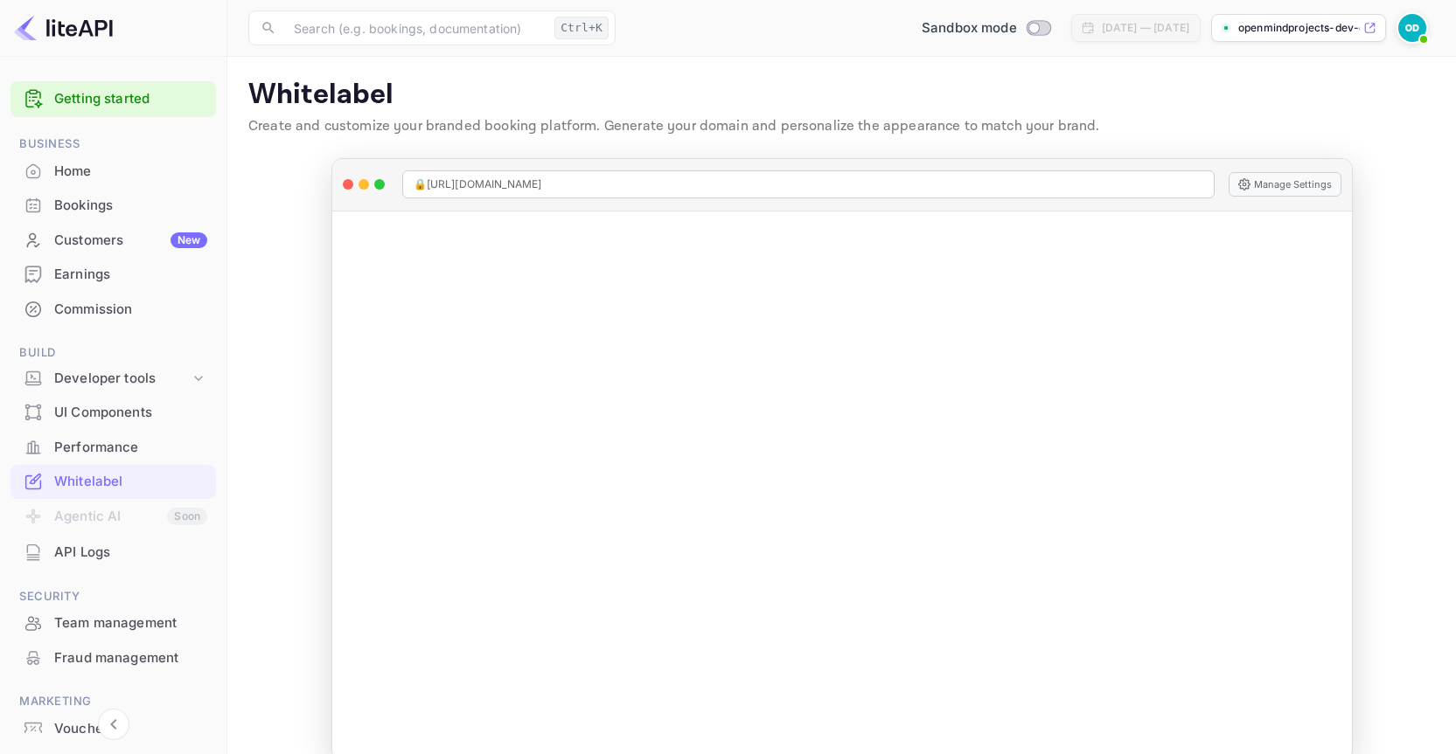
click at [29, 22] on img at bounding box center [63, 28] width 99 height 28
click at [77, 19] on img at bounding box center [63, 28] width 99 height 28
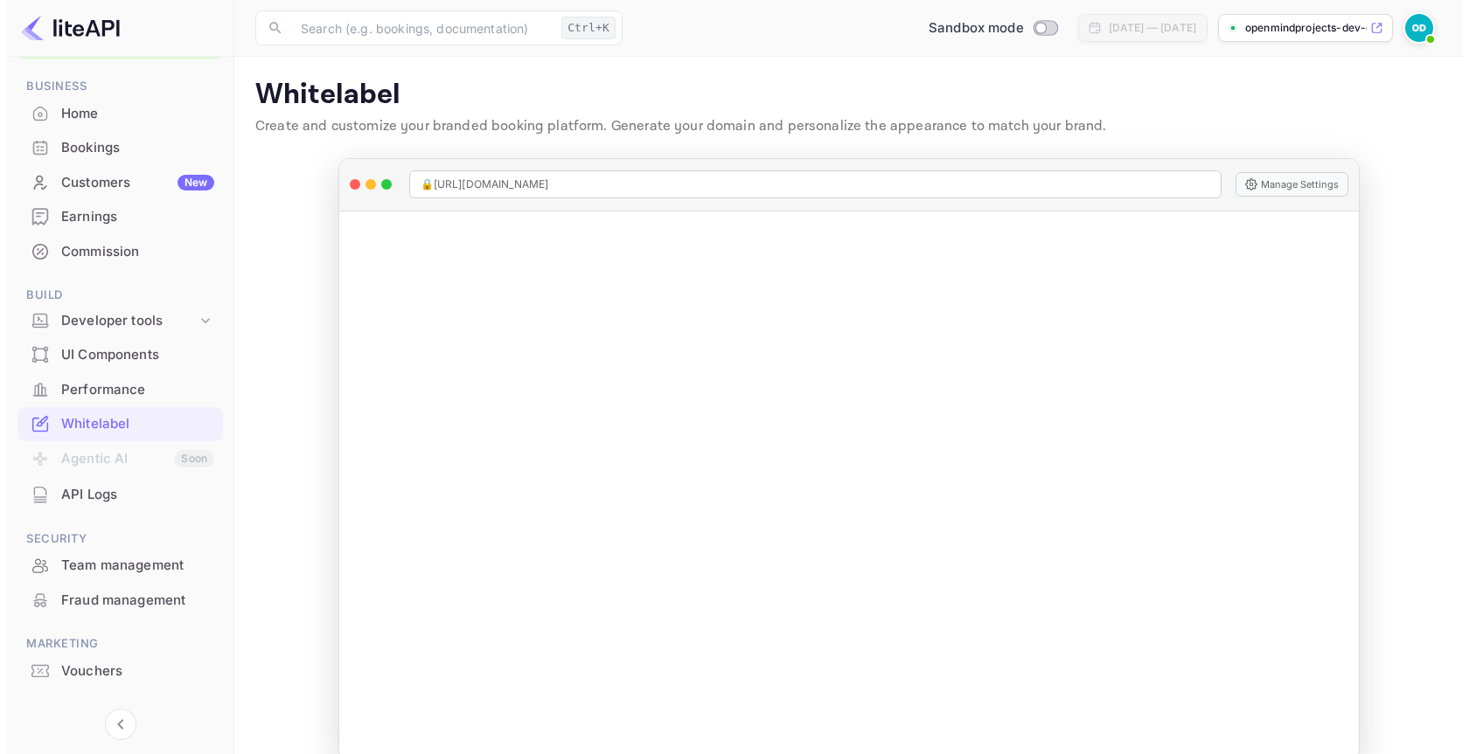
scroll to position [88, 0]
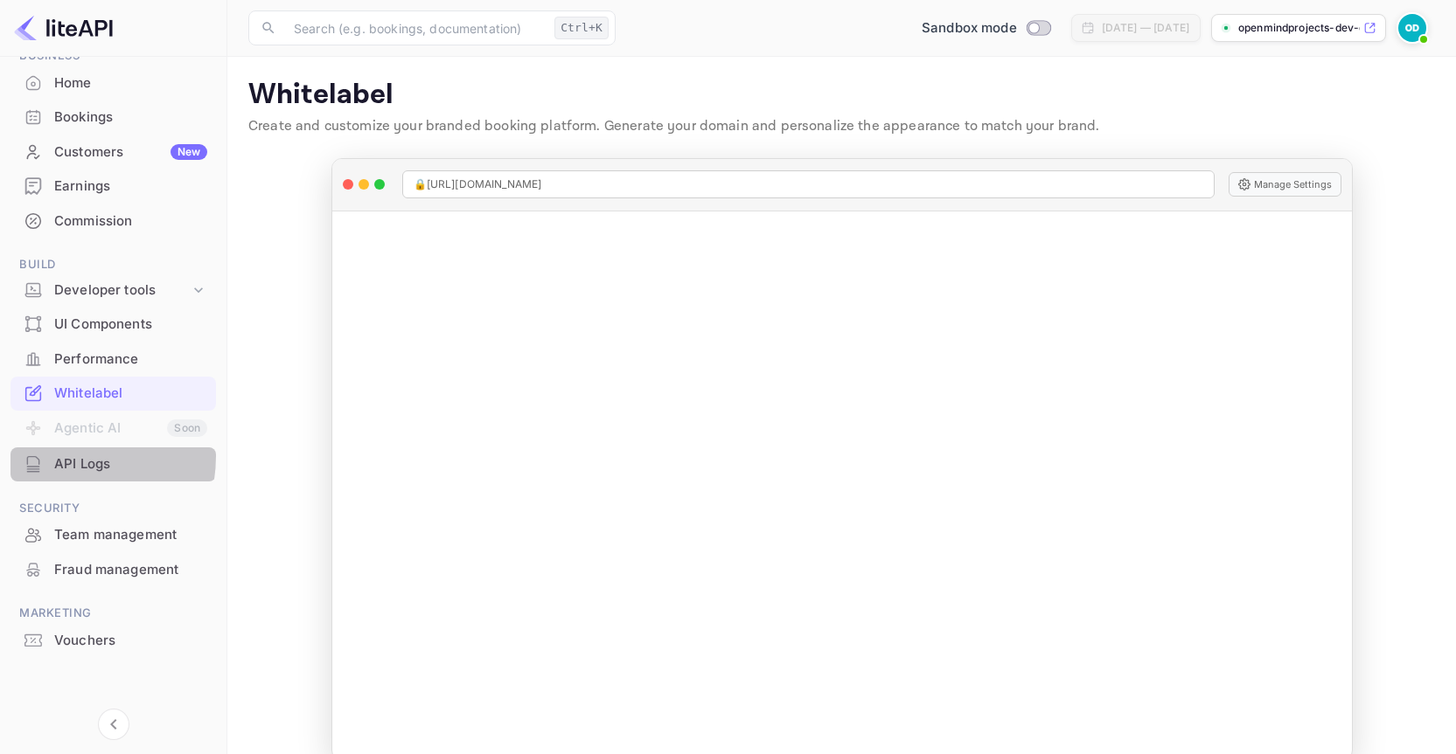
click at [48, 455] on div "API Logs" at bounding box center [112, 465] width 205 height 34
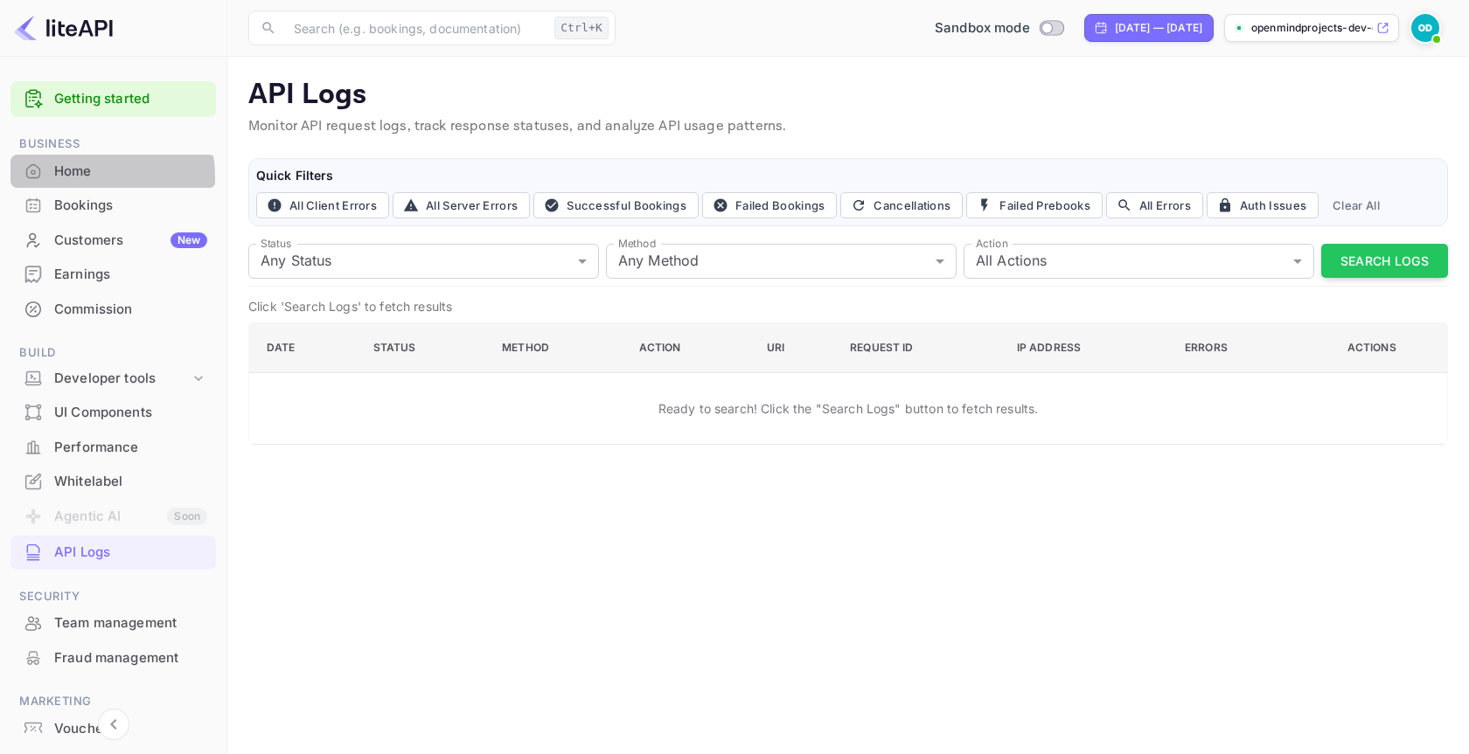
click at [79, 177] on div "Home" at bounding box center [130, 172] width 153 height 20
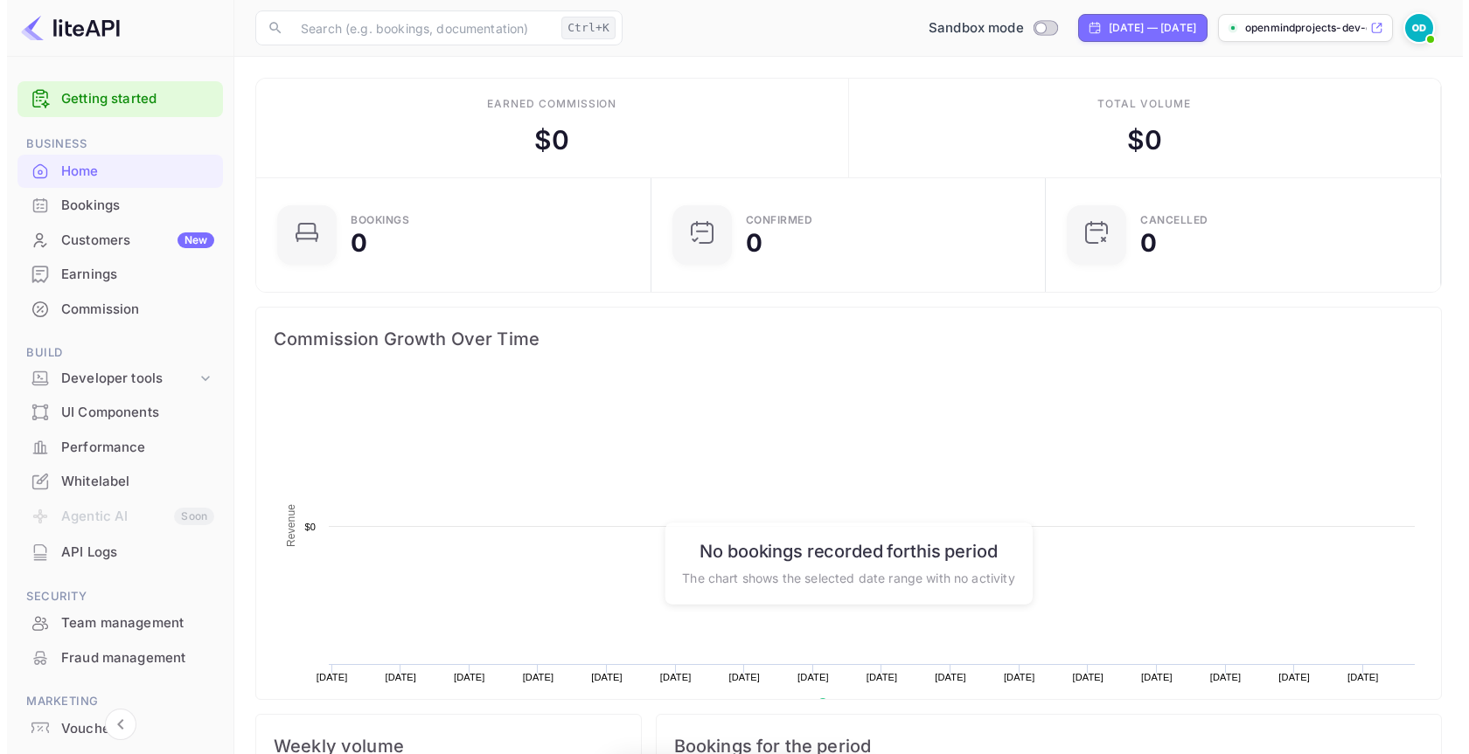
scroll to position [271, 371]
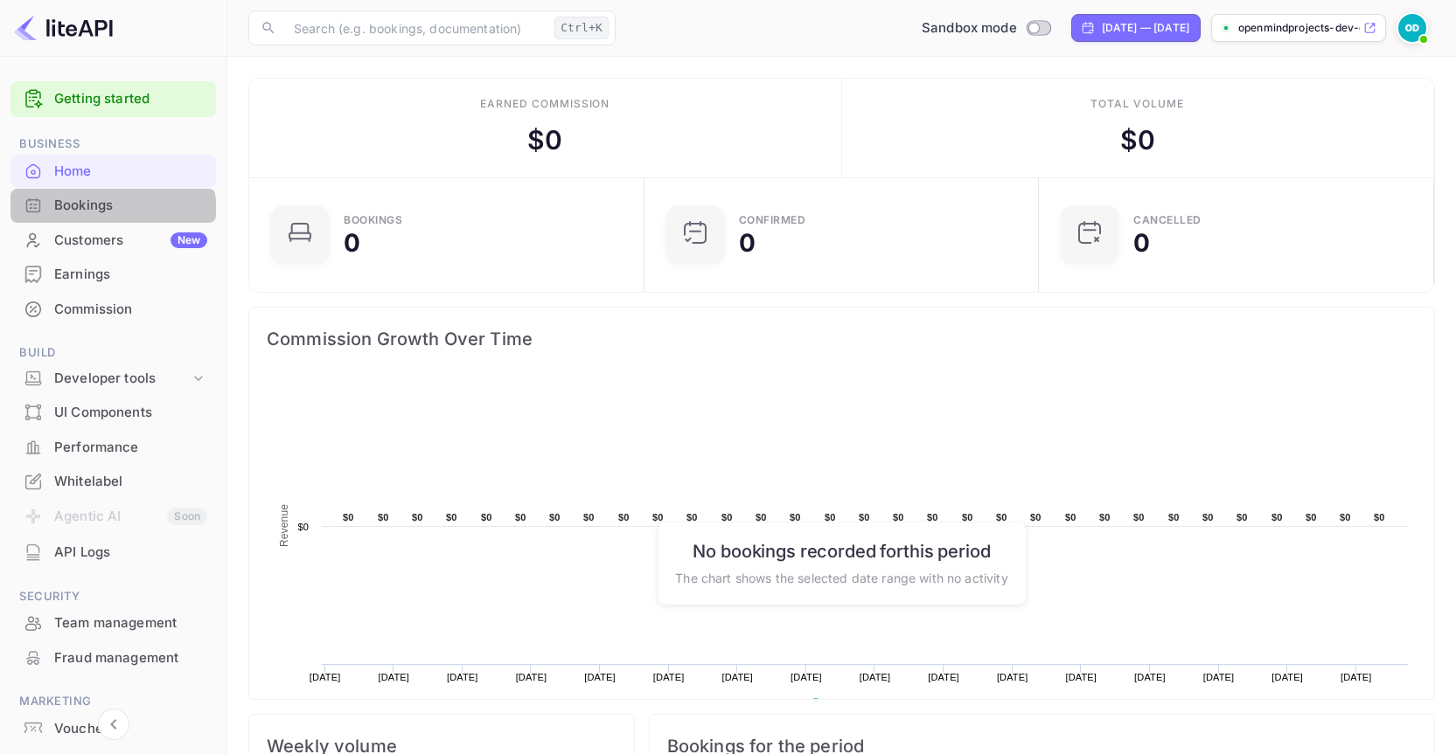
click at [106, 214] on div "Bookings" at bounding box center [130, 206] width 153 height 20
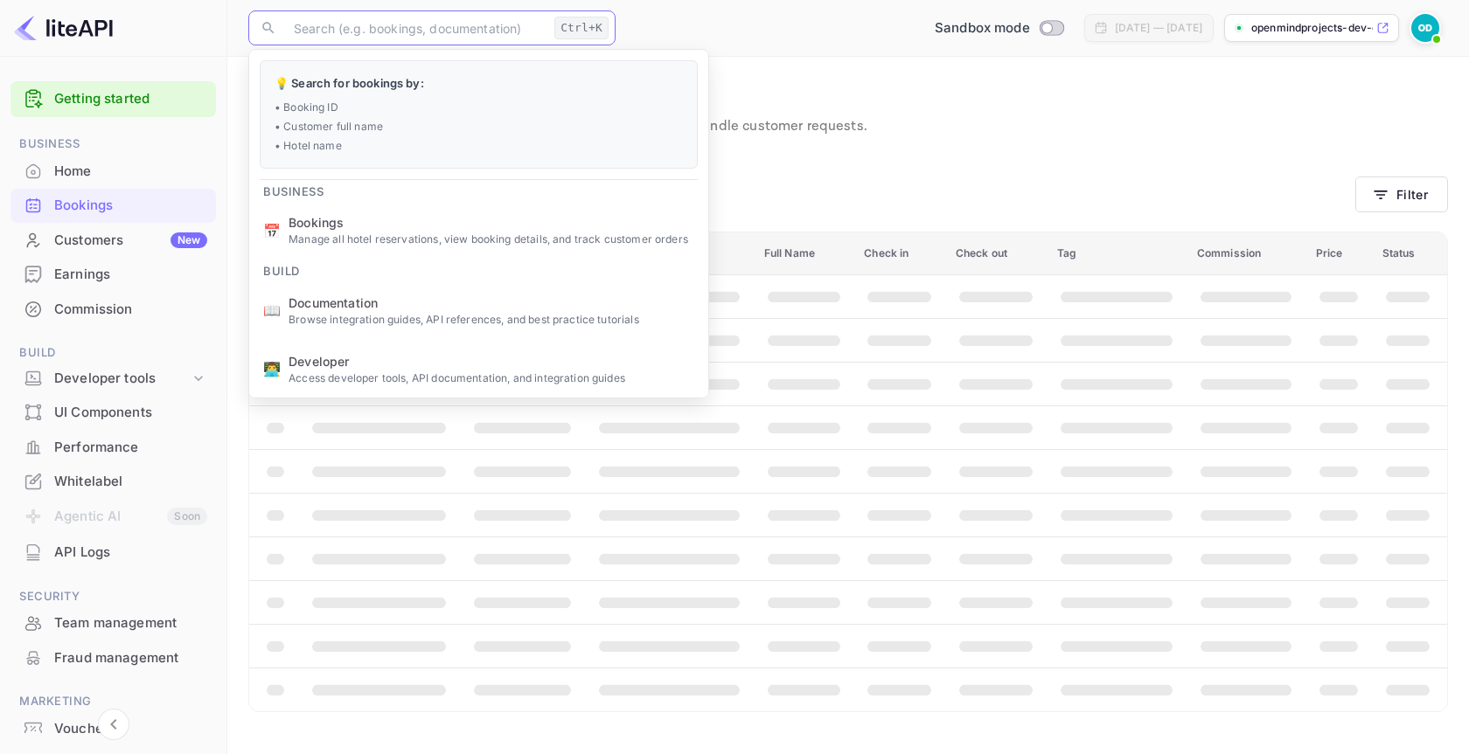
click at [329, 38] on input "text" at bounding box center [415, 27] width 264 height 35
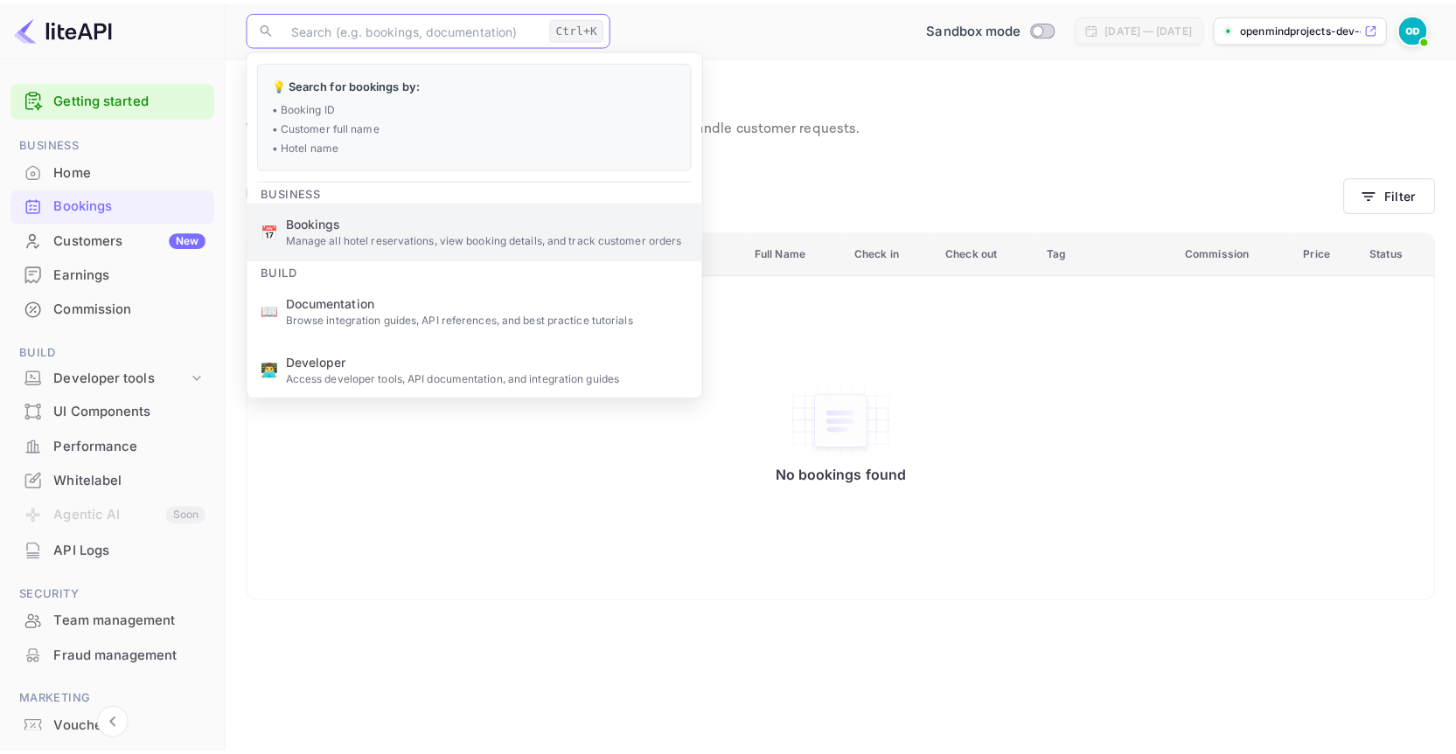
scroll to position [105, 0]
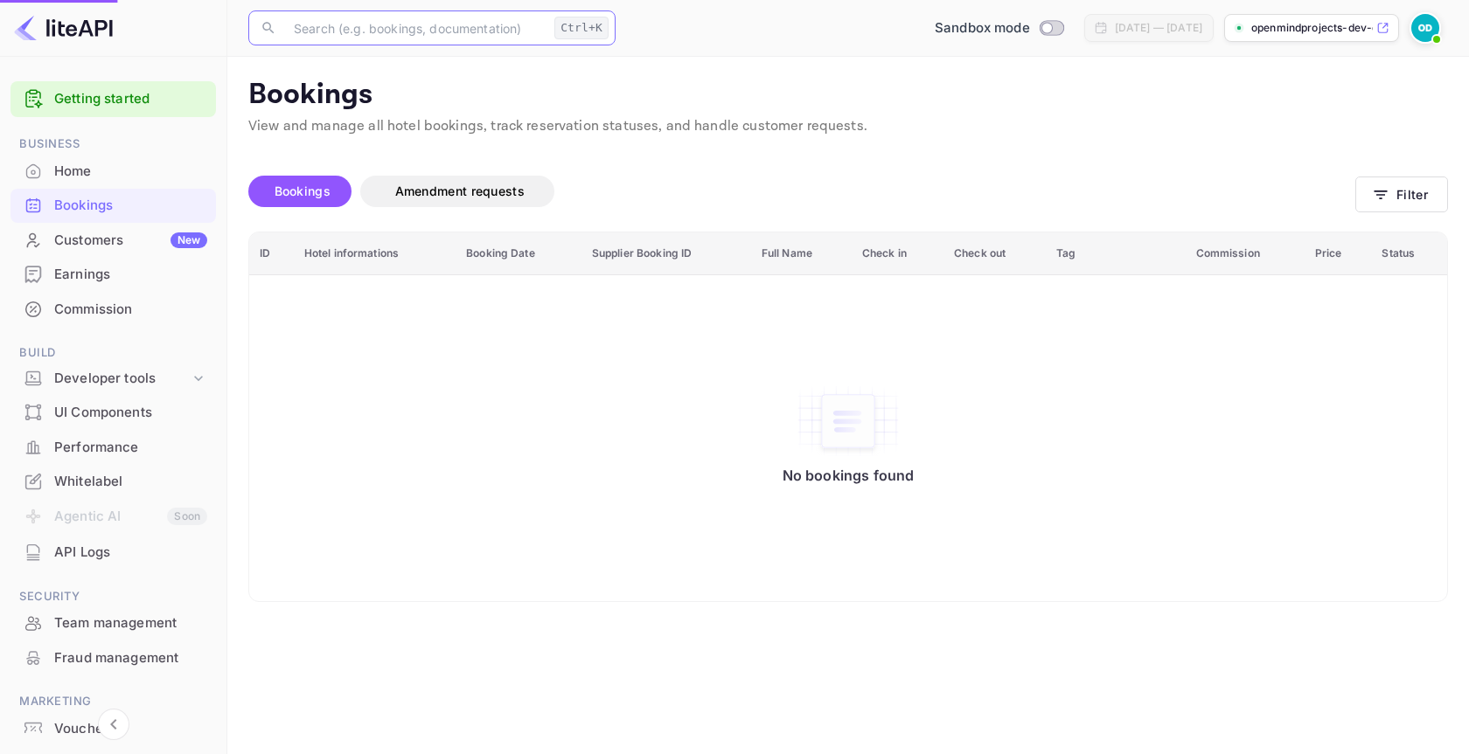
click at [370, 303] on li "🔑 API keys Generate and manage API credentials for production and sandbox envir…" at bounding box center [478, 323] width 459 height 59
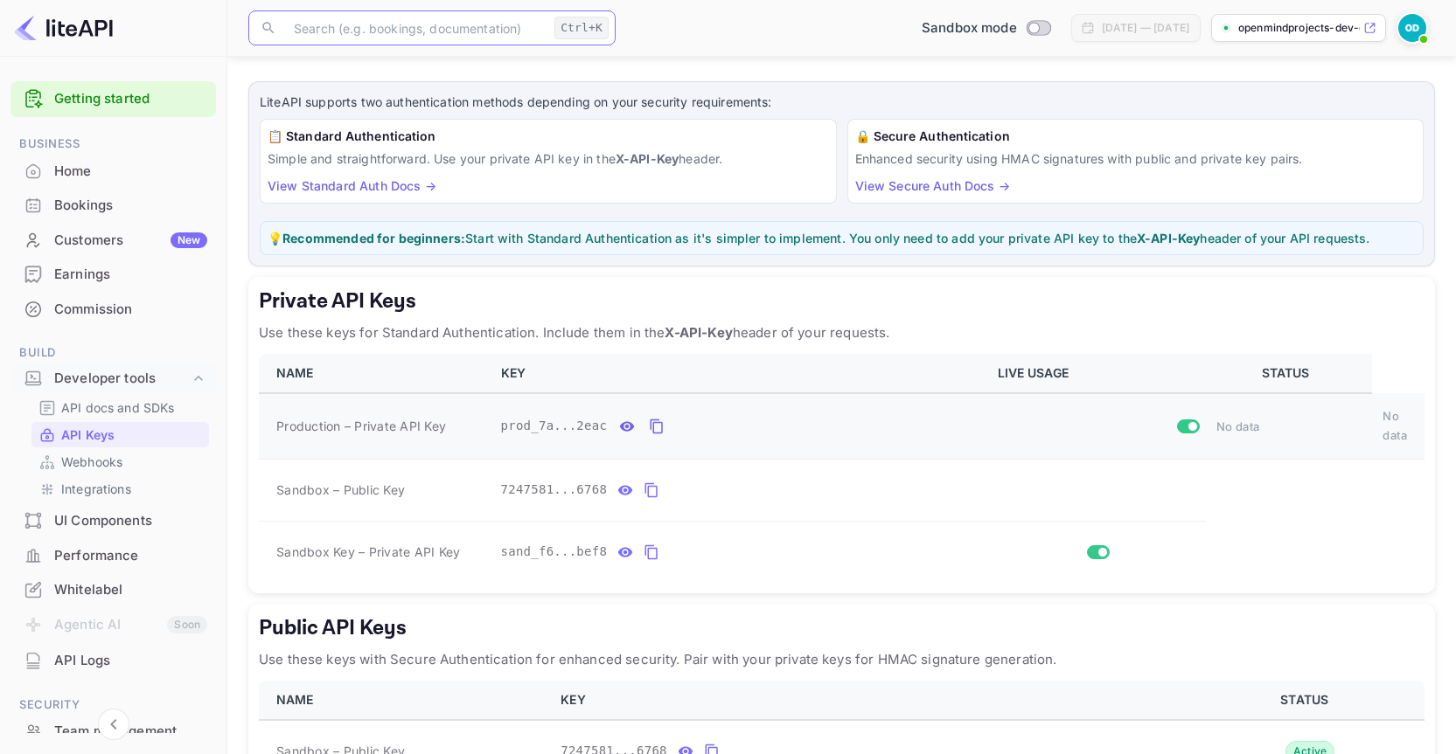
scroll to position [105, 0]
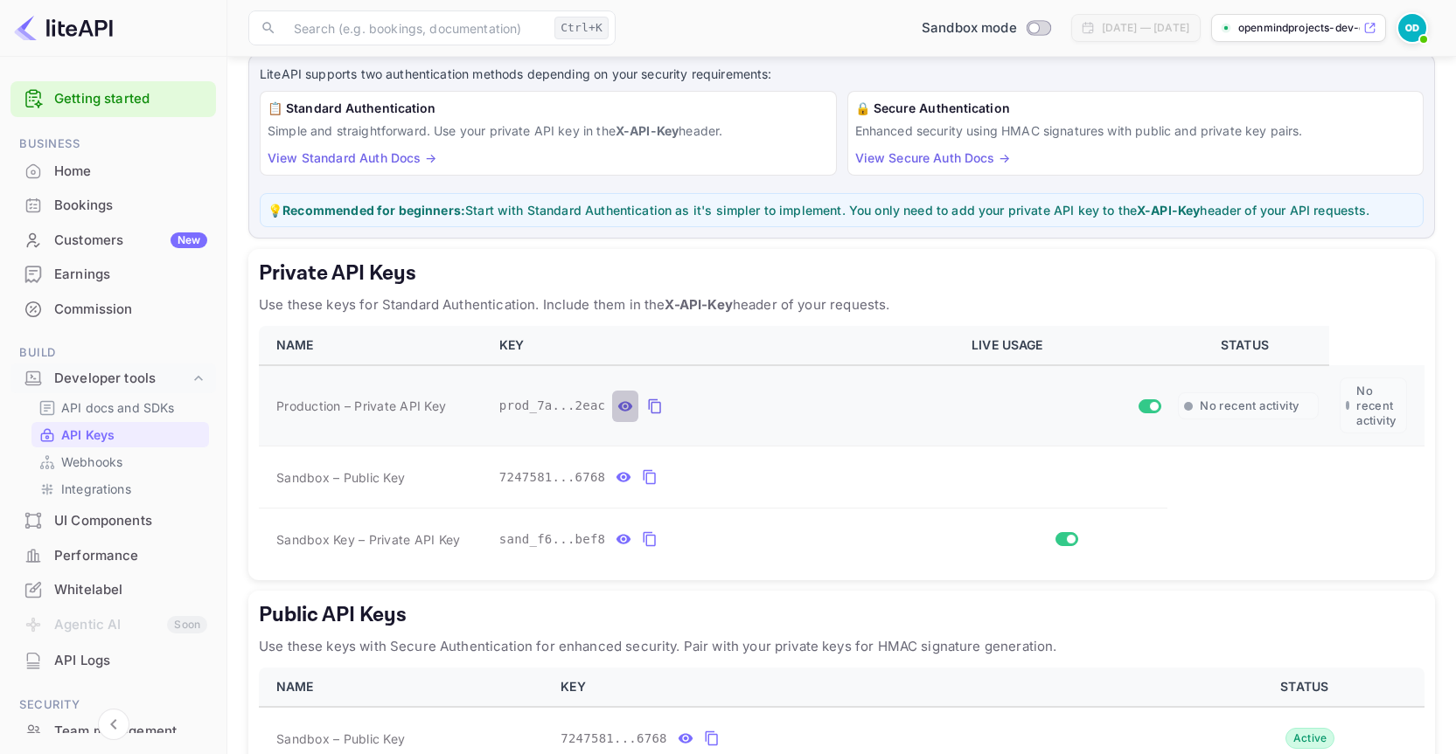
click at [627, 404] on icon "private api keys table" at bounding box center [625, 406] width 16 height 21
click at [625, 483] on icon "private api keys table" at bounding box center [623, 477] width 16 height 21
click at [621, 539] on icon "private api keys table" at bounding box center [623, 539] width 16 height 21
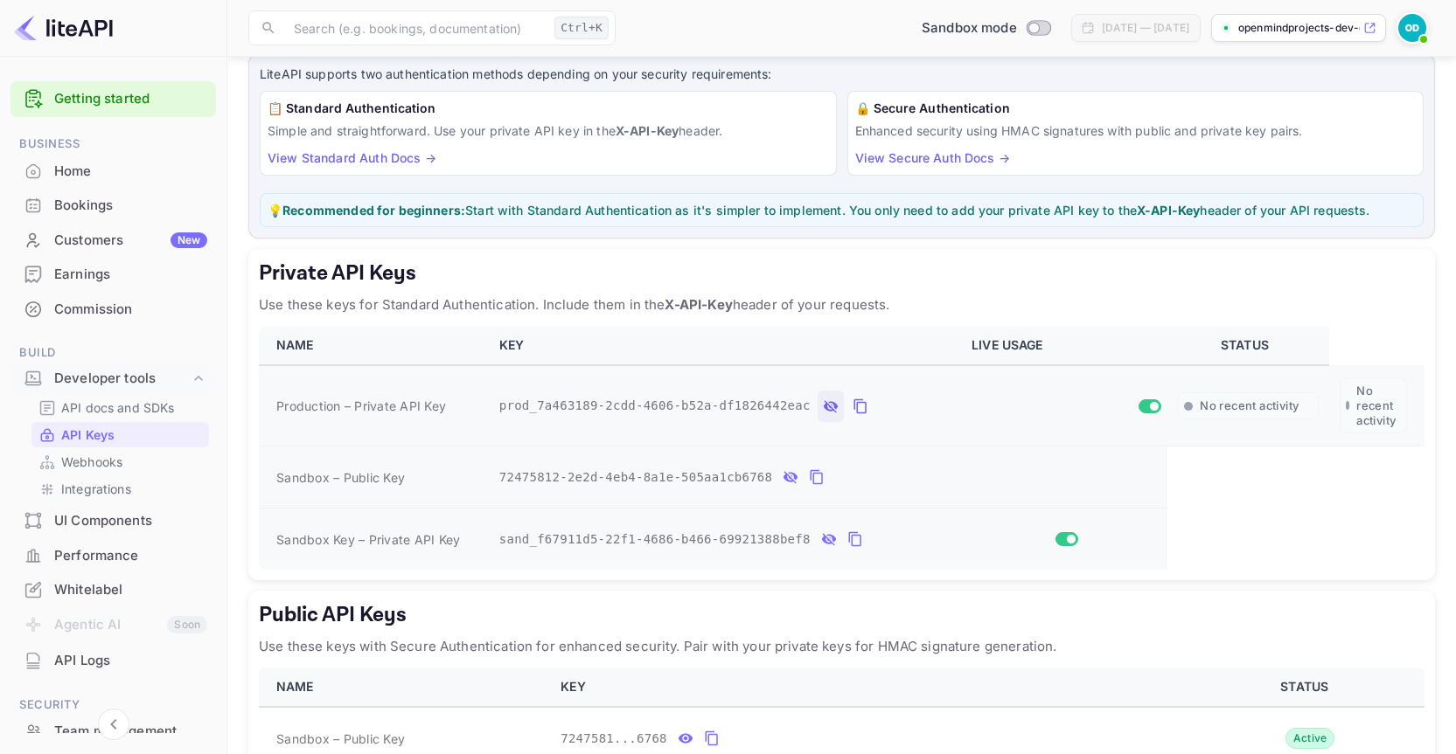
click at [562, 540] on span "sand_f67911d5-22f1-4686-b466-69921388bef8" at bounding box center [654, 540] width 311 height 18
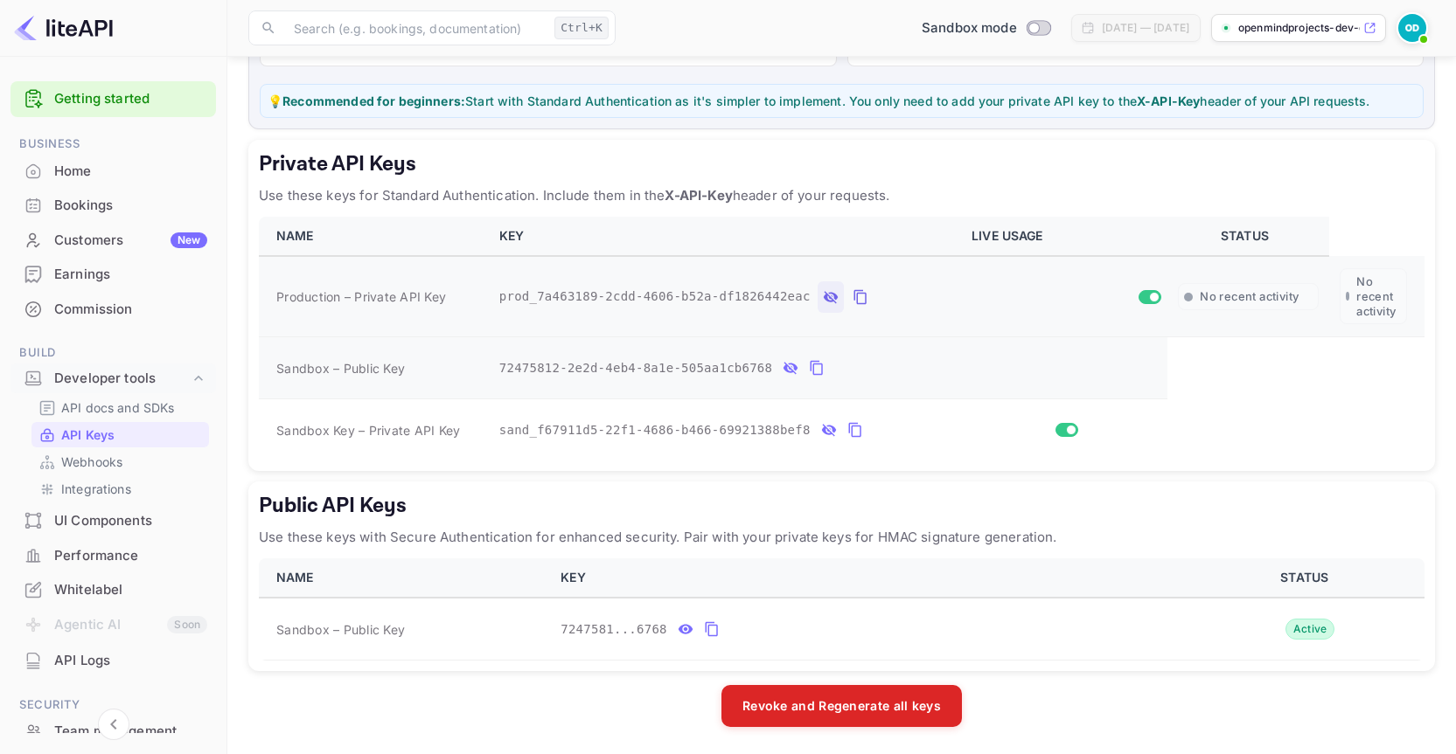
scroll to position [215, 0]
click at [679, 629] on icon "public api keys table" at bounding box center [685, 629] width 15 height 10
click at [298, 160] on h5 "Private API Keys" at bounding box center [841, 163] width 1165 height 28
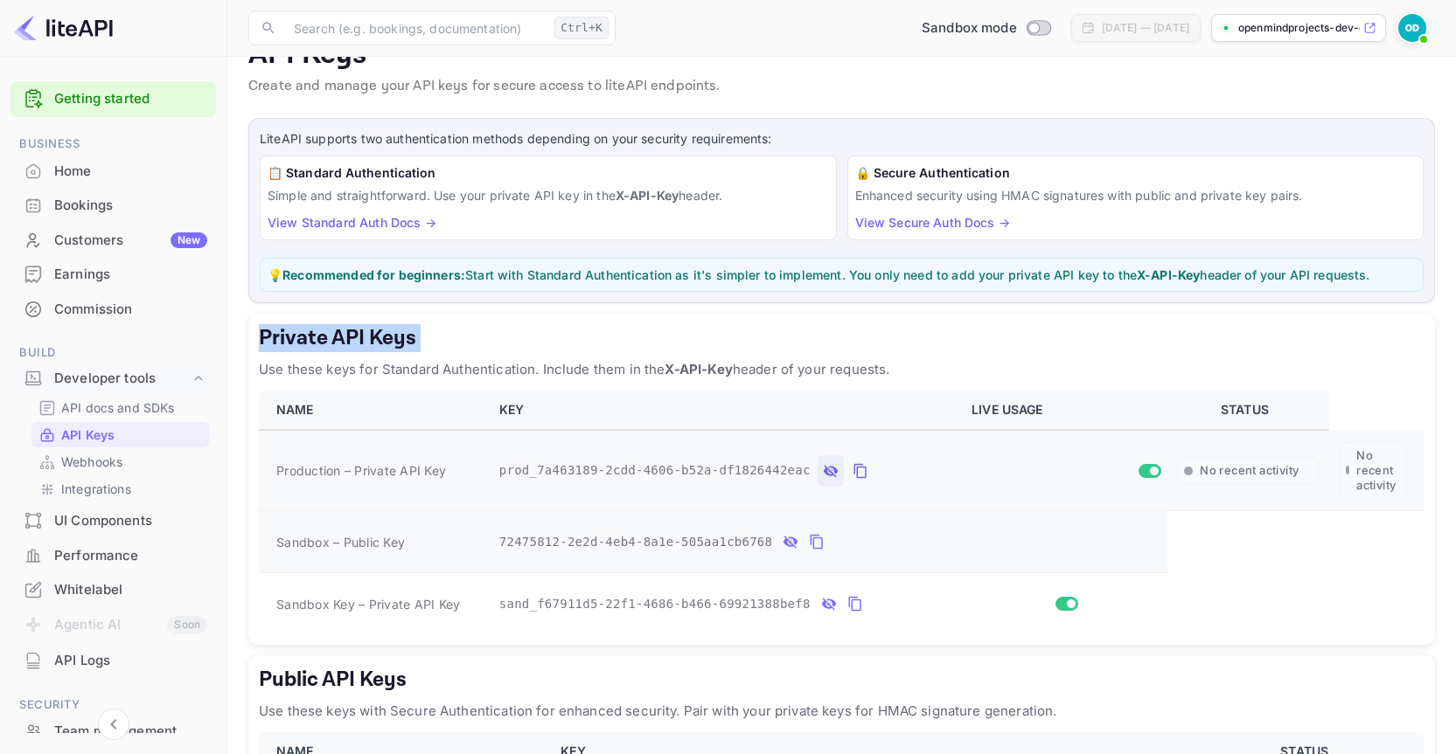
scroll to position [5, 0]
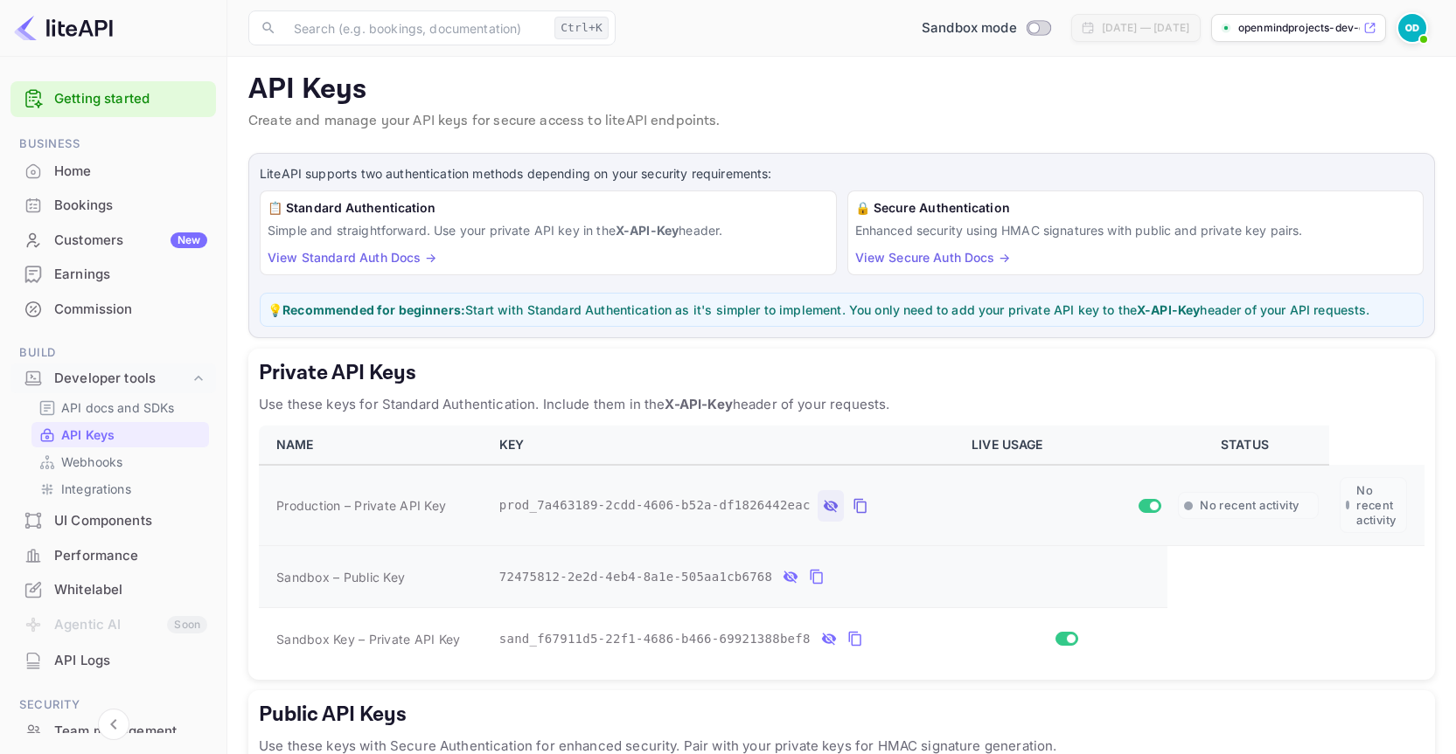
click at [281, 87] on p "API Keys" at bounding box center [841, 90] width 1186 height 35
